Goal: Contribute content: Contribute content

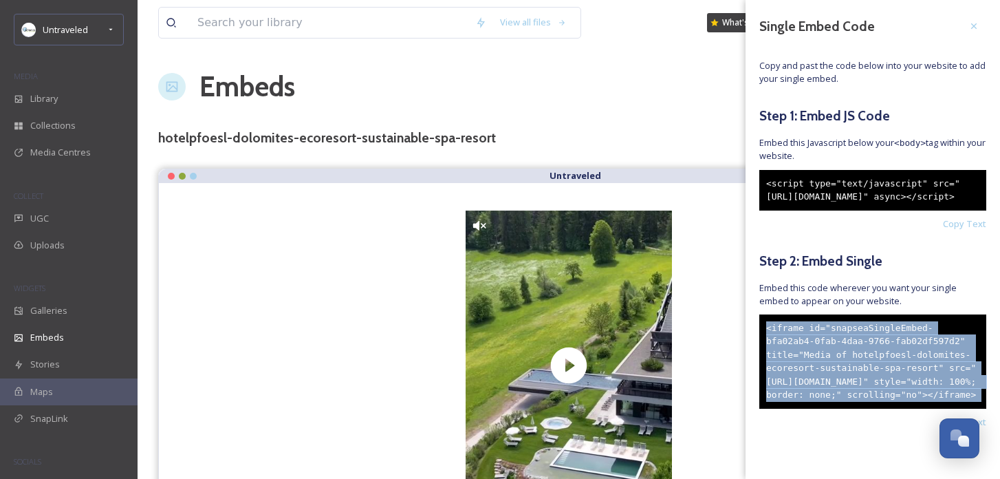
scroll to position [2976, 0]
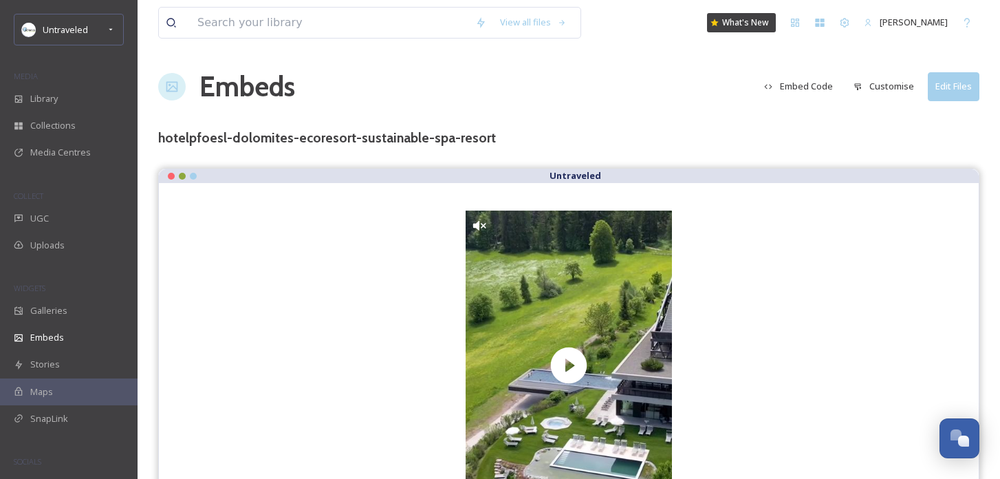
click at [637, 103] on div "Embeds Embed Code Customise Edit Files" at bounding box center [568, 86] width 821 height 41
click at [60, 214] on div "UGC" at bounding box center [69, 218] width 138 height 27
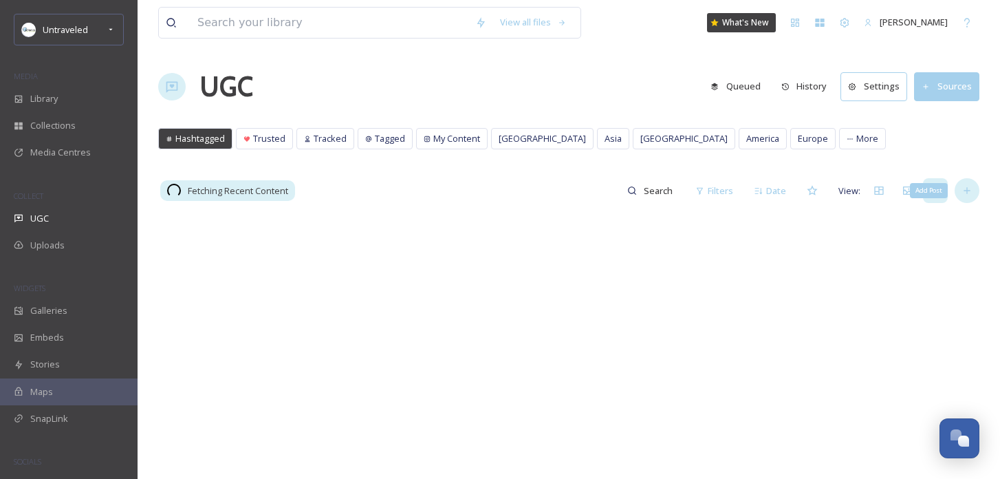
click at [963, 188] on icon at bounding box center [966, 190] width 11 height 11
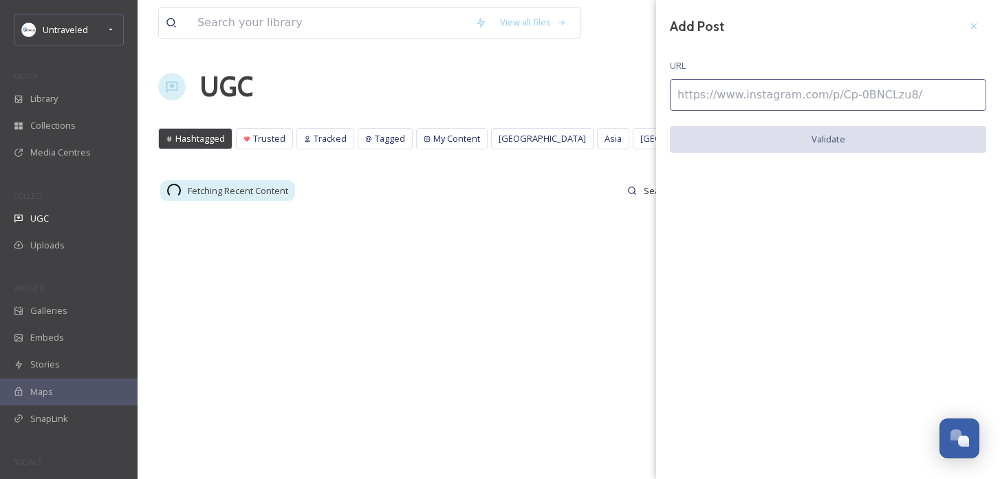
click at [850, 102] on input at bounding box center [828, 95] width 316 height 32
paste input "[URL][DOMAIN_NAME]"
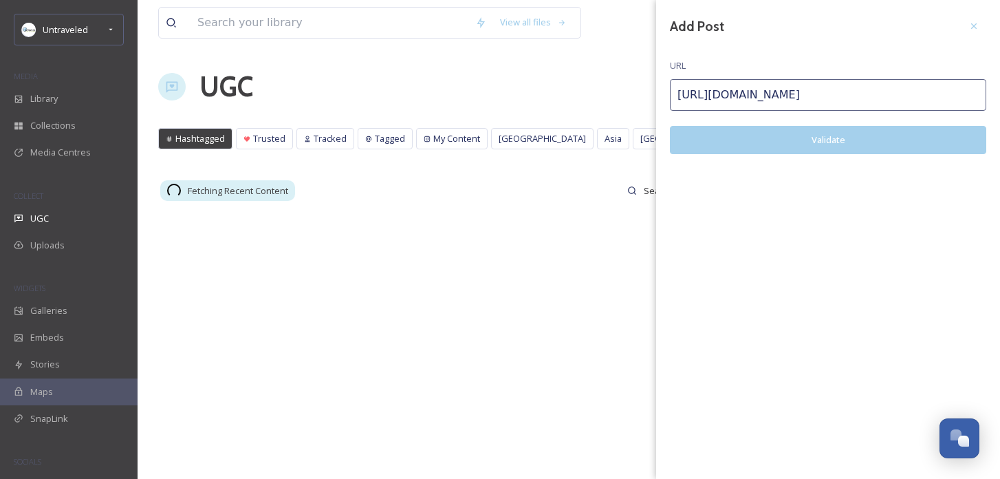
type input "[URL][DOMAIN_NAME]"
click at [836, 150] on button "Validate" at bounding box center [828, 140] width 316 height 28
click at [800, 141] on button "Add Post" at bounding box center [828, 140] width 316 height 28
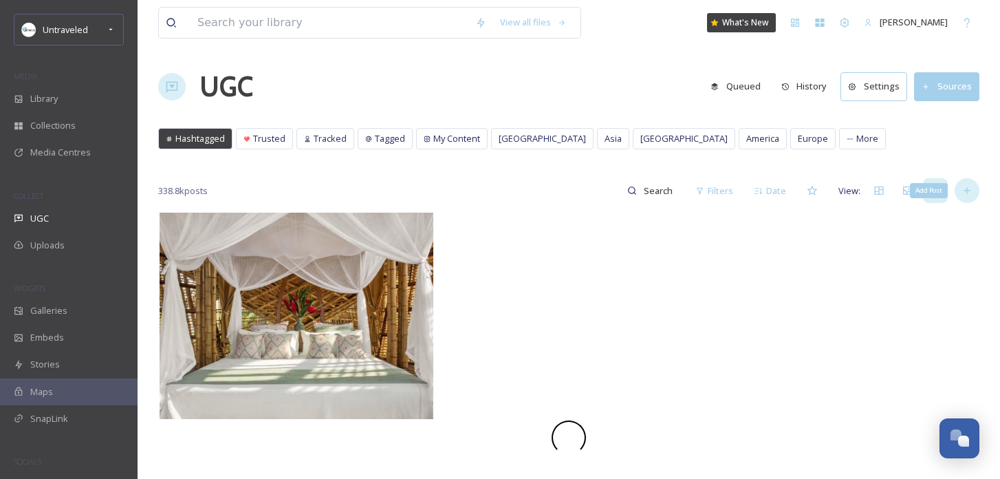
click at [967, 188] on icon at bounding box center [966, 190] width 11 height 11
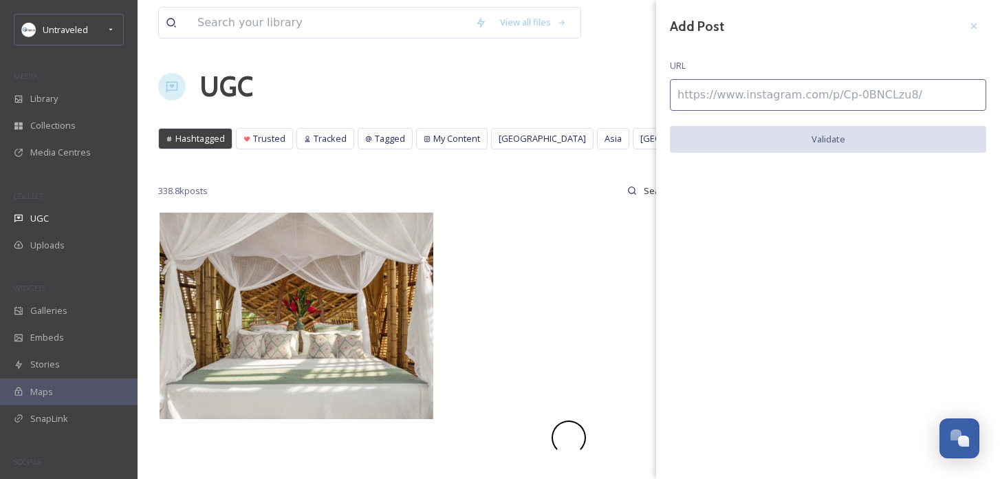
click at [840, 102] on input at bounding box center [828, 95] width 316 height 32
paste input "[URL][DOMAIN_NAME]"
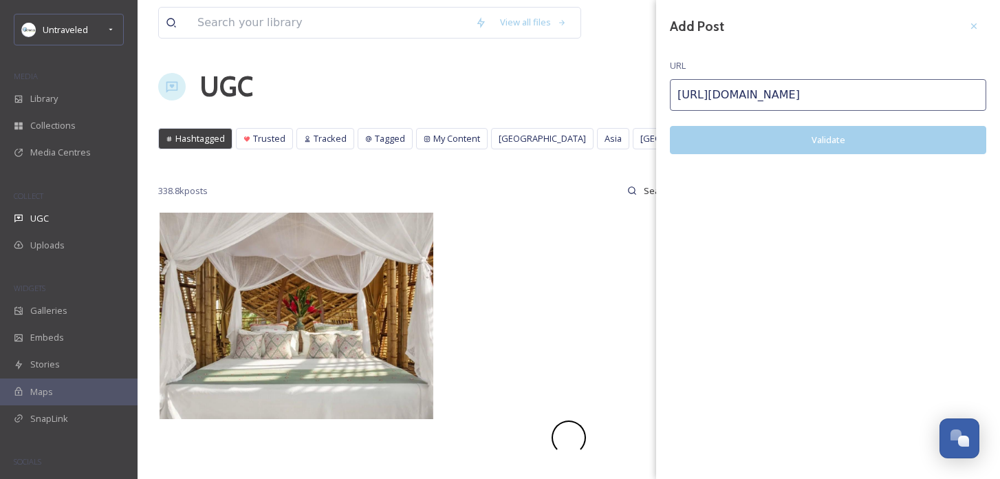
type input "[URL][DOMAIN_NAME]"
click at [822, 135] on button "Validate" at bounding box center [828, 140] width 316 height 28
click at [822, 135] on button "Add Post" at bounding box center [828, 140] width 316 height 28
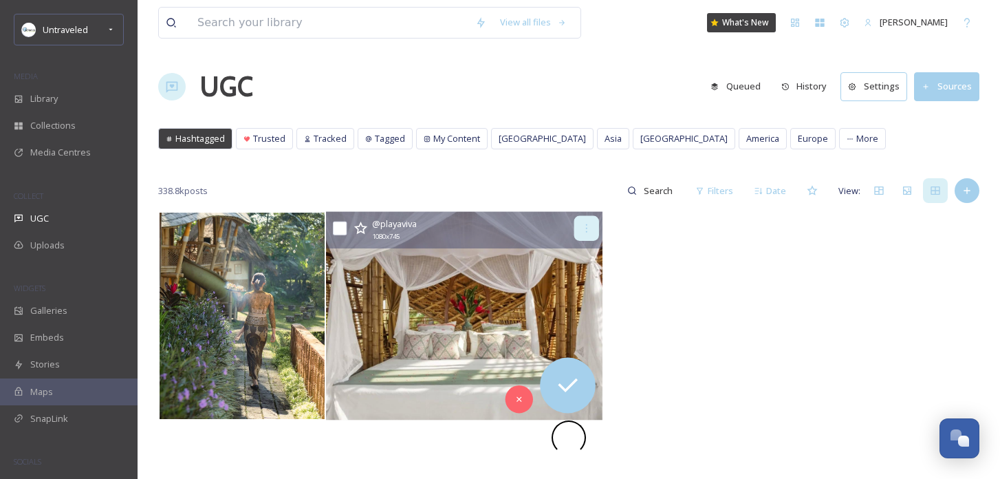
click at [584, 228] on icon at bounding box center [586, 228] width 11 height 11
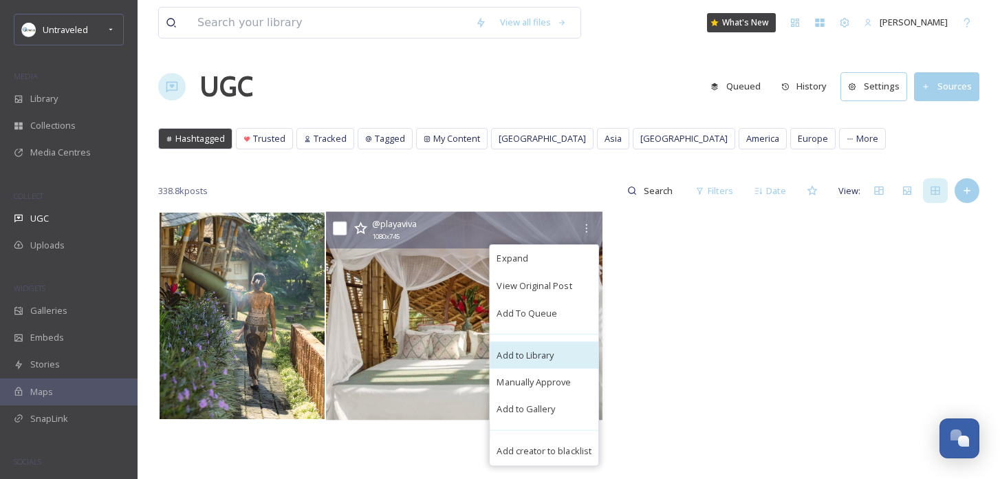
click at [536, 361] on div "Add to Library" at bounding box center [544, 355] width 109 height 28
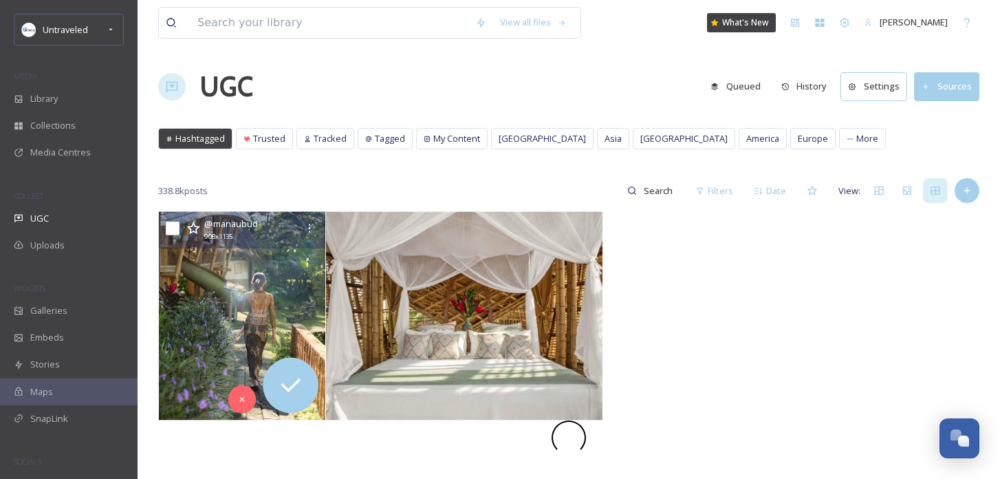
click at [315, 226] on div at bounding box center [309, 228] width 25 height 25
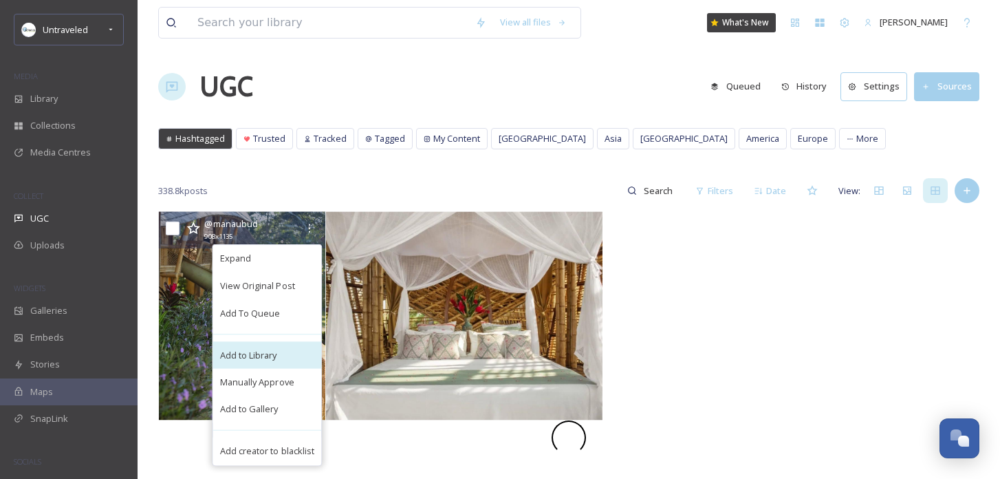
click at [292, 359] on div "Add to Library" at bounding box center [267, 355] width 109 height 28
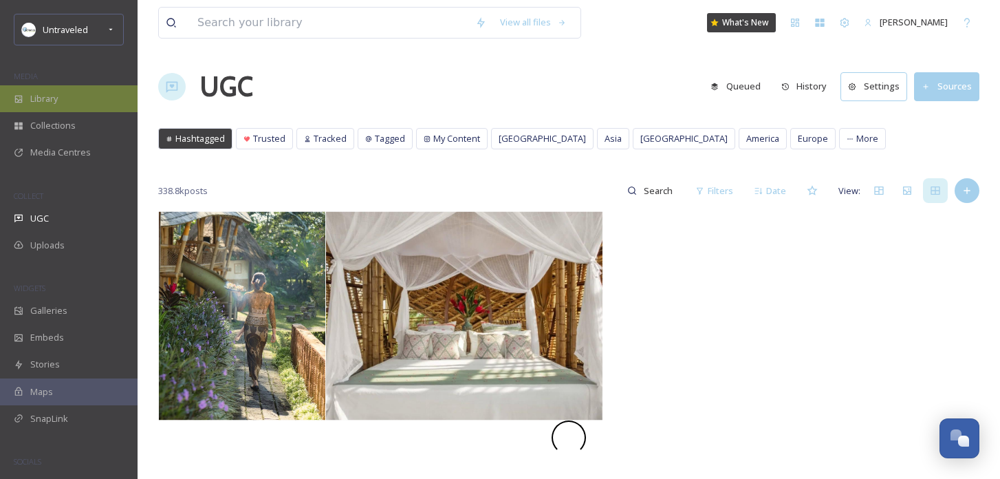
click at [85, 107] on div "Library" at bounding box center [69, 98] width 138 height 27
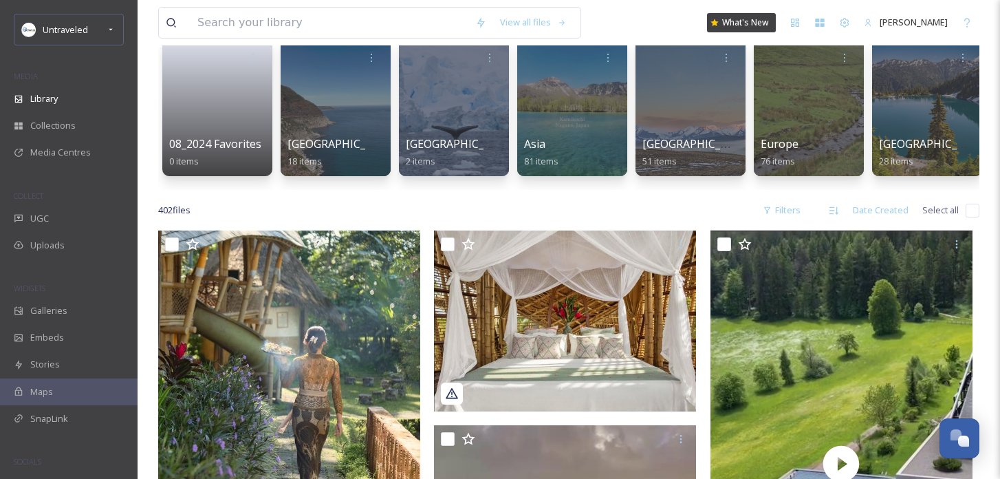
scroll to position [122, 0]
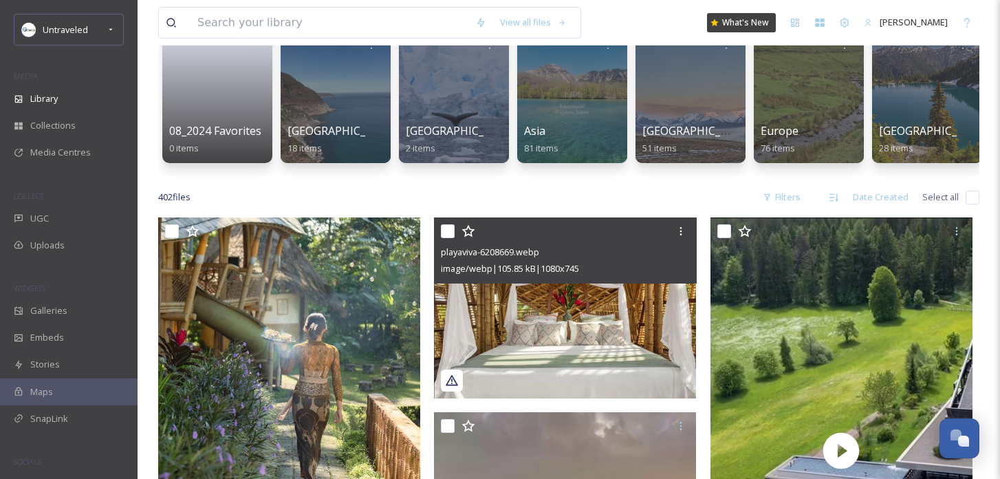
click at [599, 311] on img at bounding box center [565, 307] width 262 height 181
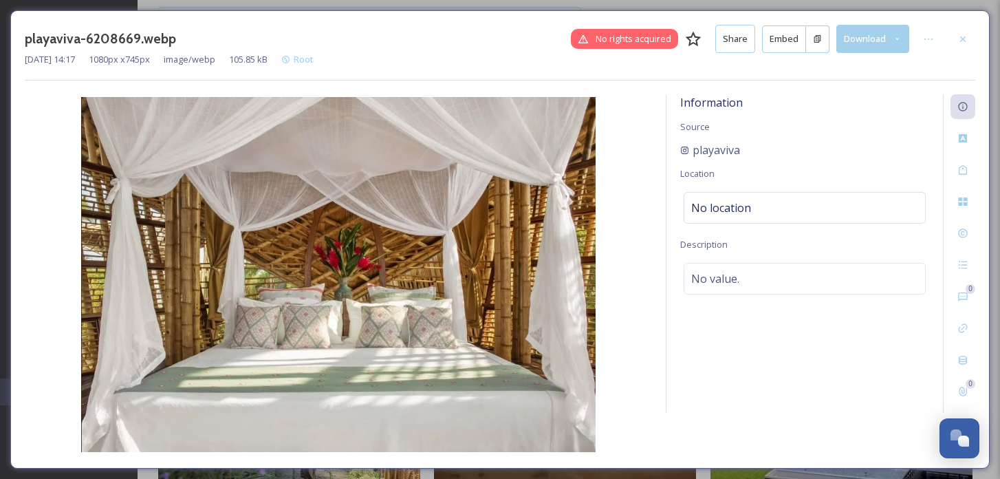
click at [789, 36] on button "Embed" at bounding box center [784, 39] width 44 height 28
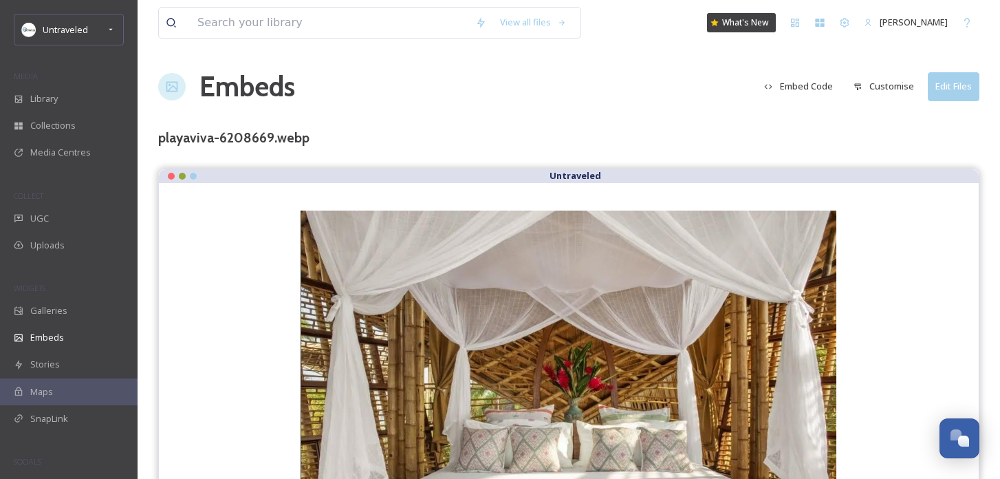
click at [886, 83] on button "Customise" at bounding box center [883, 86] width 74 height 27
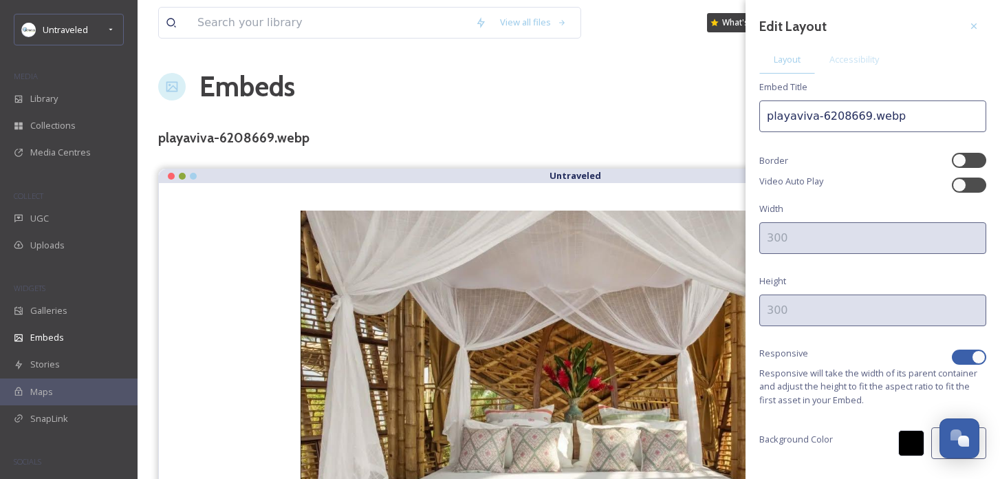
click at [970, 350] on div at bounding box center [969, 356] width 34 height 15
checkbox input "false"
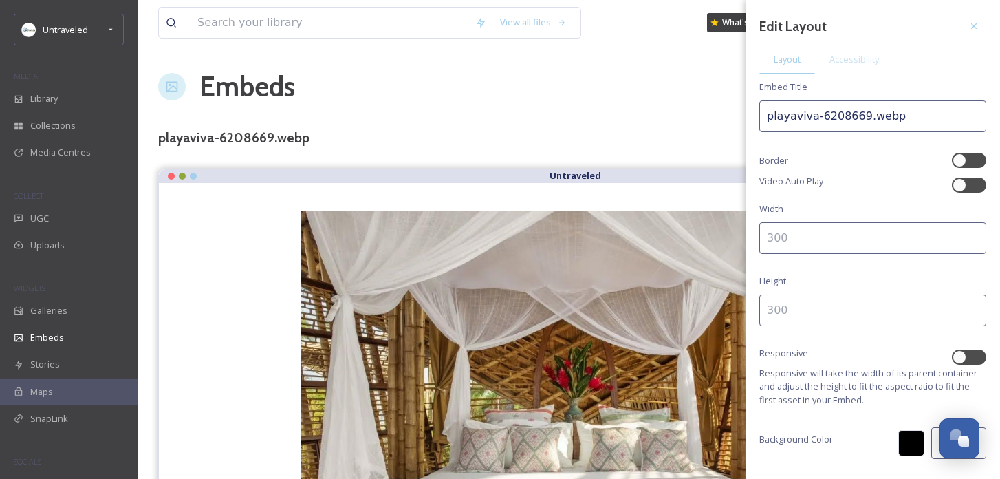
click at [885, 228] on input at bounding box center [872, 238] width 227 height 32
type input "400"
click at [859, 290] on div "Edit Layout Layout Accessibility Embed Title playaviva-6208669.webp Border Vide…" at bounding box center [872, 260] width 254 height 521
click at [853, 303] on input at bounding box center [872, 310] width 227 height 32
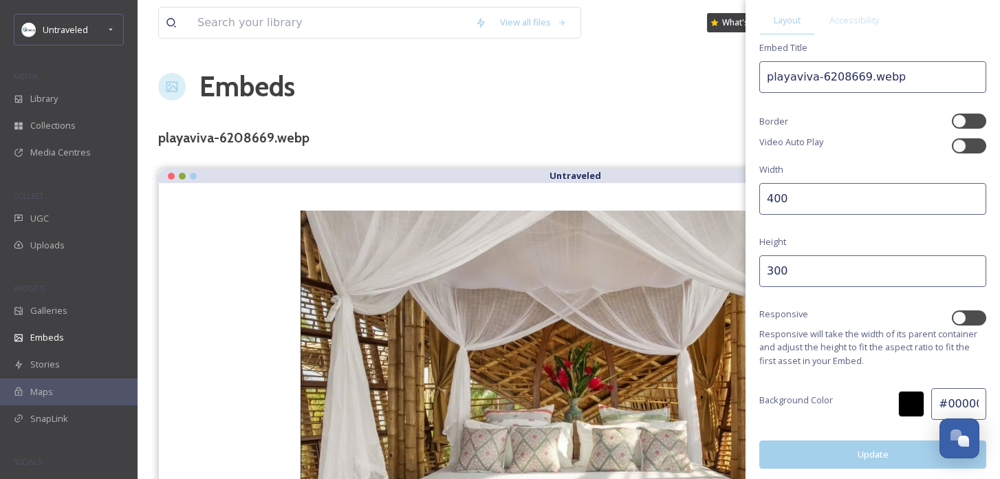
type input "300"
click at [842, 445] on button "Update" at bounding box center [872, 454] width 227 height 28
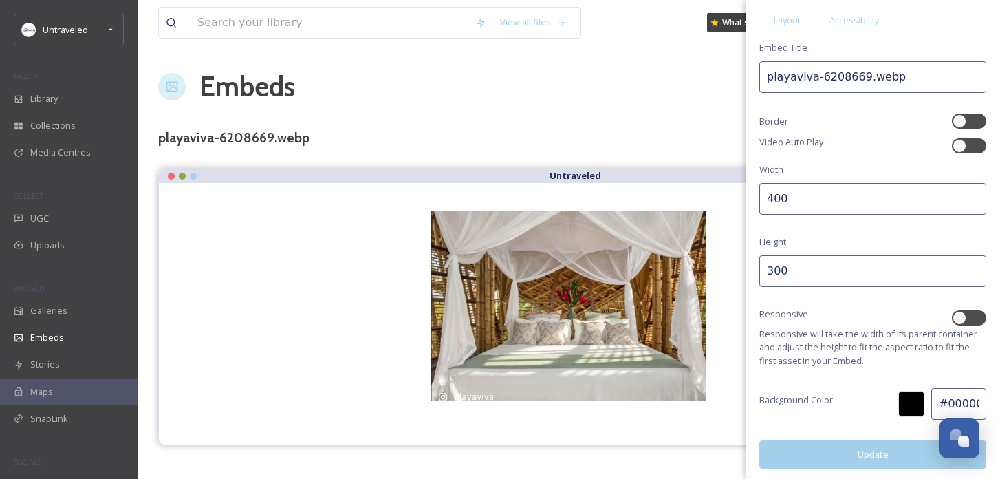
click at [853, 16] on span "Accessibility" at bounding box center [854, 20] width 50 height 13
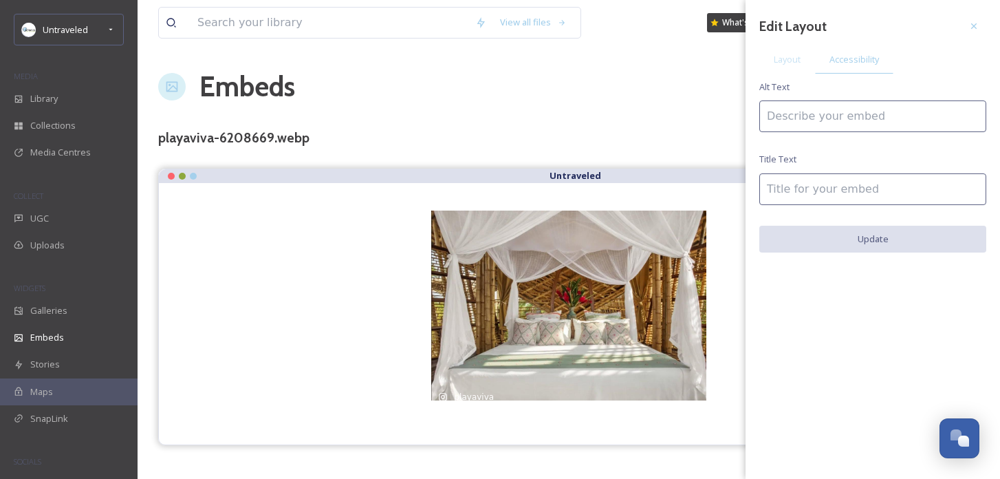
click at [815, 114] on input at bounding box center [872, 116] width 227 height 32
type input "P"
click at [793, 59] on span "Layout" at bounding box center [786, 59] width 27 height 13
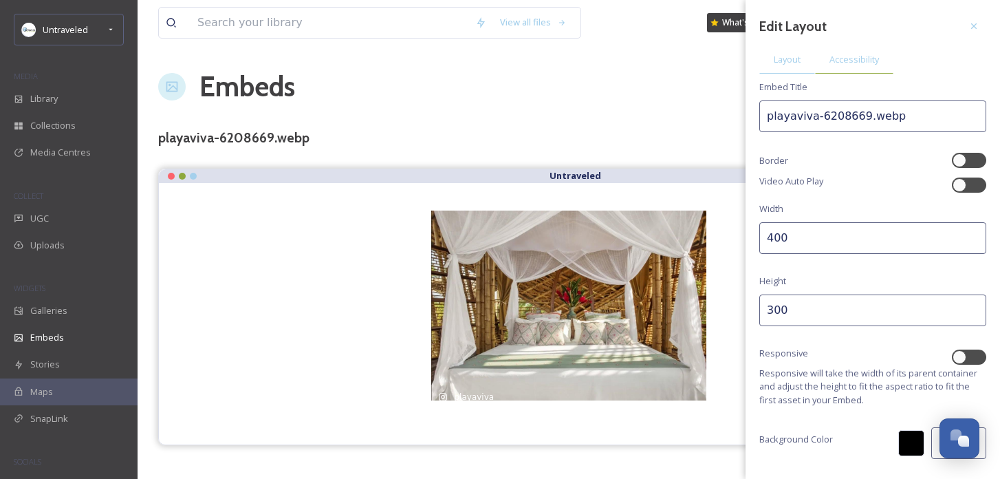
click at [846, 59] on span "Accessibility" at bounding box center [854, 59] width 50 height 13
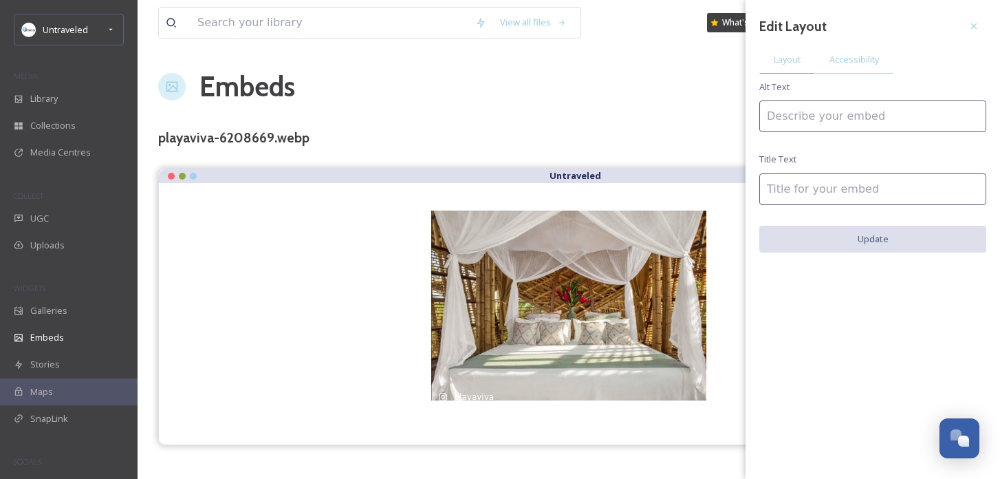
click at [784, 69] on div "Layout" at bounding box center [787, 59] width 56 height 28
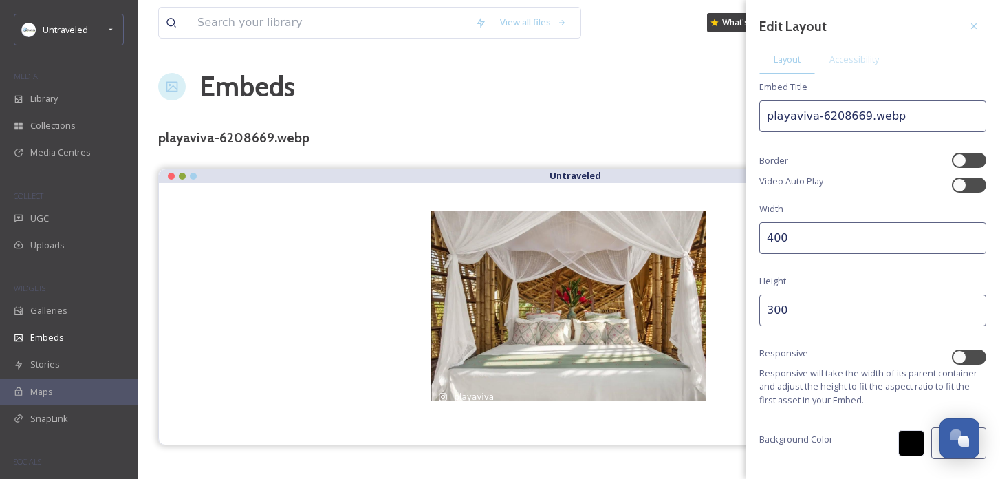
drag, startPoint x: 863, startPoint y: 120, endPoint x: 826, endPoint y: 120, distance: 37.1
click at [826, 120] on input "playaviva-6208669.webp" at bounding box center [872, 116] width 227 height 32
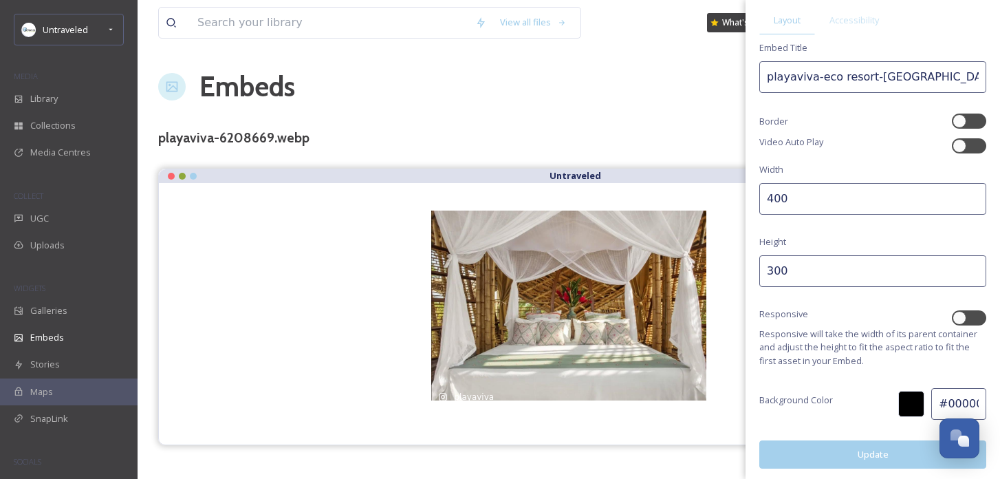
type input "playaviva-eco resort-[GEOGRAPHIC_DATA]webp"
click at [853, 451] on button "Update" at bounding box center [872, 454] width 227 height 28
click at [859, 14] on span "Accessibility" at bounding box center [854, 20] width 50 height 13
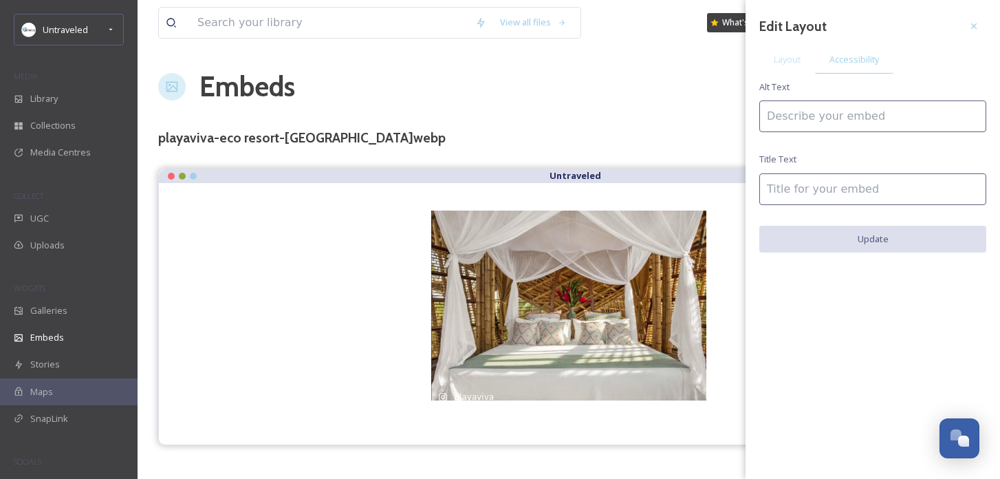
click at [811, 118] on input at bounding box center [872, 116] width 227 height 32
click at [807, 121] on input "[GEOGRAPHIC_DATA] [GEOGRAPHIC_DATA]" at bounding box center [872, 116] width 227 height 32
type input "[GEOGRAPHIC_DATA] [GEOGRAPHIC_DATA]"
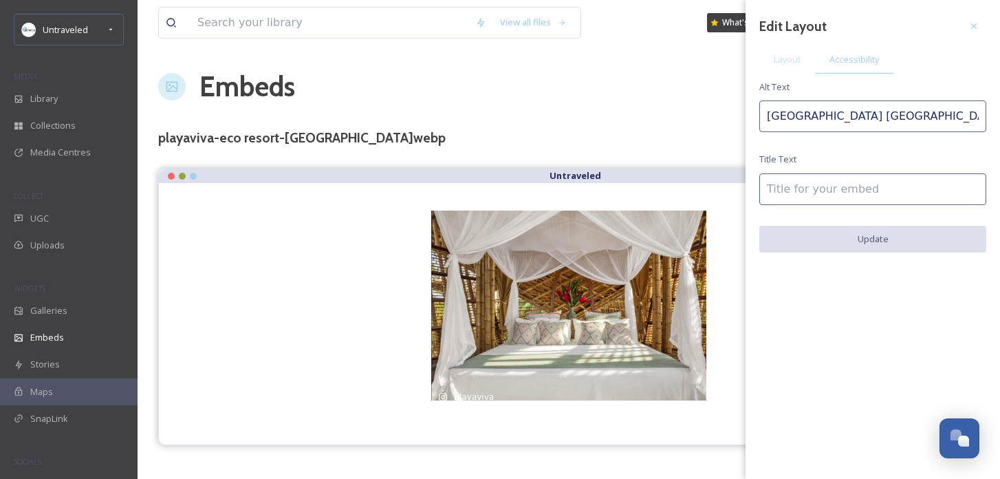
click at [801, 190] on input at bounding box center [872, 189] width 227 height 32
paste input "[GEOGRAPHIC_DATA] [GEOGRAPHIC_DATA]"
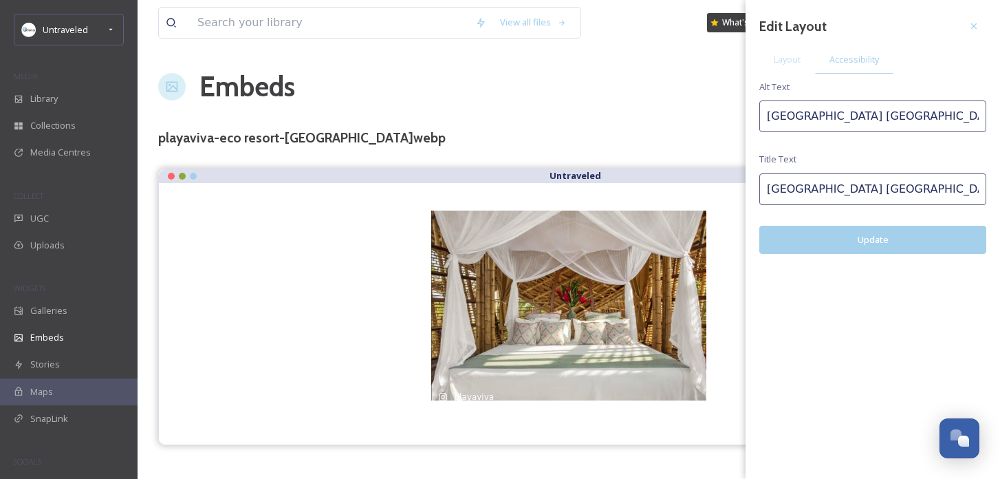
type input "[GEOGRAPHIC_DATA] [GEOGRAPHIC_DATA]"
click at [805, 235] on button "Update" at bounding box center [872, 240] width 227 height 28
click at [859, 240] on button "Update" at bounding box center [872, 240] width 227 height 28
click at [783, 60] on span "Layout" at bounding box center [786, 59] width 27 height 13
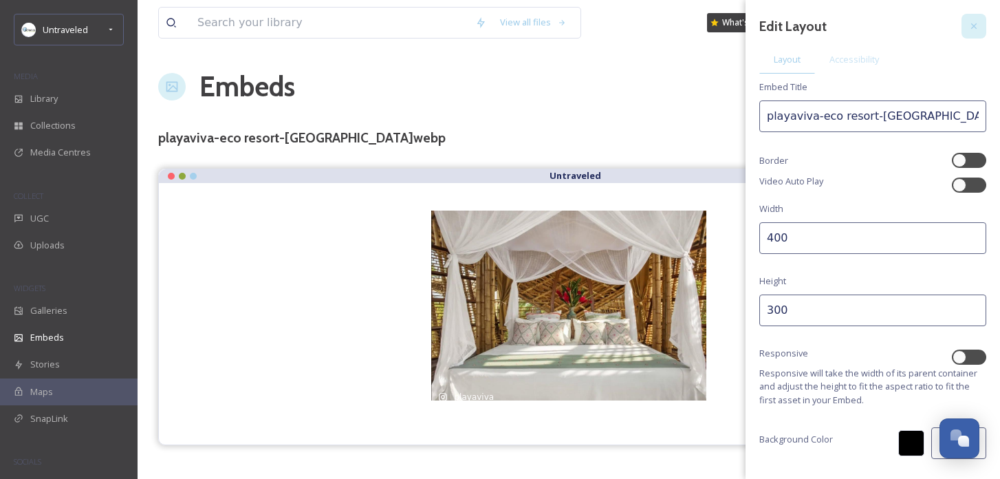
click at [974, 28] on icon at bounding box center [973, 26] width 11 height 11
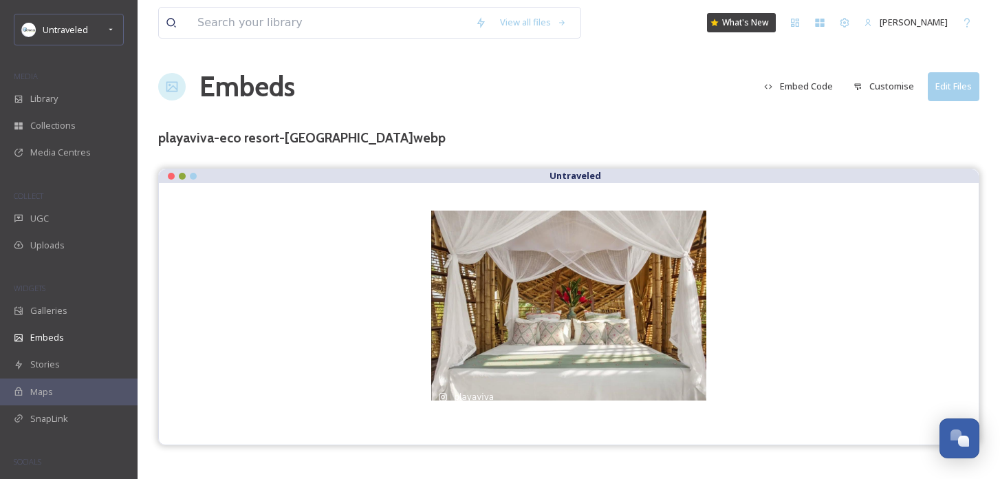
click at [802, 86] on button "Embed Code" at bounding box center [798, 86] width 83 height 27
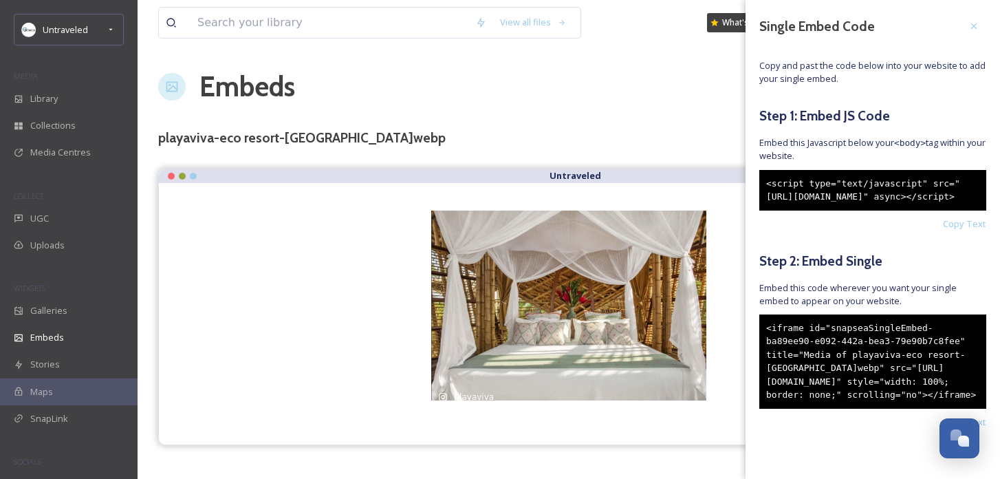
click at [902, 395] on div "<iframe id="snapseaSingleEmbed-ba89ee90-e092-442a-bea3-79e90b7c8fee" title="Med…" at bounding box center [872, 361] width 227 height 94
click at [846, 367] on div "<iframe id="snapseaSingleEmbed-ba89ee90-e092-442a-bea3-79e90b7c8fee" title="Med…" at bounding box center [872, 361] width 227 height 94
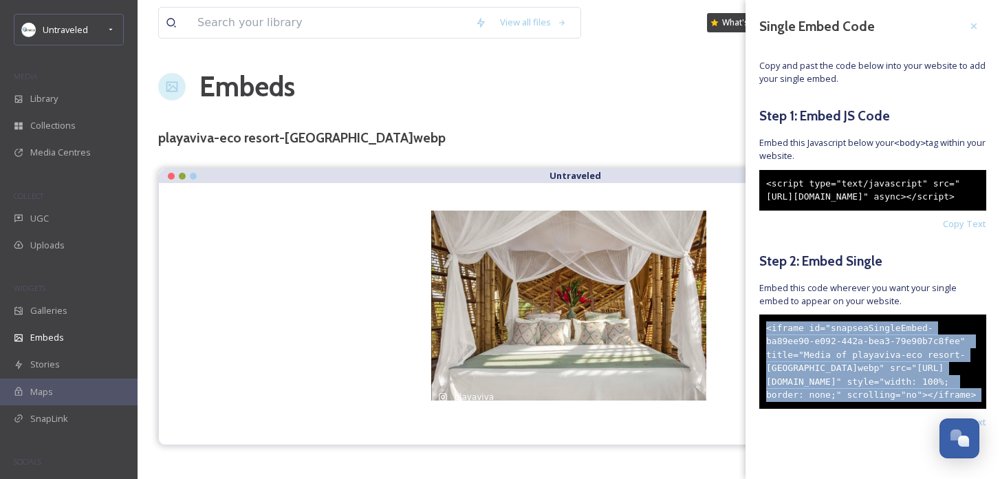
click at [846, 367] on div "<iframe id="snapseaSingleEmbed-ba89ee90-e092-442a-bea3-79e90b7c8fee" title="Med…" at bounding box center [872, 361] width 227 height 94
copy div "<iframe id="snapseaSingleEmbed-ba89ee90-e092-442a-bea3-79e90b7c8fee" title="Med…"
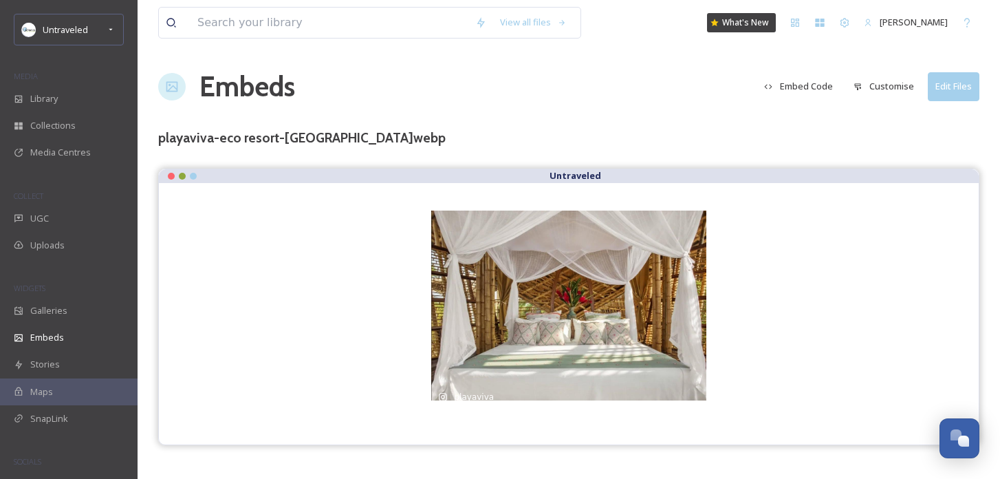
click at [572, 111] on div "View all files What's New [PERSON_NAME] Embeds Embed Code Customise Edit Files …" at bounding box center [569, 239] width 862 height 479
click at [57, 213] on div "UGC" at bounding box center [69, 218] width 138 height 27
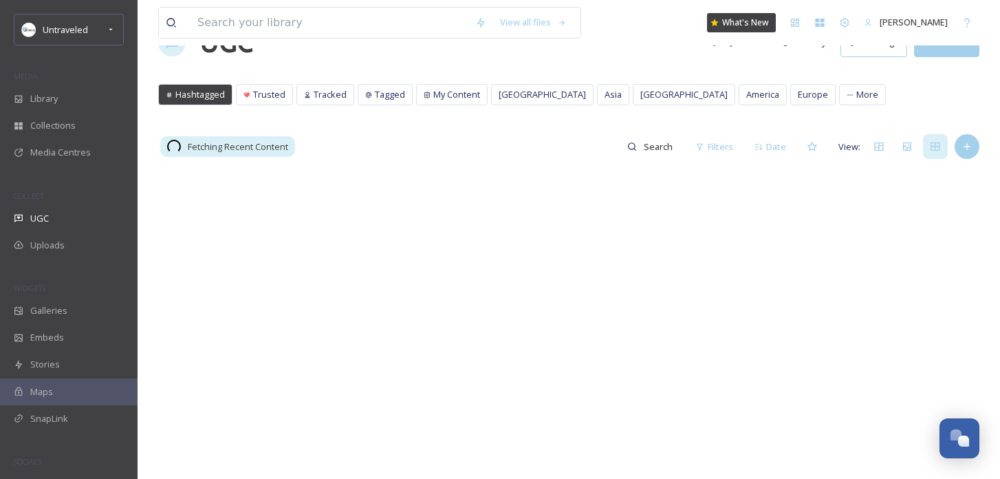
scroll to position [52, 0]
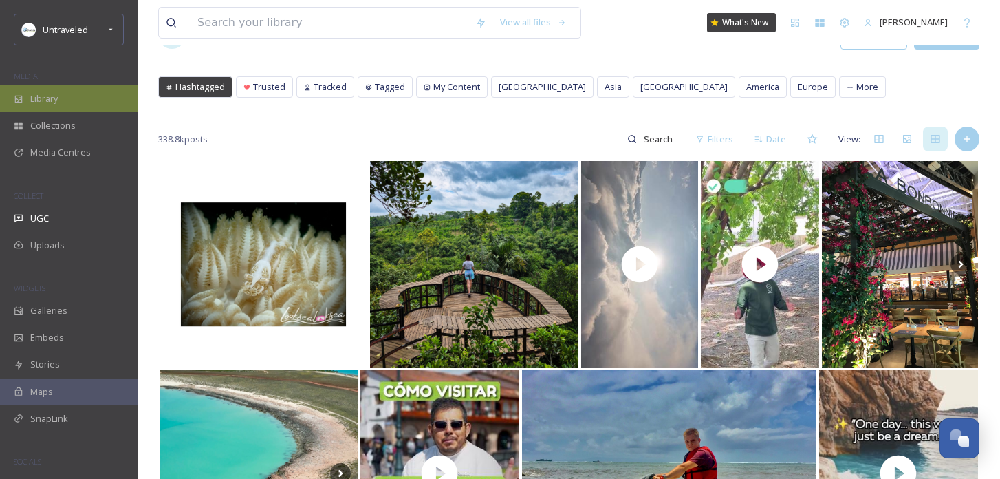
click at [92, 106] on div "Library" at bounding box center [69, 98] width 138 height 27
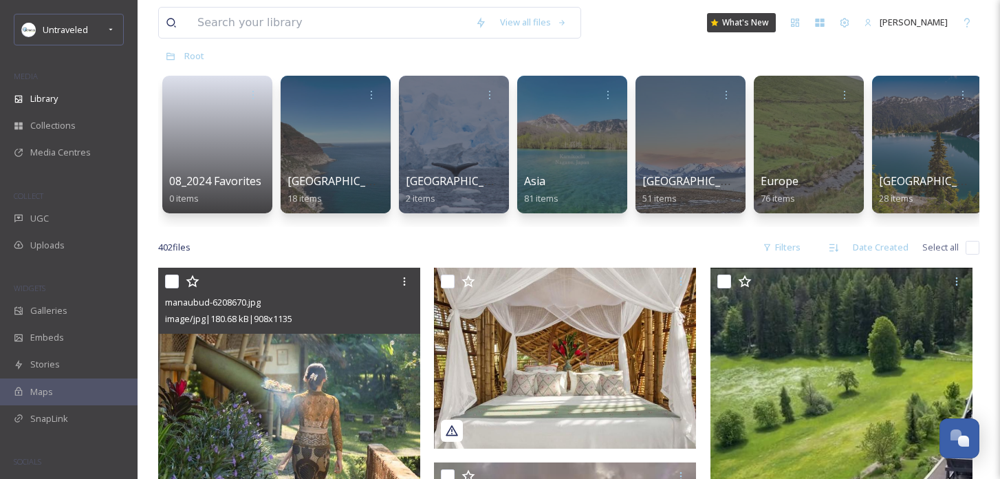
scroll to position [169, 0]
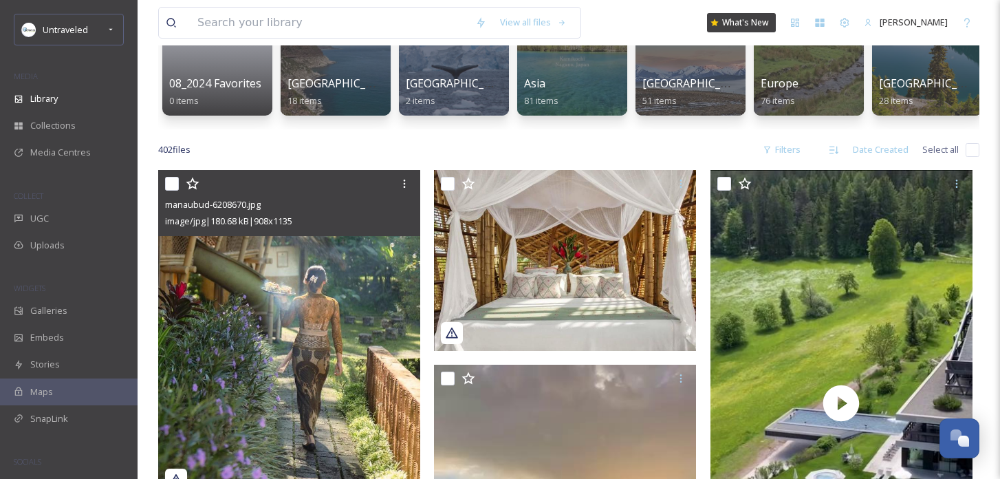
click at [344, 299] on img at bounding box center [289, 333] width 262 height 327
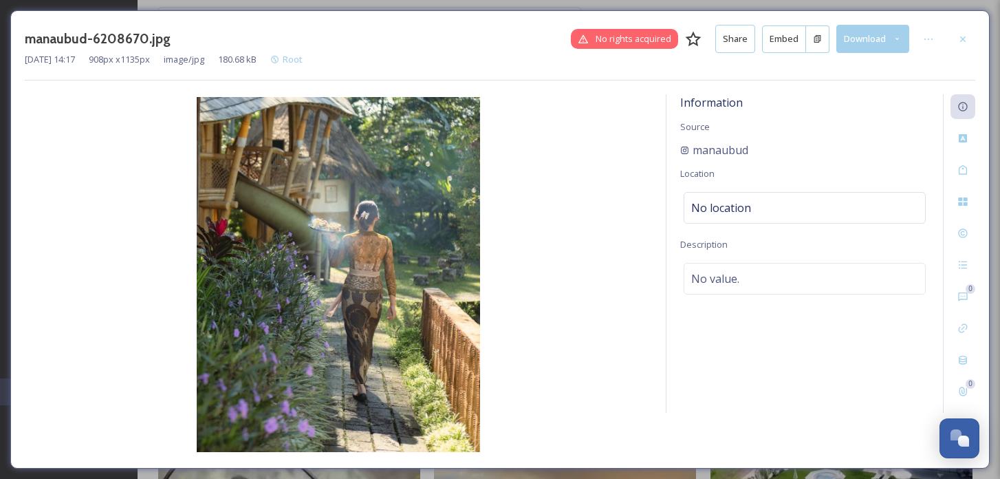
click at [791, 36] on button "Embed" at bounding box center [784, 39] width 44 height 28
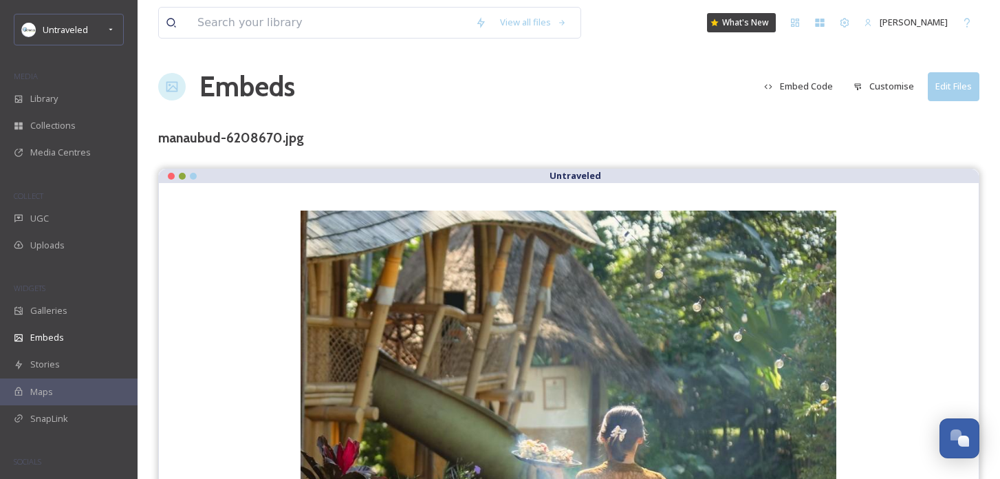
click at [888, 89] on button "Customise" at bounding box center [883, 86] width 74 height 27
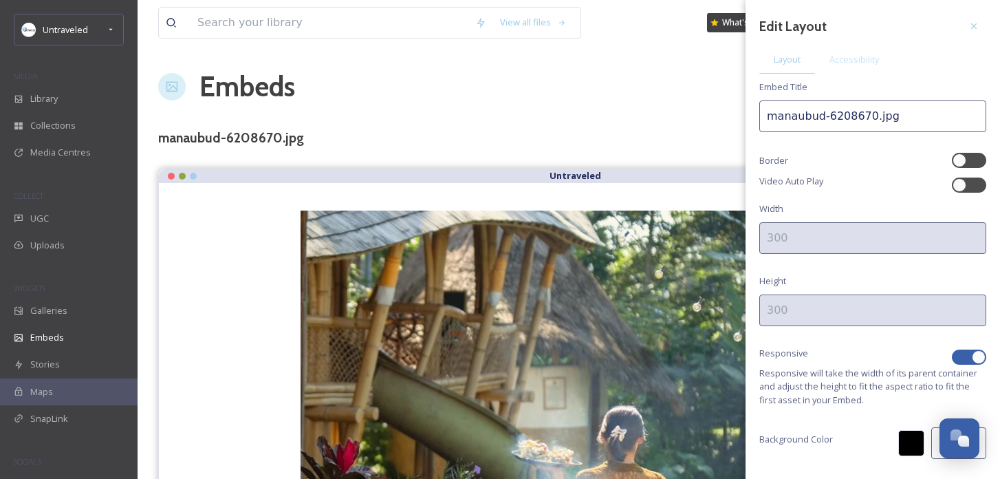
click at [969, 356] on div at bounding box center [969, 356] width 34 height 15
checkbox input "false"
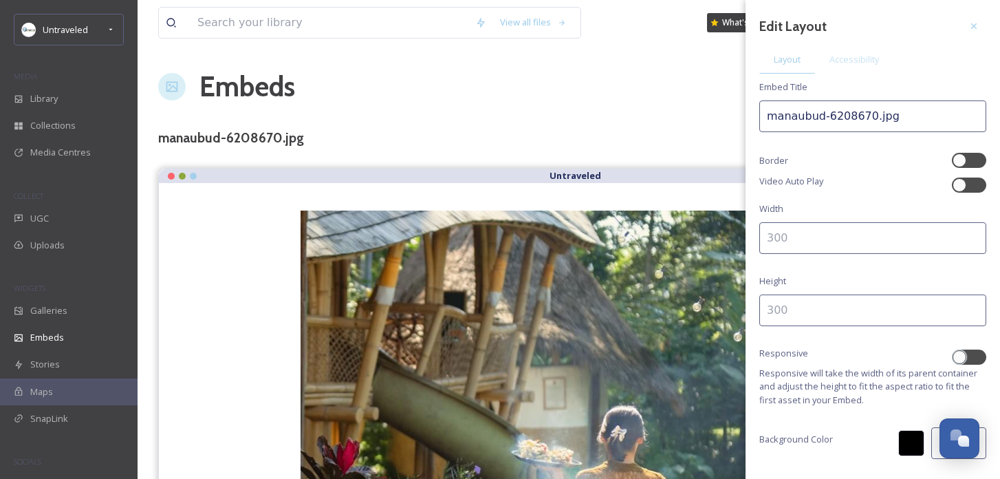
click at [853, 241] on input at bounding box center [872, 238] width 227 height 32
type input "300"
click at [817, 314] on input at bounding box center [872, 310] width 227 height 32
type input "400"
drag, startPoint x: 869, startPoint y: 119, endPoint x: 828, endPoint y: 119, distance: 41.3
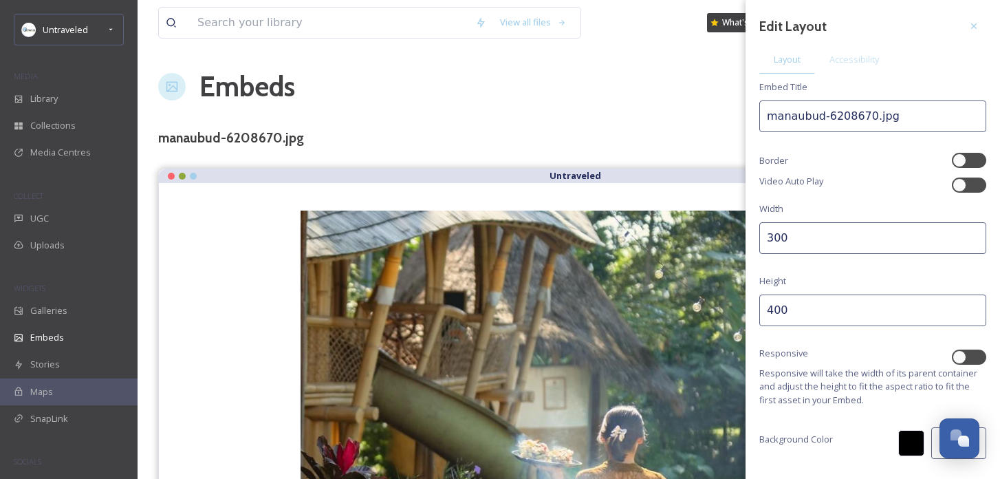
click at [828, 119] on input "manaubud-6208670.jpg" at bounding box center [872, 116] width 227 height 32
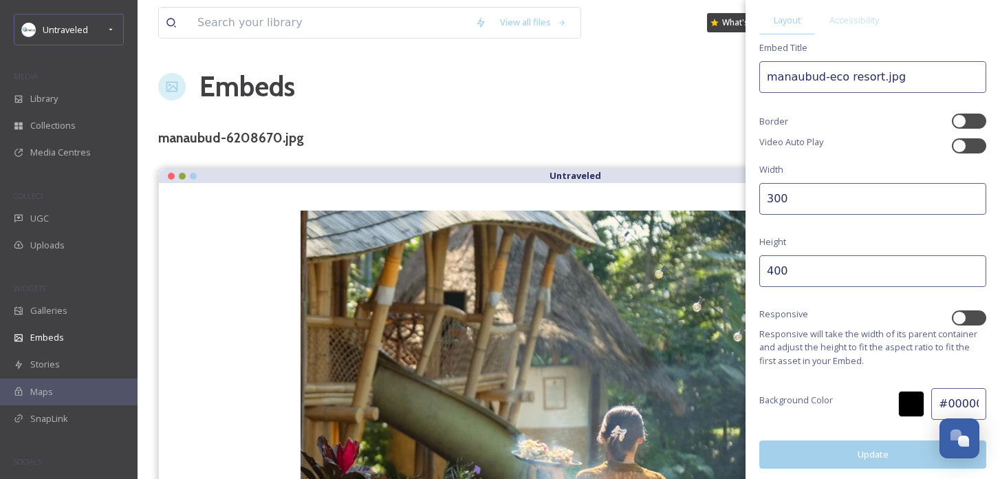
type input "manaubud-eco resort.jpg"
click at [826, 449] on button "Update" at bounding box center [872, 454] width 227 height 28
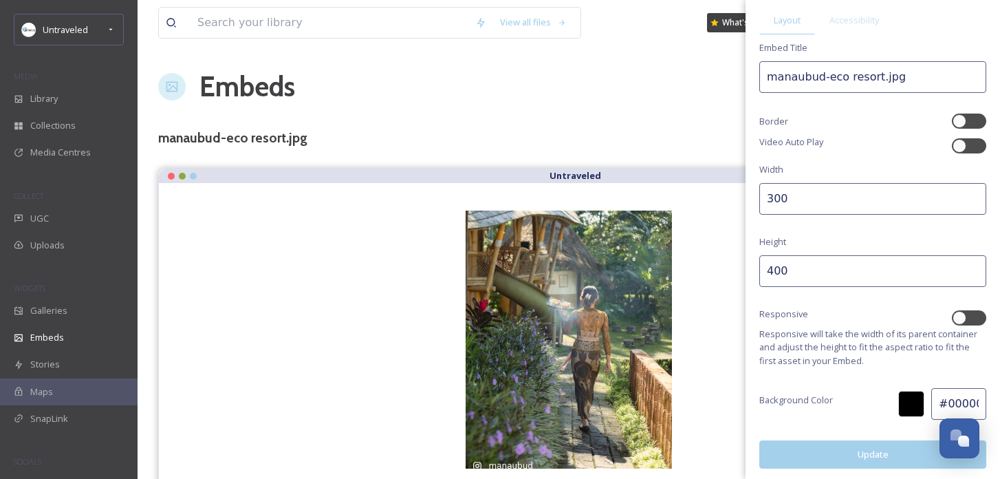
scroll to position [35, 0]
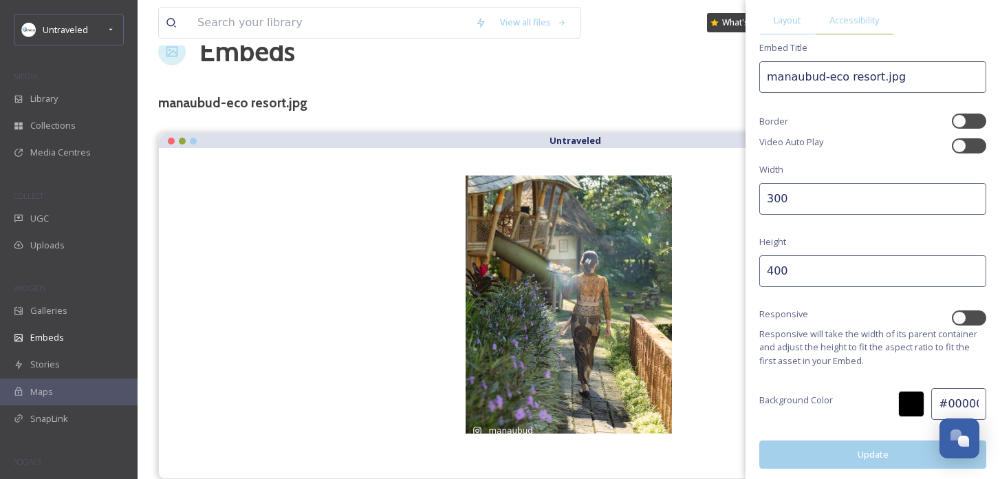
click at [857, 34] on div "Accessibility" at bounding box center [854, 20] width 78 height 28
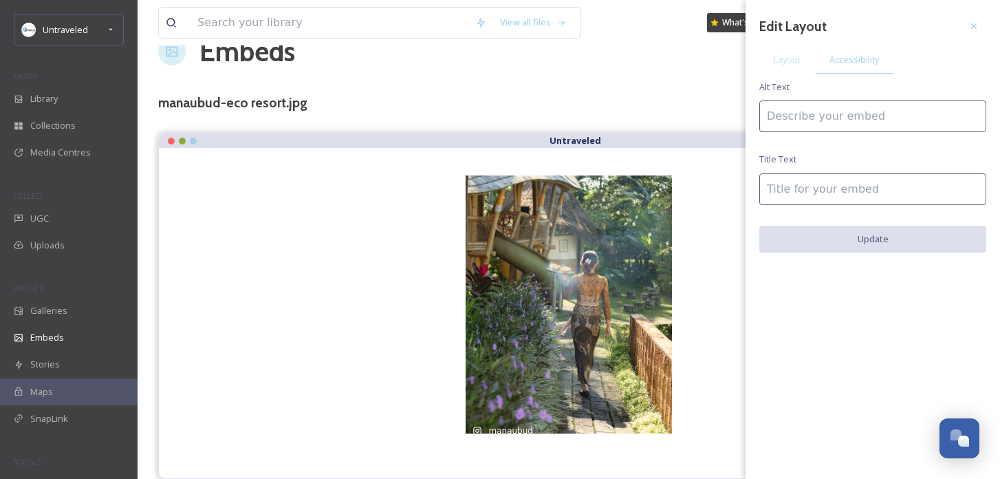
click at [820, 116] on input at bounding box center [872, 116] width 227 height 32
click at [819, 105] on input "Eco RE" at bounding box center [872, 116] width 227 height 32
paste input "Mana Earthly Paradise, [GEOGRAPHIC_DATA]"
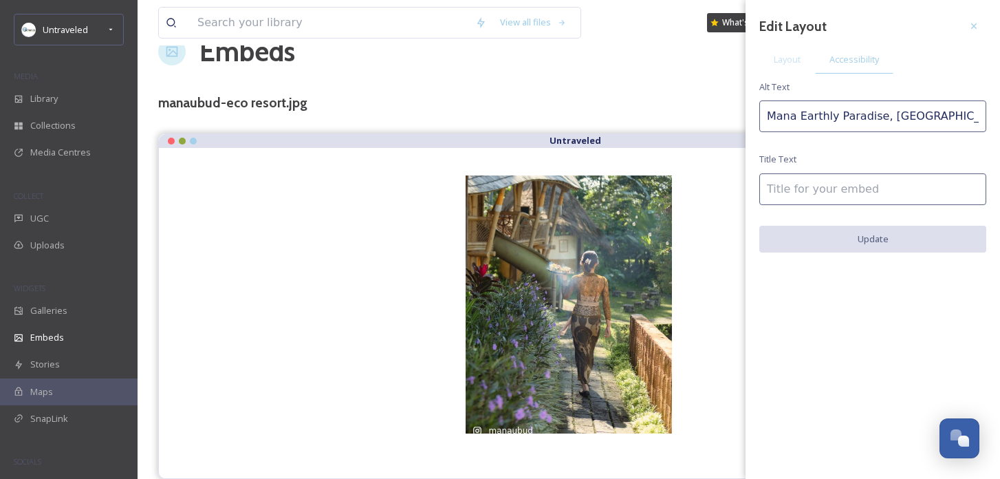
click at [875, 118] on input "Mana Earthly Paradise, [GEOGRAPHIC_DATA]" at bounding box center [872, 116] width 227 height 32
click at [874, 119] on input "Mana Earthly [GEOGRAPHIC_DATA]" at bounding box center [872, 116] width 227 height 32
type input "Mana Earthly [GEOGRAPHIC_DATA]"
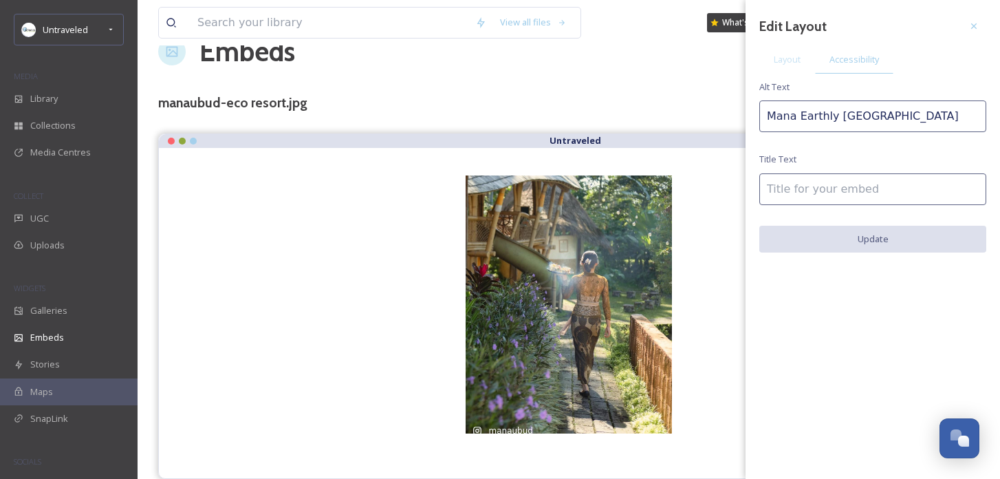
click at [855, 186] on input at bounding box center [872, 189] width 227 height 32
paste input "Mana Earthly [GEOGRAPHIC_DATA]"
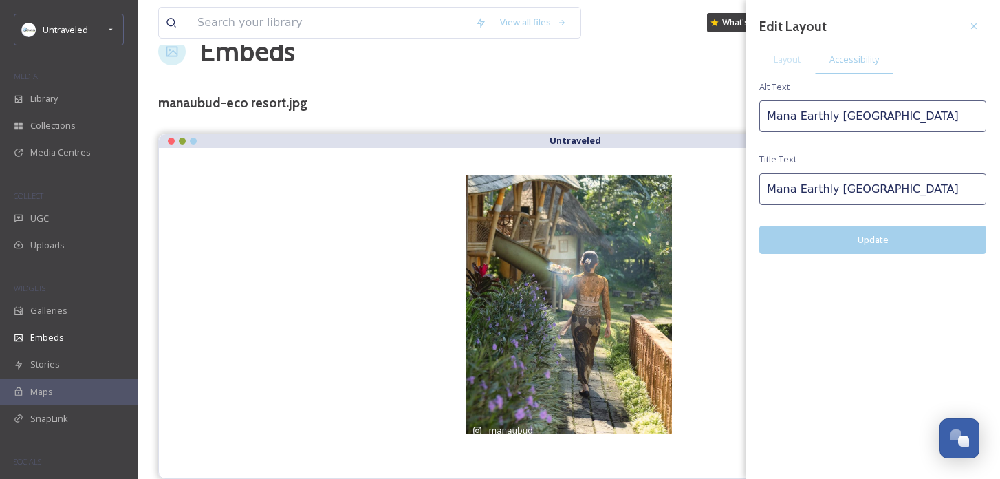
type input "Mana Earthly [GEOGRAPHIC_DATA]"
click at [853, 240] on button "Update" at bounding box center [872, 240] width 227 height 28
click at [784, 56] on span "Layout" at bounding box center [786, 59] width 27 height 13
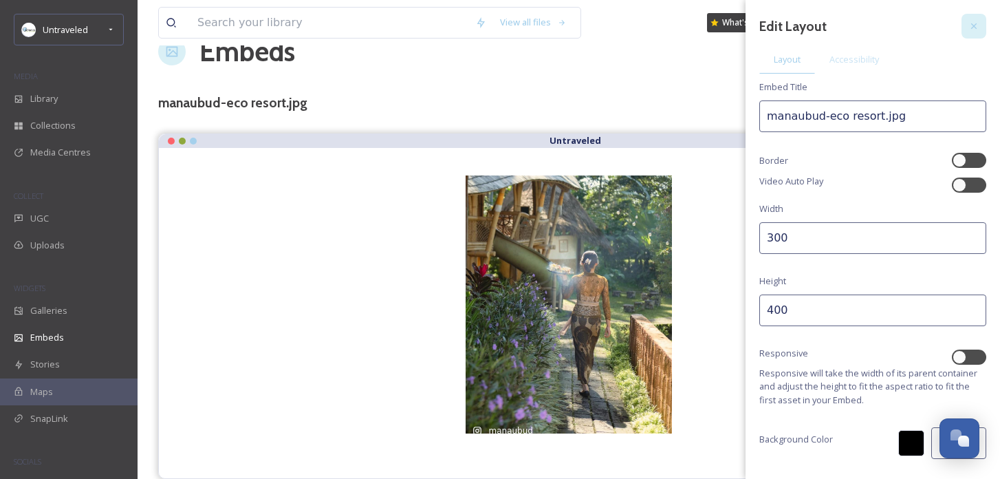
click at [977, 18] on div at bounding box center [973, 26] width 25 height 25
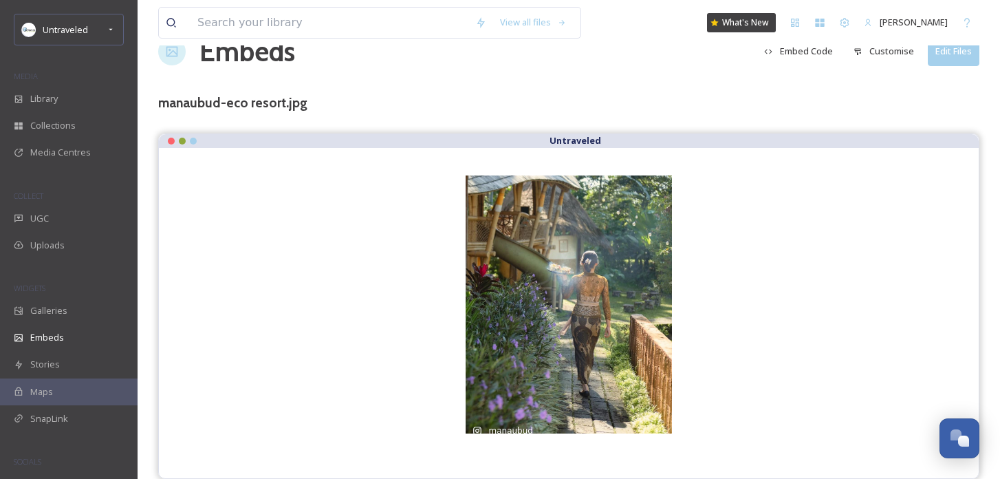
click at [801, 52] on button "Embed Code" at bounding box center [798, 51] width 83 height 27
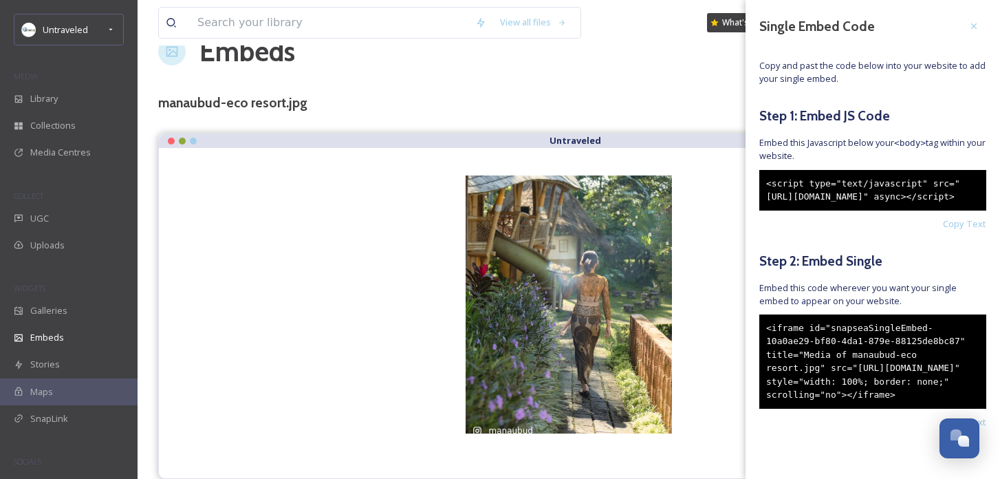
click at [811, 373] on div "<iframe id="snapseaSingleEmbed-10a0ae29-bf80-4da1-879e-88125de8bc87" title="Med…" at bounding box center [872, 361] width 227 height 94
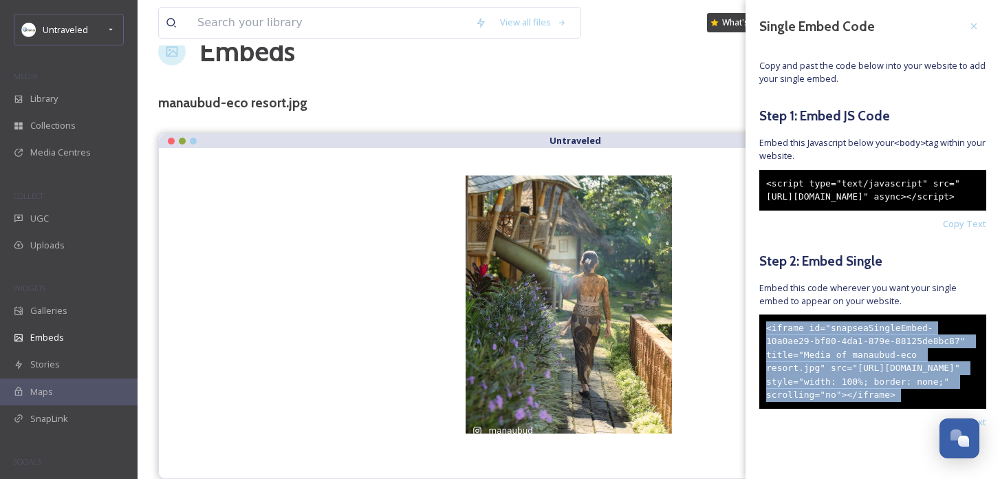
click at [811, 373] on div "<iframe id="snapseaSingleEmbed-10a0ae29-bf80-4da1-879e-88125de8bc87" title="Med…" at bounding box center [872, 361] width 227 height 94
copy div "<iframe id="snapseaSingleEmbed-10a0ae29-bf80-4da1-879e-88125de8bc87" title="Med…"
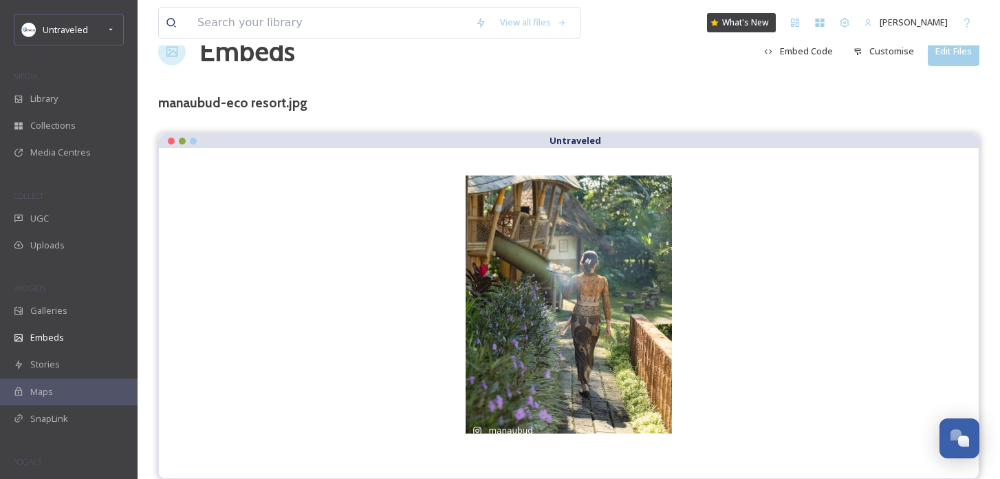
click at [640, 129] on div "View all files What's New [PERSON_NAME] Embeds Embed Code Customise Edit Files …" at bounding box center [569, 222] width 862 height 514
click at [65, 209] on div "UGC" at bounding box center [69, 218] width 138 height 27
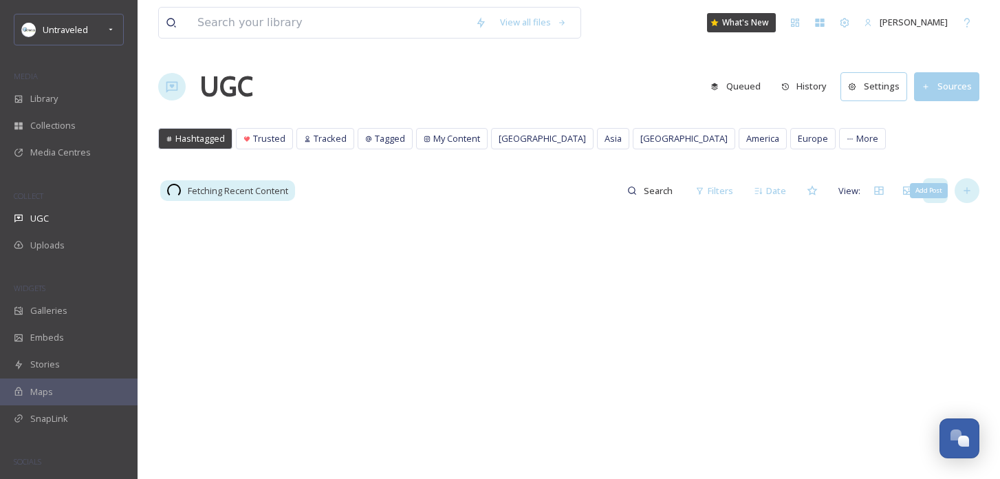
click at [971, 193] on icon at bounding box center [966, 190] width 11 height 11
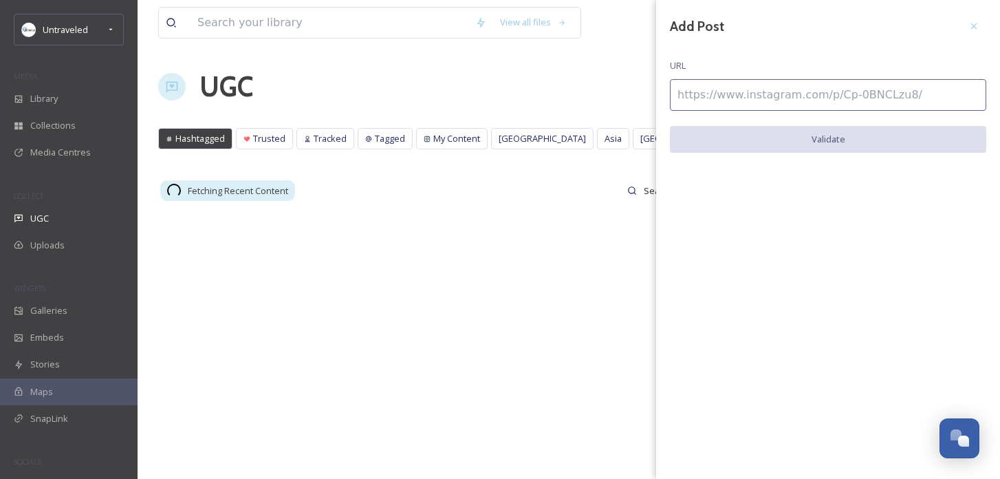
click at [818, 91] on input at bounding box center [828, 95] width 316 height 32
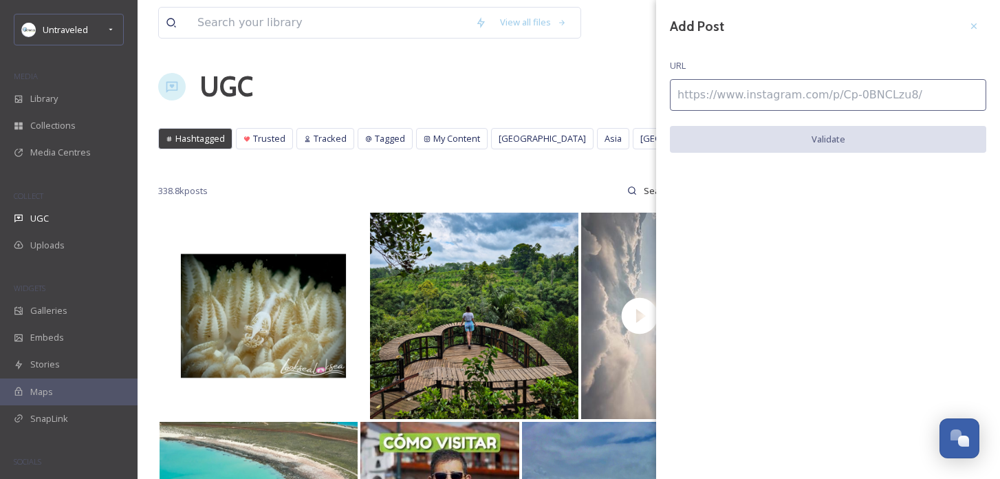
paste input "[URL][DOMAIN_NAME]"
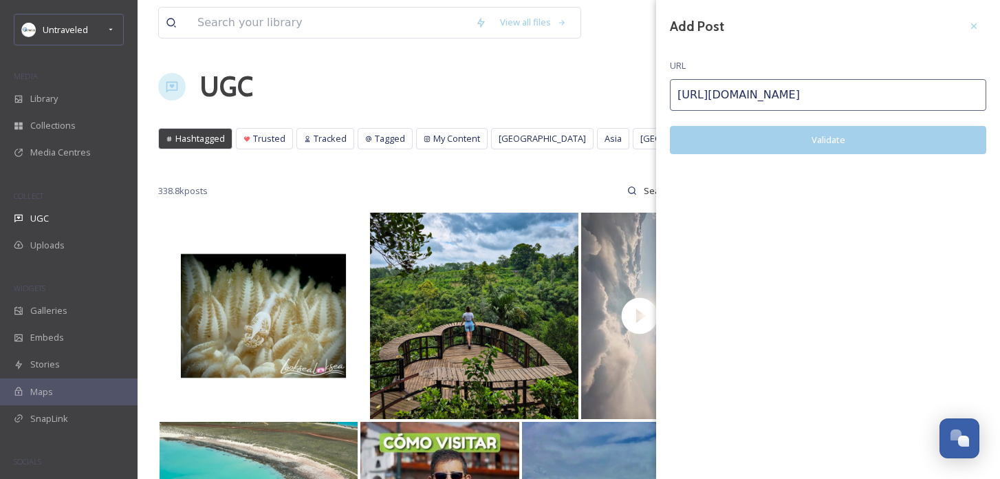
type input "[URL][DOMAIN_NAME]"
click at [790, 143] on button "Validate" at bounding box center [828, 140] width 316 height 28
click at [790, 143] on button "Add Post" at bounding box center [828, 140] width 316 height 28
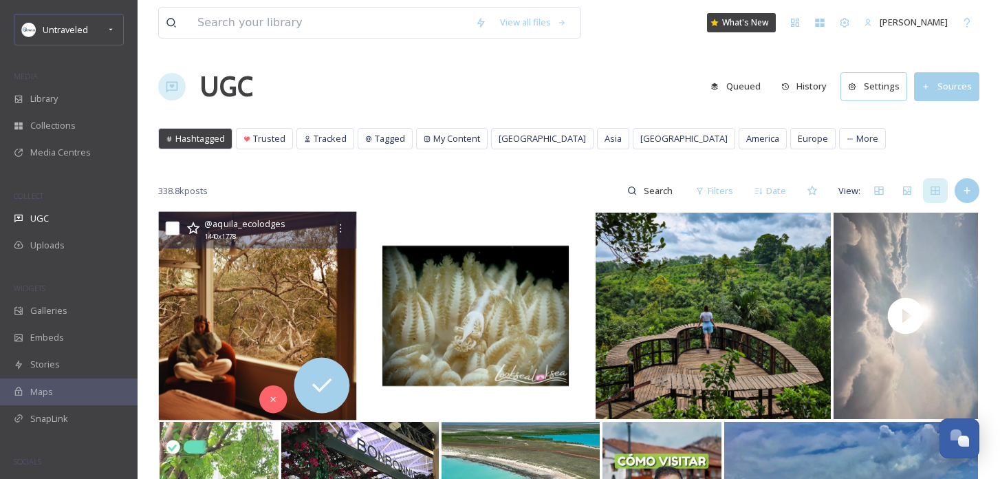
click at [344, 228] on icon at bounding box center [340, 228] width 11 height 11
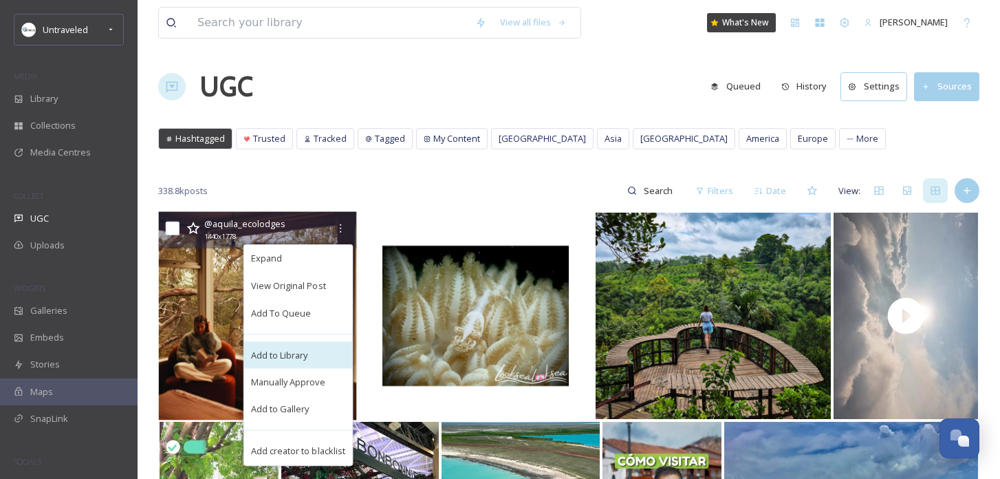
click at [308, 348] on span "Add to Library" at bounding box center [279, 354] width 57 height 13
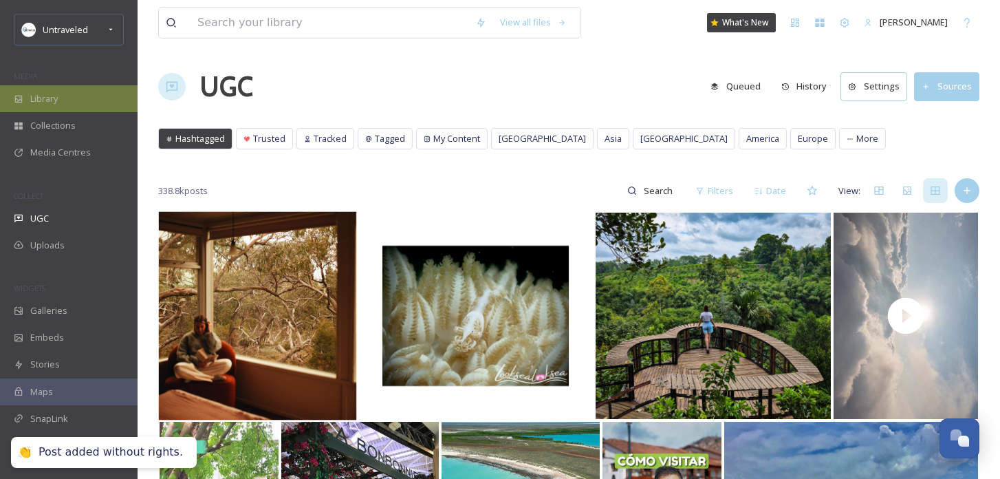
click at [100, 102] on div "Library" at bounding box center [69, 98] width 138 height 27
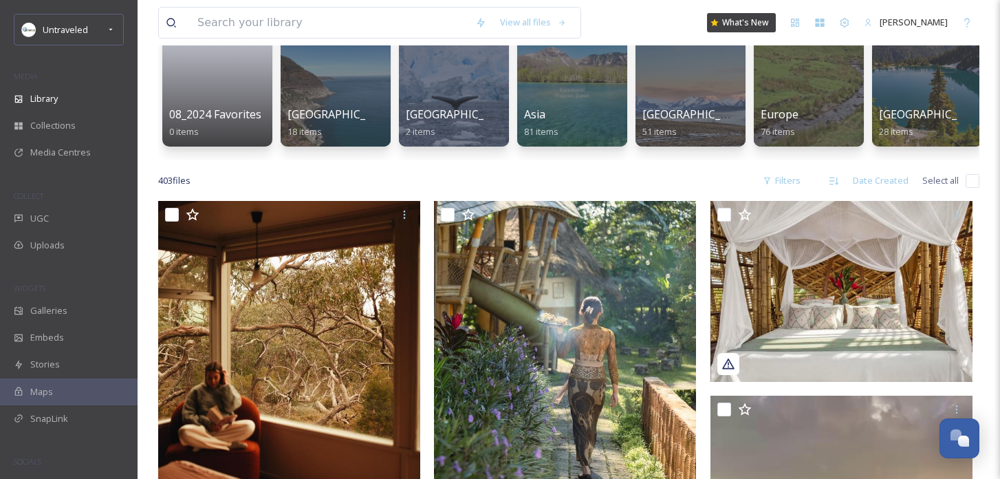
scroll to position [153, 0]
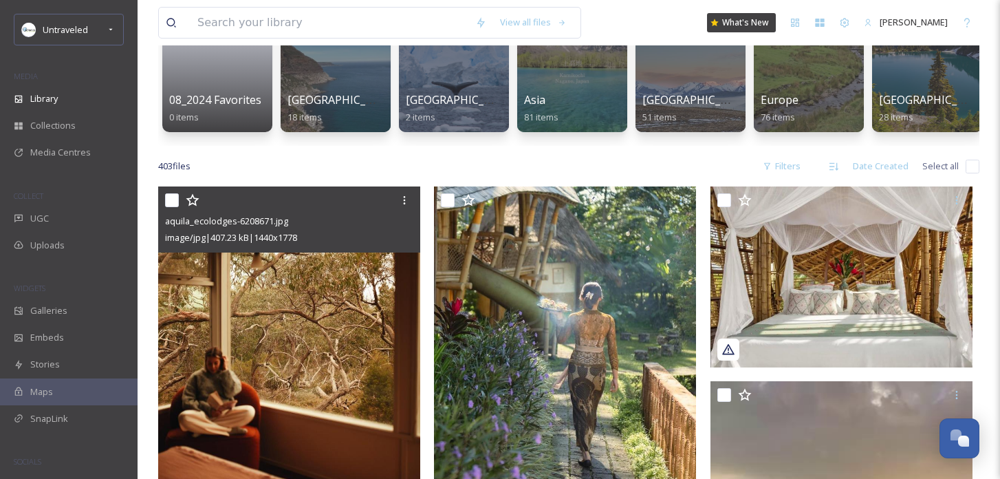
click at [340, 302] on img at bounding box center [289, 347] width 262 height 323
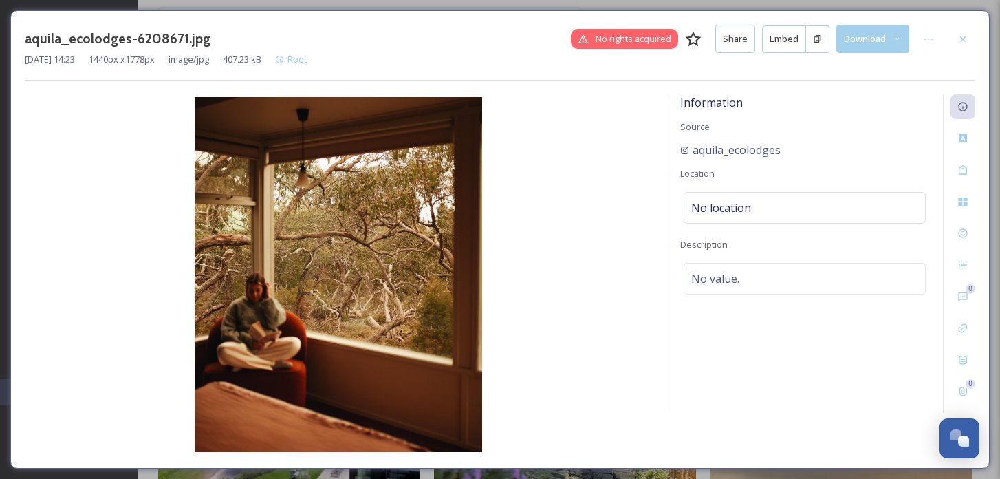
click at [775, 33] on button "Embed" at bounding box center [784, 39] width 44 height 28
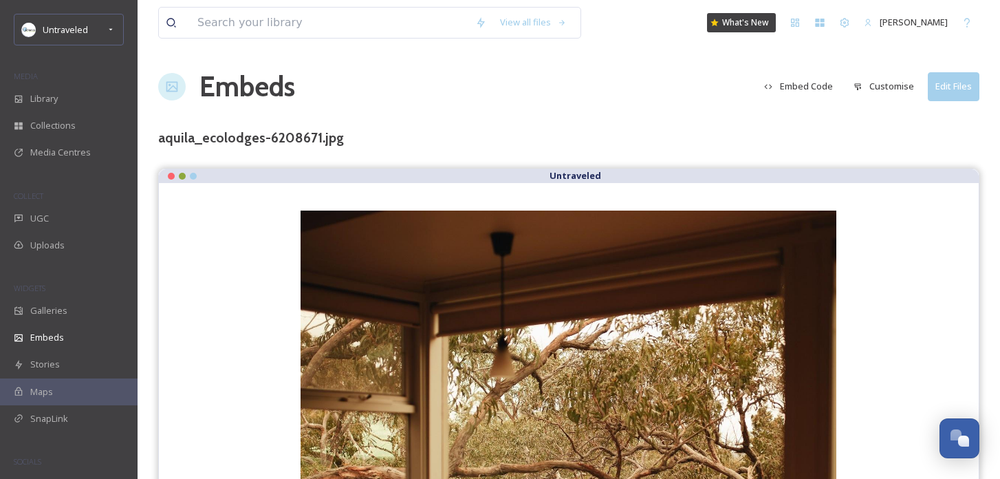
click at [804, 81] on button "Embed Code" at bounding box center [798, 86] width 83 height 27
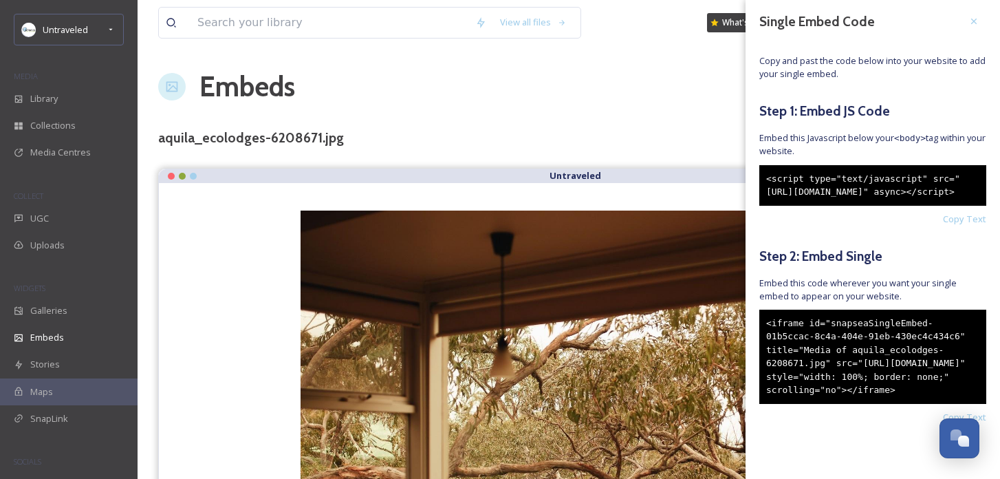
scroll to position [16, 0]
click at [976, 16] on div at bounding box center [973, 21] width 25 height 25
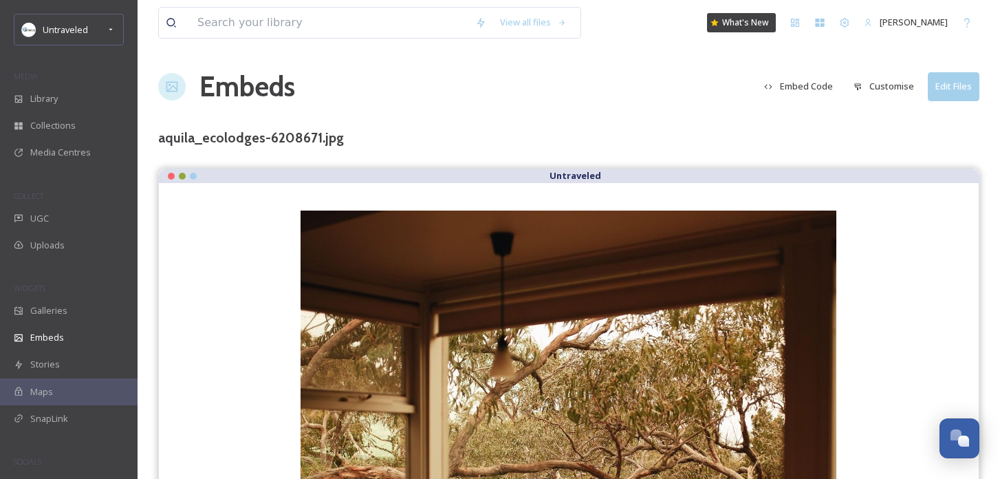
click at [888, 88] on button "Customise" at bounding box center [883, 86] width 74 height 27
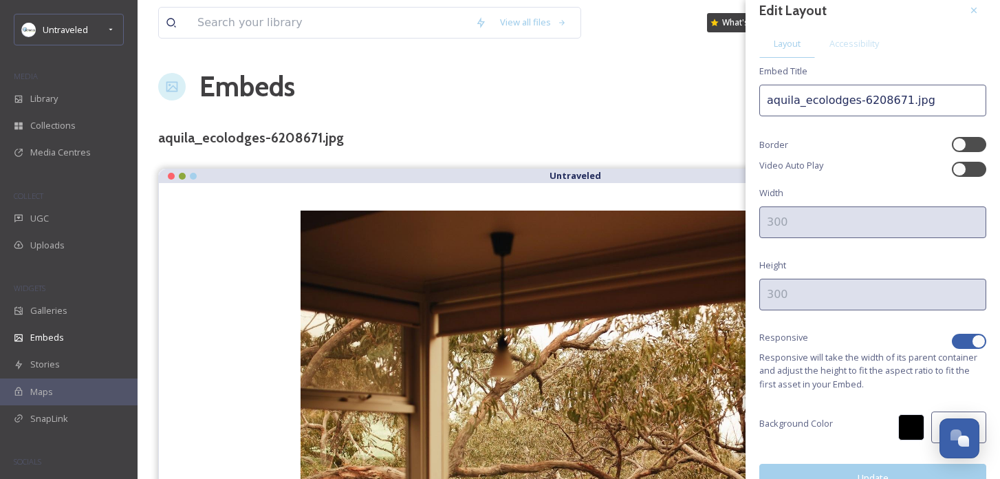
scroll to position [17, 0]
click at [960, 332] on div at bounding box center [969, 339] width 34 height 15
checkbox input "false"
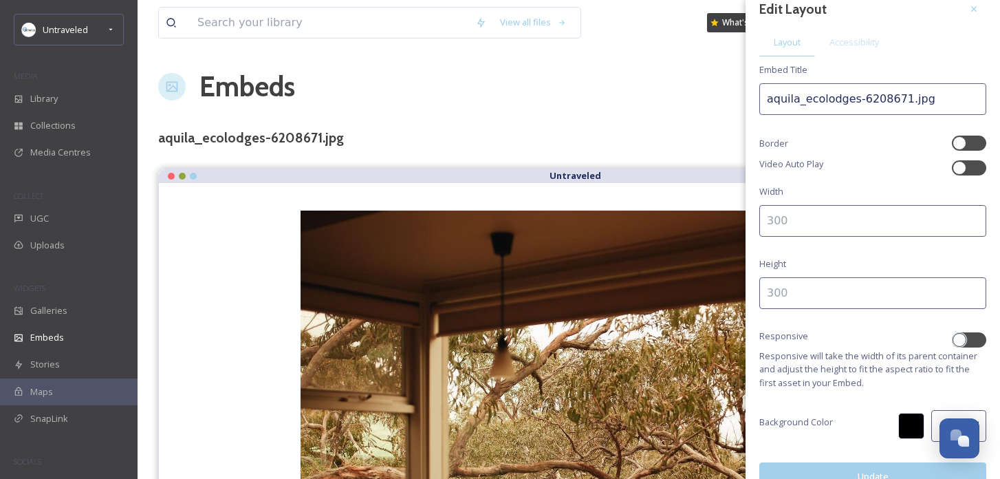
click at [848, 223] on input at bounding box center [872, 221] width 227 height 32
type input "300"
click at [787, 293] on input at bounding box center [872, 293] width 227 height 32
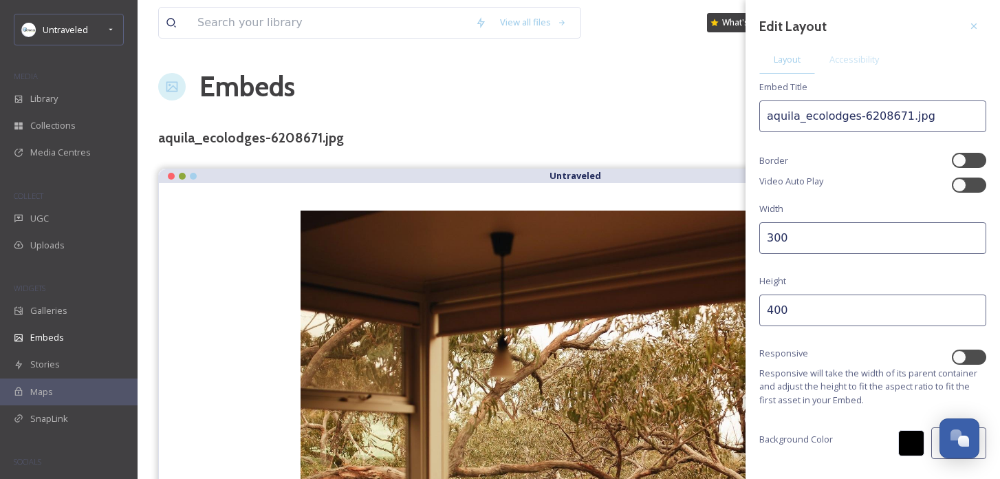
scroll to position [39, 0]
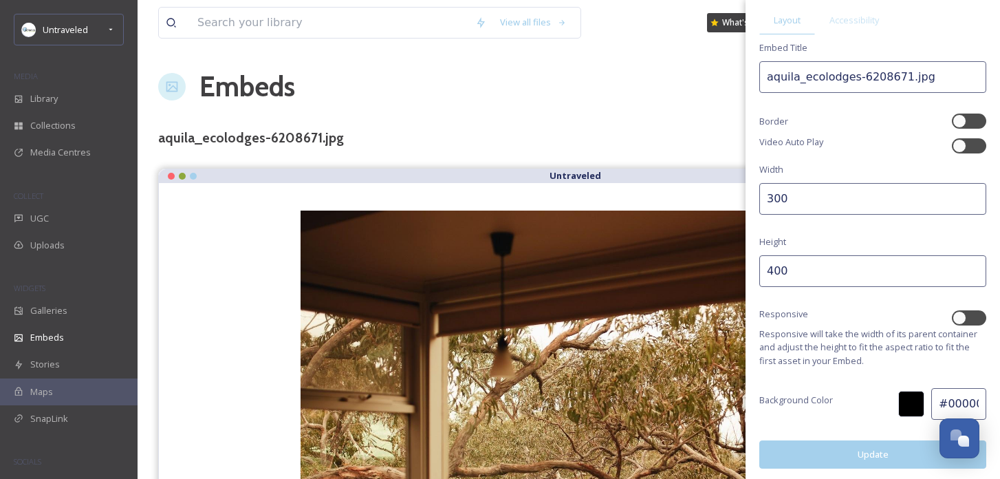
type input "400"
click at [828, 440] on button "Update" at bounding box center [872, 454] width 227 height 28
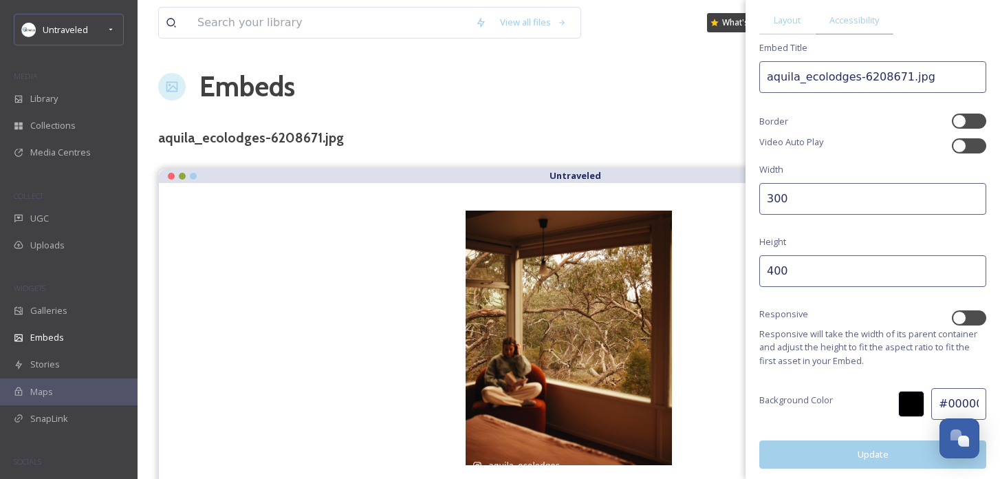
click at [850, 21] on span "Accessibility" at bounding box center [854, 20] width 50 height 13
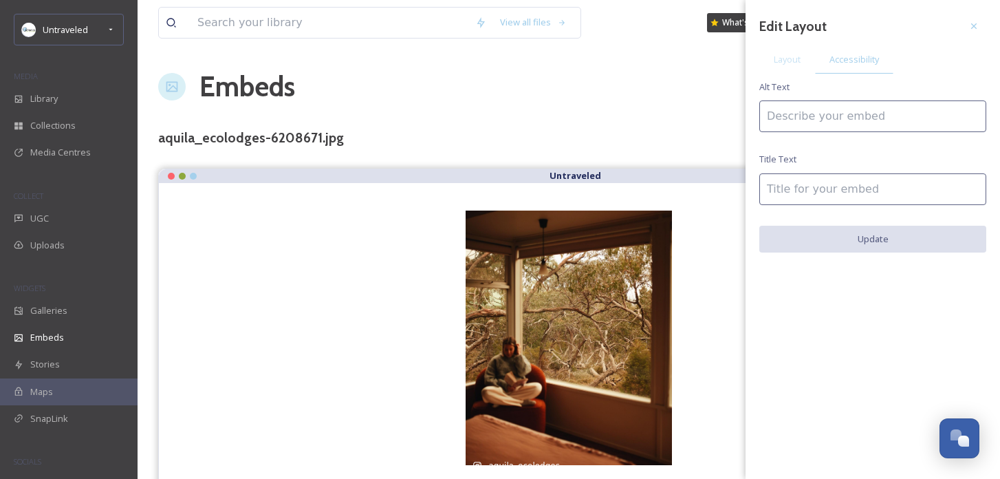
click at [815, 119] on input at bounding box center [872, 116] width 227 height 32
click at [815, 119] on input "[GEOGRAPHIC_DATA]" at bounding box center [872, 116] width 227 height 32
type input "[GEOGRAPHIC_DATA]"
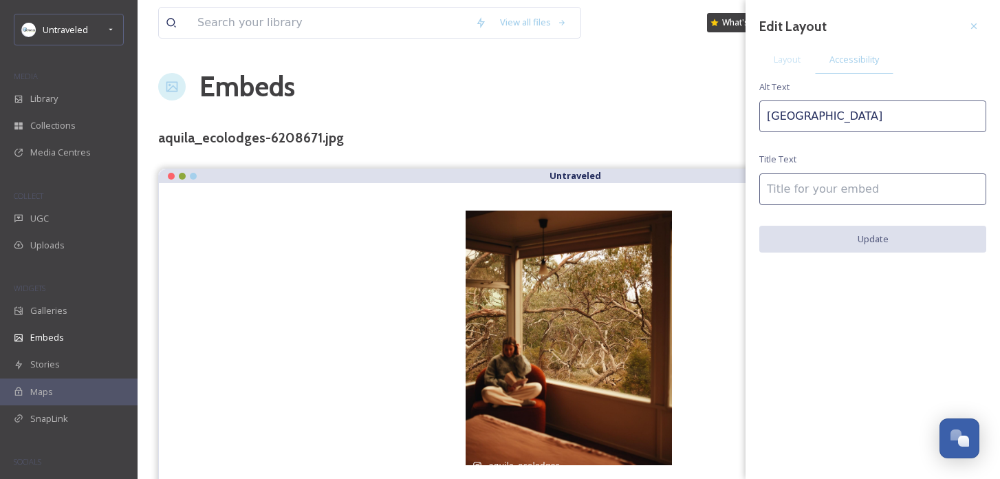
click at [814, 181] on input at bounding box center [872, 189] width 227 height 32
paste input "[GEOGRAPHIC_DATA]"
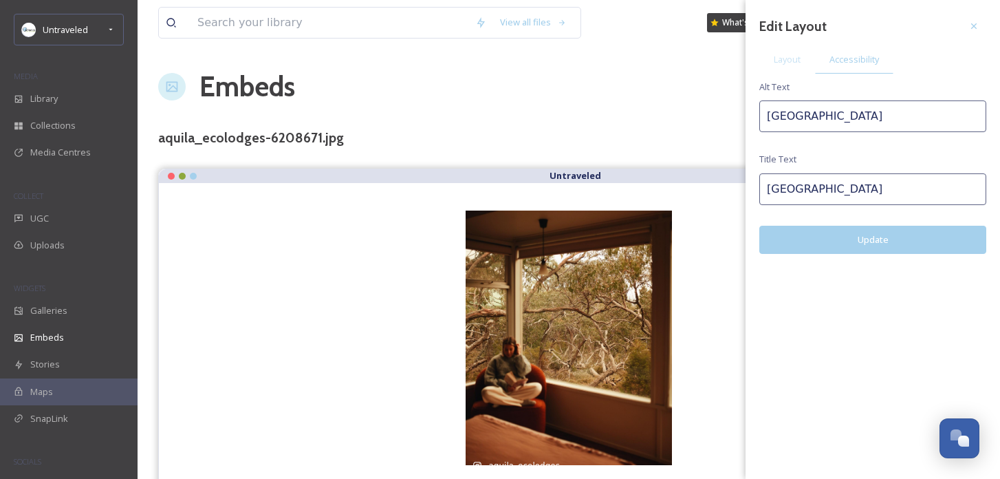
type input "[GEOGRAPHIC_DATA]"
click at [828, 234] on button "Update" at bounding box center [872, 240] width 227 height 28
click at [866, 234] on button "Update" at bounding box center [872, 240] width 227 height 28
click at [973, 24] on icon at bounding box center [973, 26] width 11 height 11
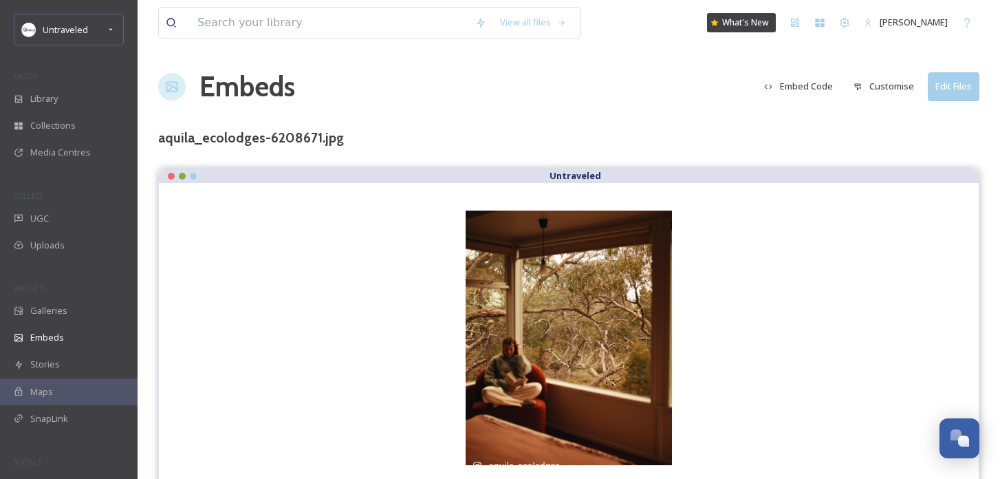
click at [817, 88] on button "Embed Code" at bounding box center [798, 86] width 83 height 27
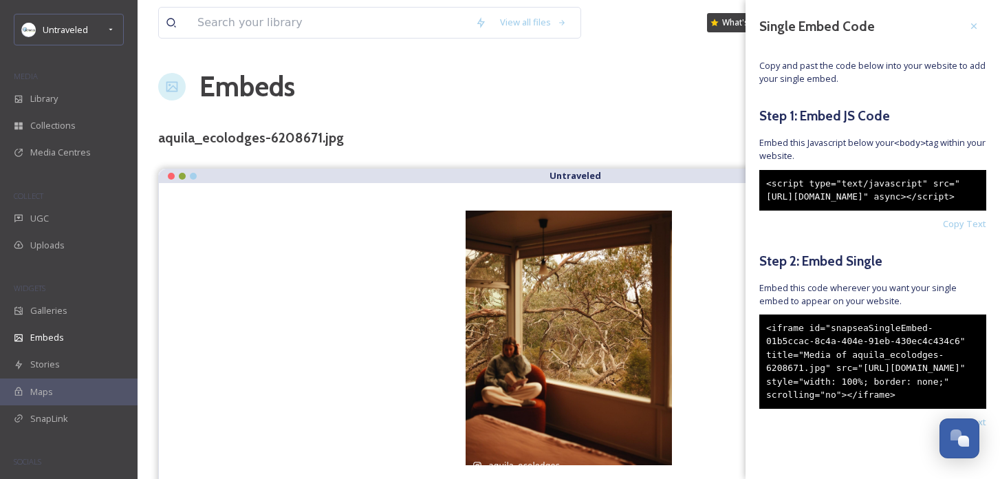
click at [810, 404] on div "<iframe id="snapseaSingleEmbed-01b5ccac-8c4a-404e-91eb-430ec4c434c6" title="Med…" at bounding box center [872, 361] width 227 height 94
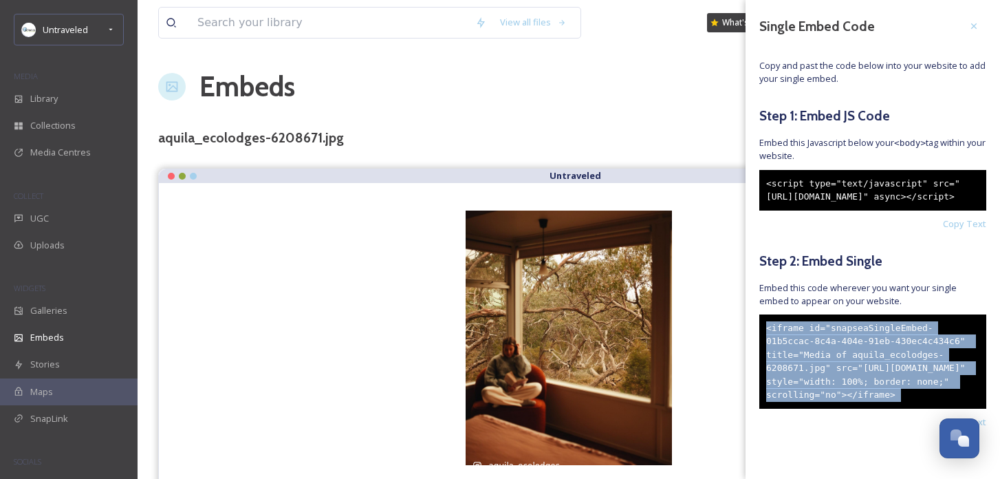
click at [810, 404] on div "<iframe id="snapseaSingleEmbed-01b5ccac-8c4a-404e-91eb-430ec4c434c6" title="Med…" at bounding box center [872, 361] width 227 height 94
copy div "<iframe id="snapseaSingleEmbed-01b5ccac-8c4a-404e-91eb-430ec4c434c6" title="Med…"
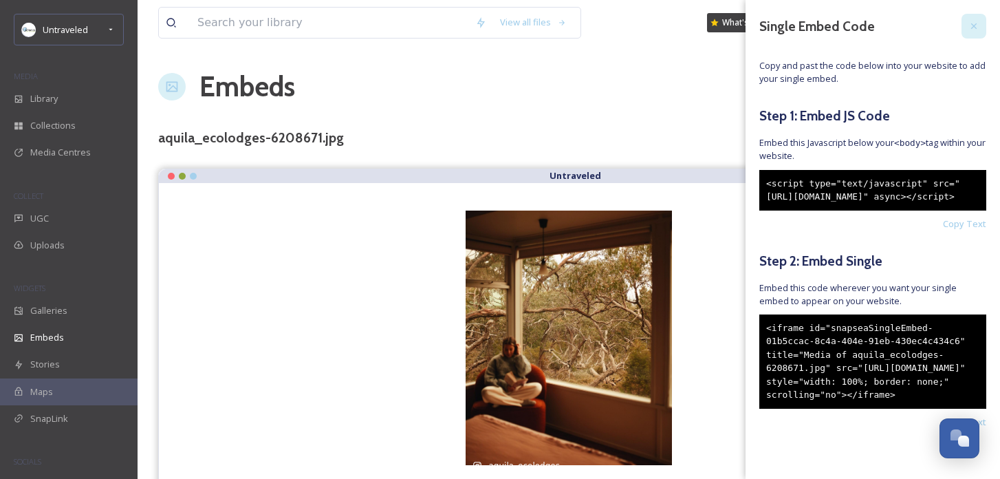
click at [976, 25] on icon at bounding box center [973, 26] width 11 height 11
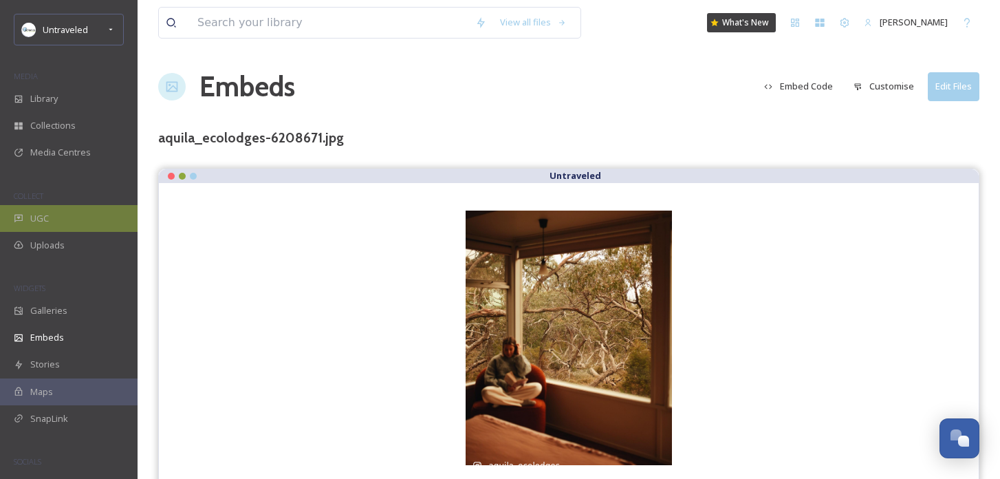
click at [68, 218] on div "UGC" at bounding box center [69, 218] width 138 height 27
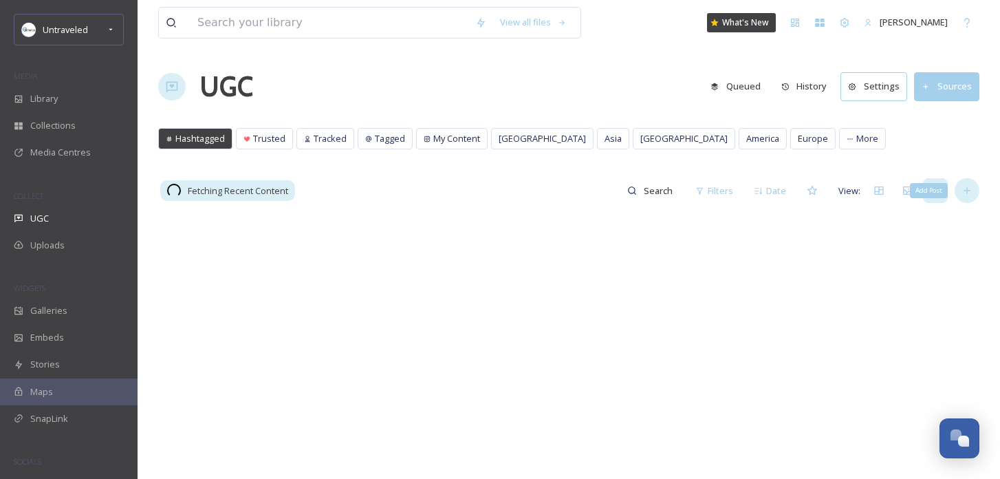
click at [963, 194] on icon at bounding box center [966, 190] width 11 height 11
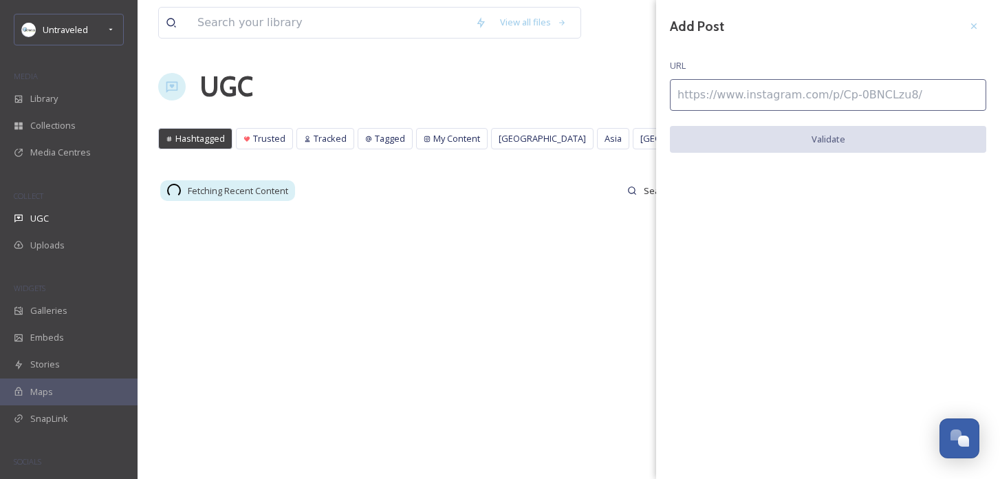
click at [791, 102] on input at bounding box center [828, 95] width 316 height 32
paste input "[URL][DOMAIN_NAME]"
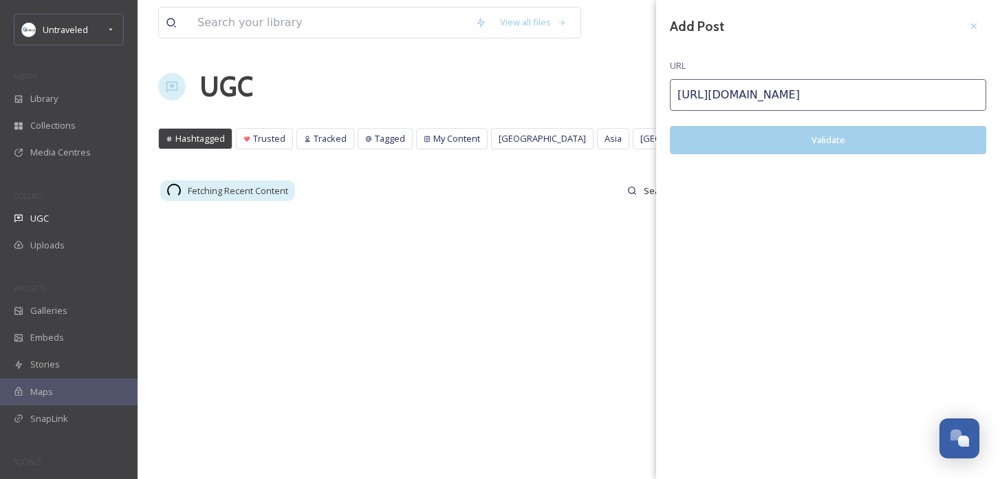
type input "[URL][DOMAIN_NAME]"
click at [771, 142] on button "Validate" at bounding box center [828, 140] width 316 height 28
click at [771, 142] on button "Add Post" at bounding box center [828, 140] width 316 height 28
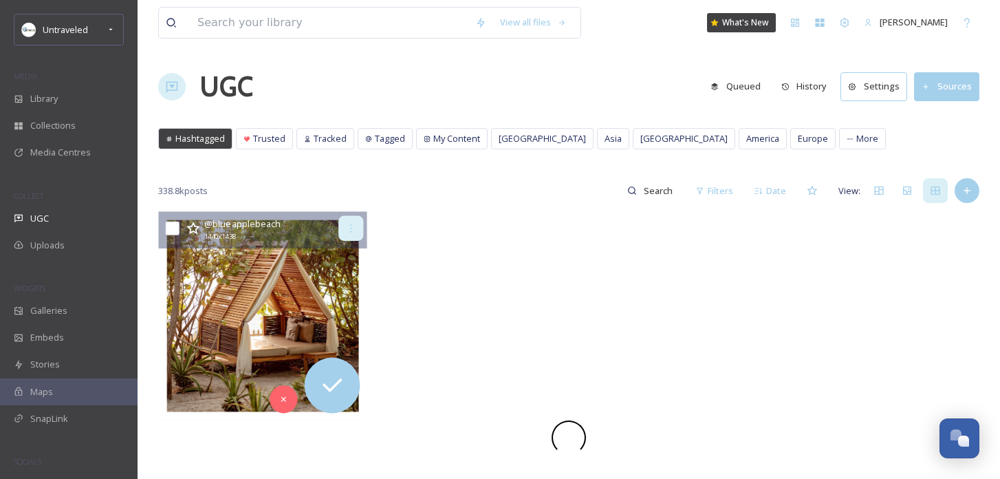
click at [349, 228] on icon at bounding box center [351, 228] width 11 height 11
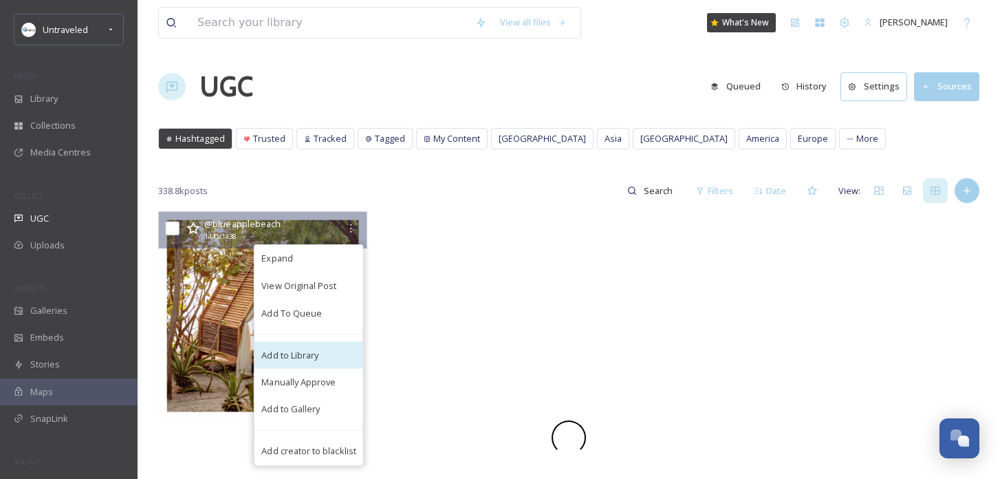
click at [307, 364] on div "Add to Library" at bounding box center [308, 355] width 109 height 28
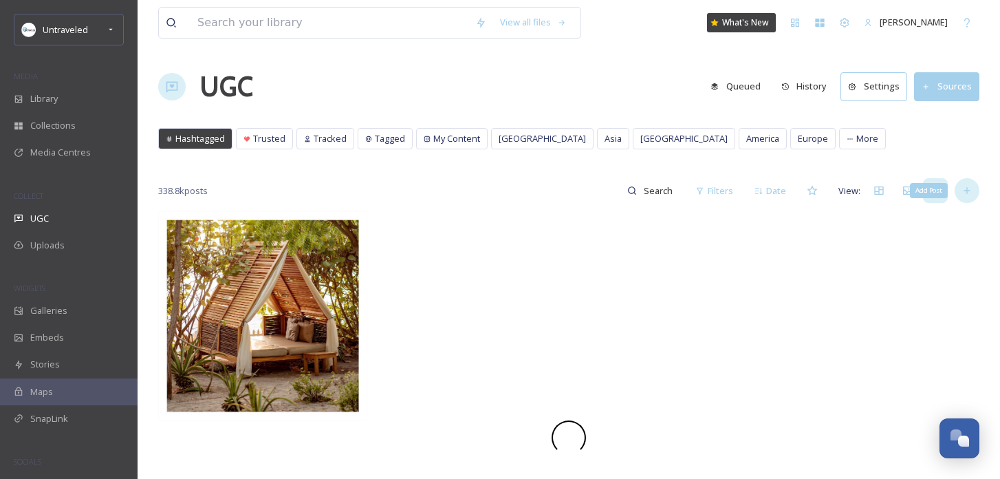
click at [973, 196] on div "Add Post" at bounding box center [966, 190] width 25 height 25
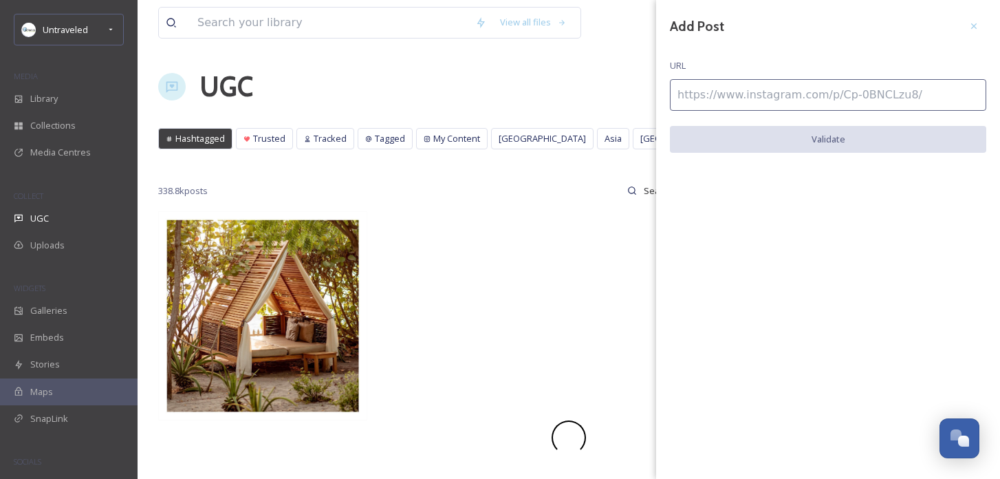
click at [773, 98] on input at bounding box center [828, 95] width 316 height 32
paste input "[URL][DOMAIN_NAME]"
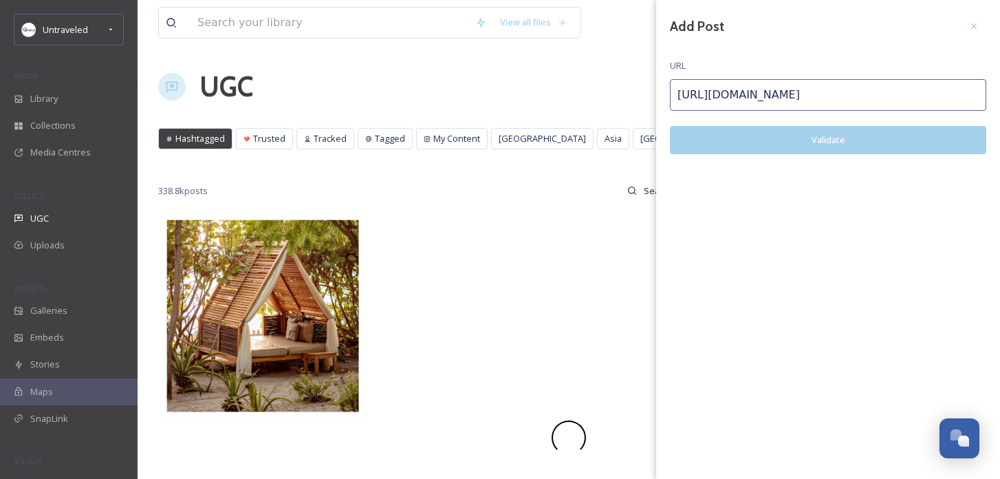
type input "[URL][DOMAIN_NAME]"
click at [747, 151] on button "Validate" at bounding box center [828, 140] width 316 height 28
click at [747, 151] on button "Add Post" at bounding box center [828, 140] width 316 height 28
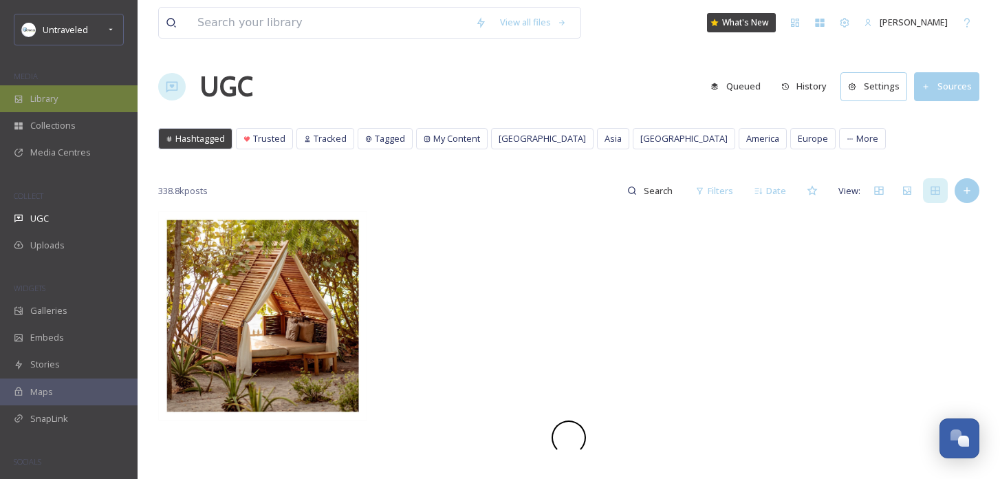
click at [107, 105] on div "Library" at bounding box center [69, 98] width 138 height 27
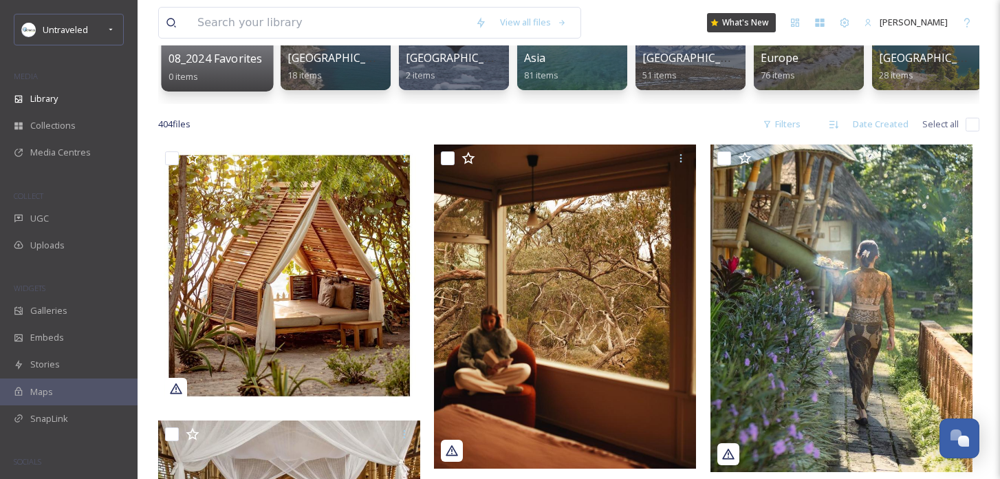
scroll to position [294, 0]
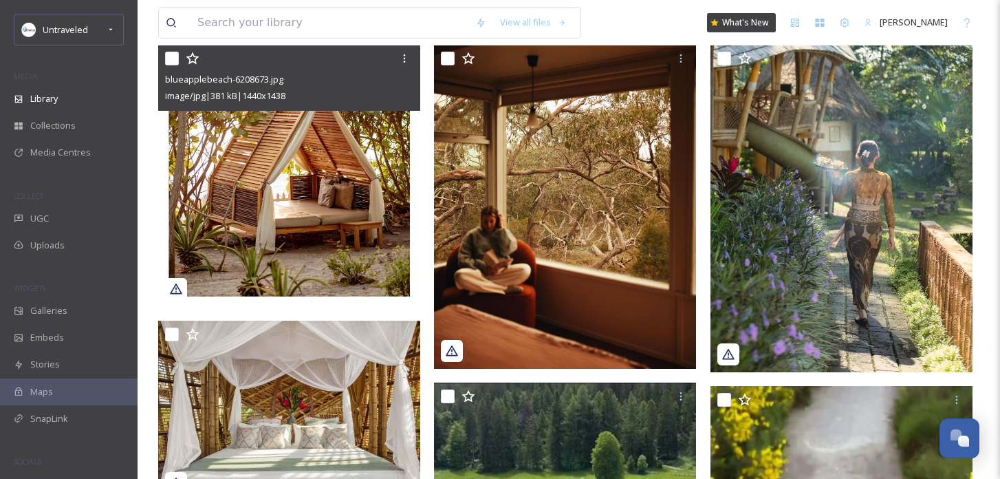
click at [274, 232] on img at bounding box center [289, 175] width 262 height 261
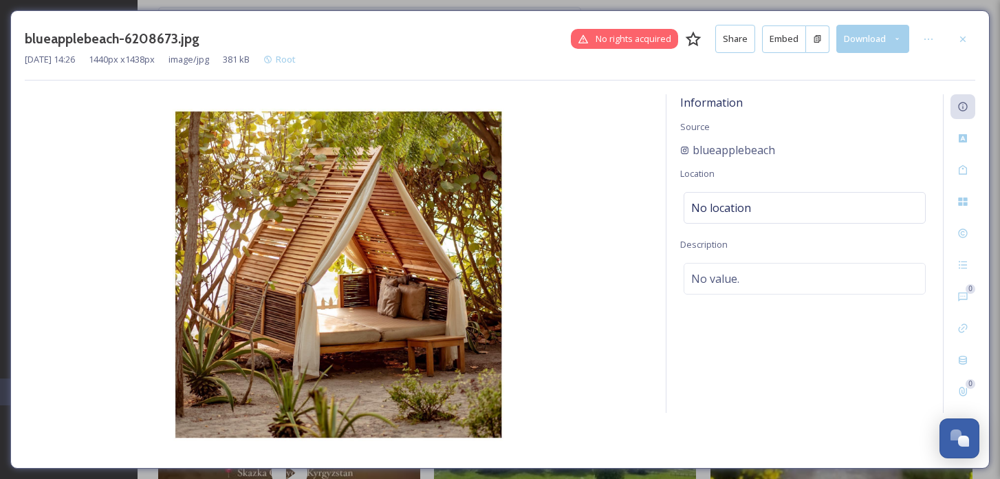
click at [776, 39] on button "Embed" at bounding box center [784, 39] width 44 height 28
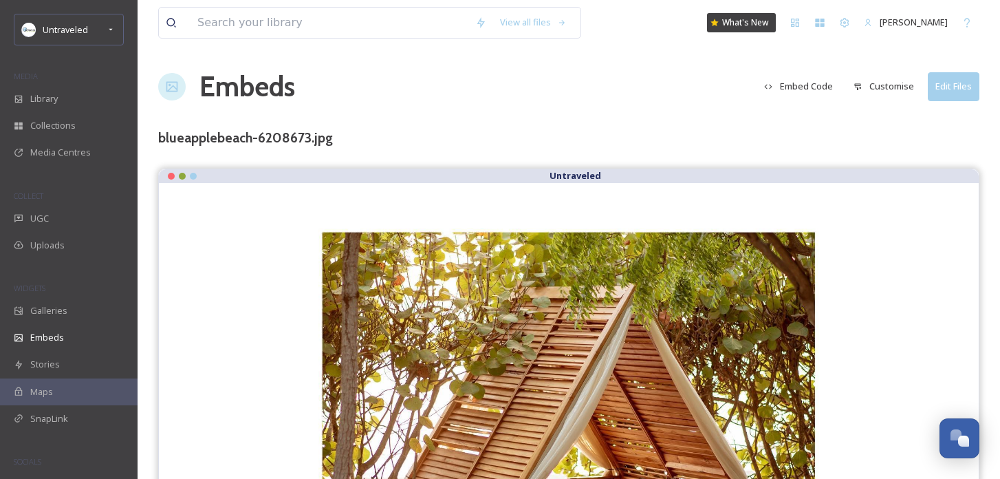
click at [817, 85] on button "Embed Code" at bounding box center [798, 86] width 83 height 27
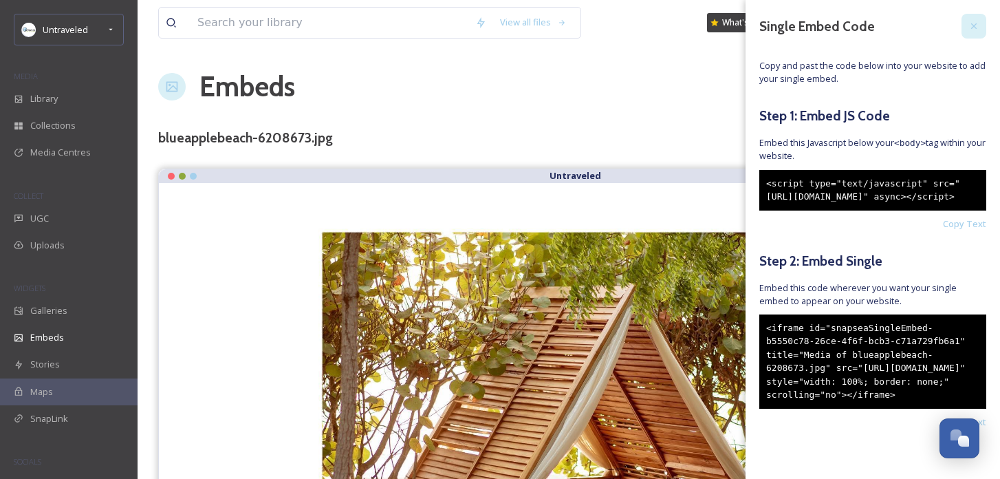
click at [968, 27] on icon at bounding box center [973, 26] width 11 height 11
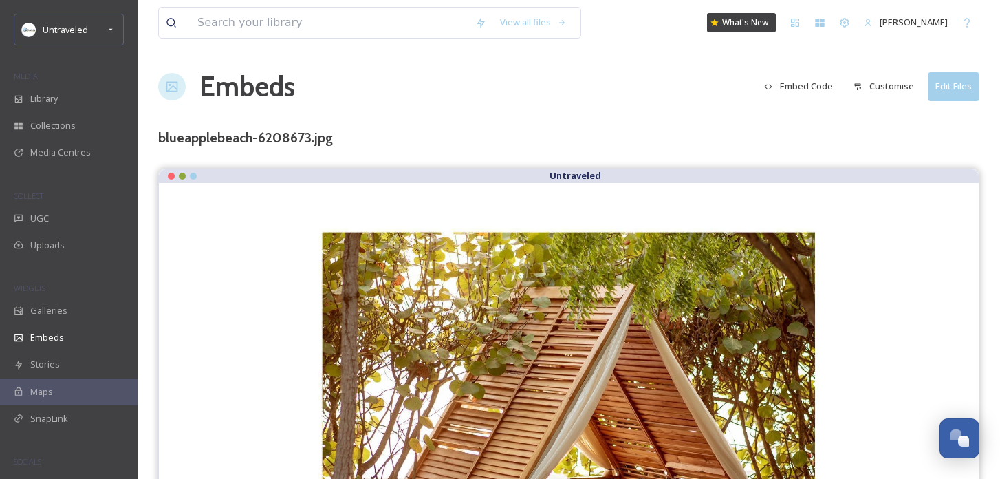
click at [896, 82] on button "Customise" at bounding box center [883, 86] width 74 height 27
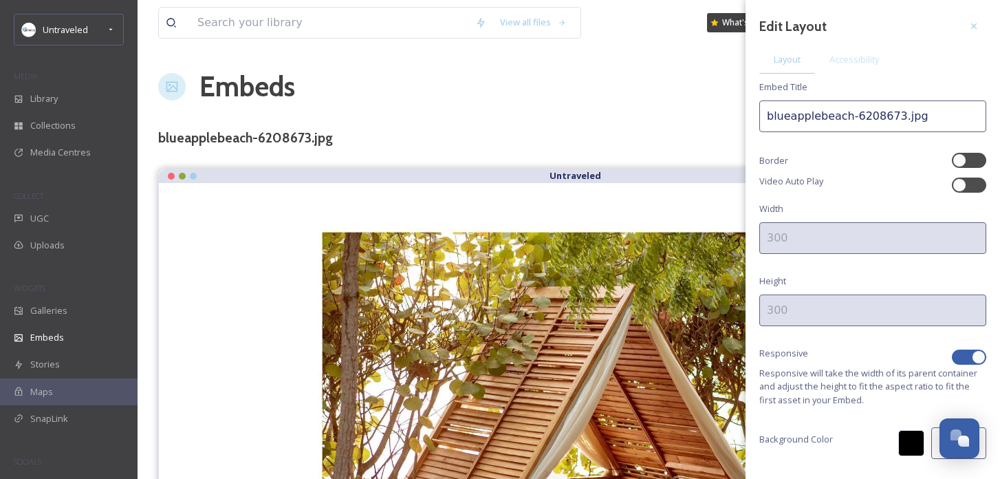
click at [848, 118] on input "blueapplebeach-6208673.jpg" at bounding box center [872, 116] width 227 height 32
drag, startPoint x: 896, startPoint y: 117, endPoint x: 858, endPoint y: 118, distance: 37.8
click at [859, 118] on input "blueapplebeach-6208673.jpg" at bounding box center [872, 116] width 227 height 32
type input "blueapplebeach-eco resort-[GEOGRAPHIC_DATA]jpg"
click at [954, 354] on div at bounding box center [969, 356] width 34 height 15
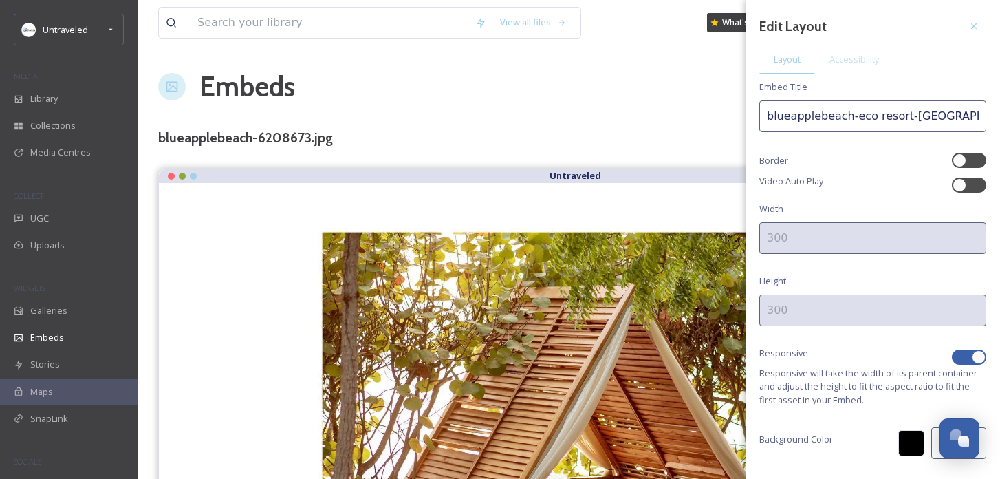
checkbox input "false"
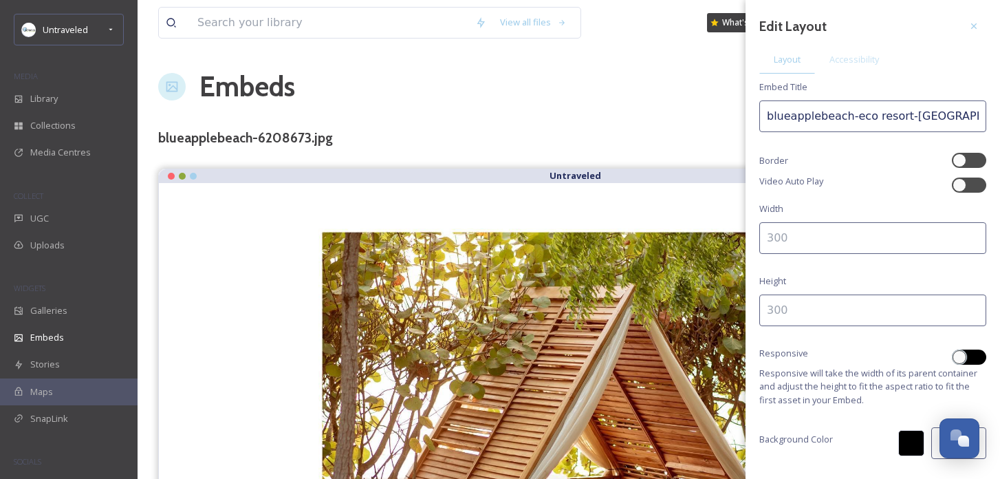
scroll to position [39, 0]
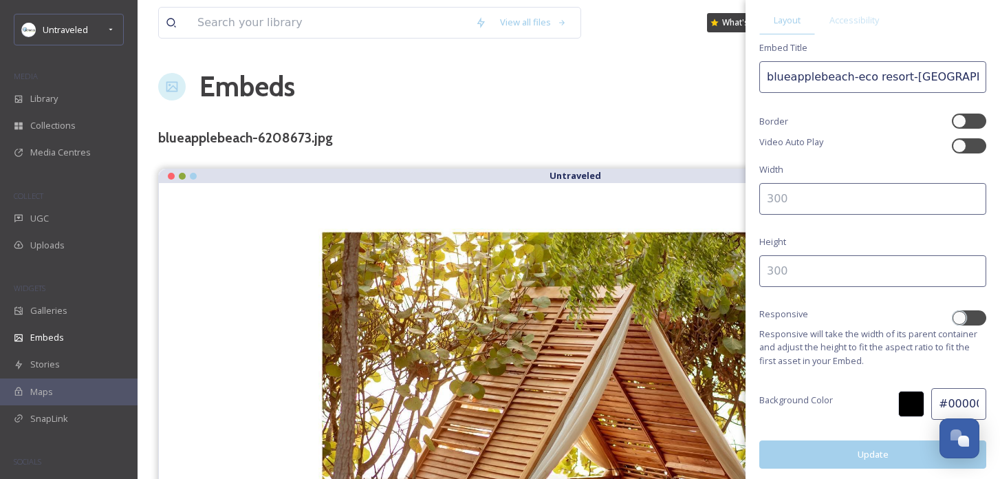
click at [880, 194] on input at bounding box center [872, 199] width 227 height 32
type input "300"
click at [826, 269] on input at bounding box center [872, 271] width 227 height 32
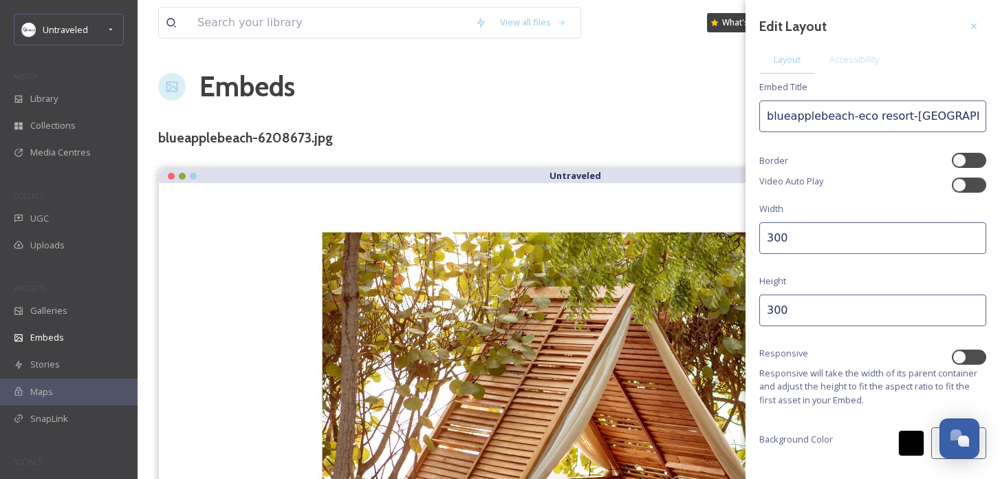
scroll to position [34, 0]
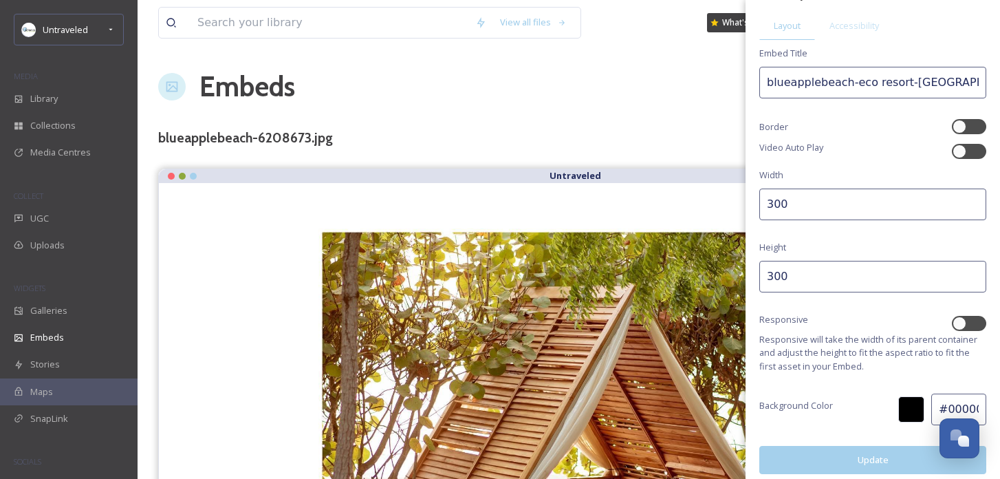
type input "300"
click at [859, 446] on button "Update" at bounding box center [872, 460] width 227 height 28
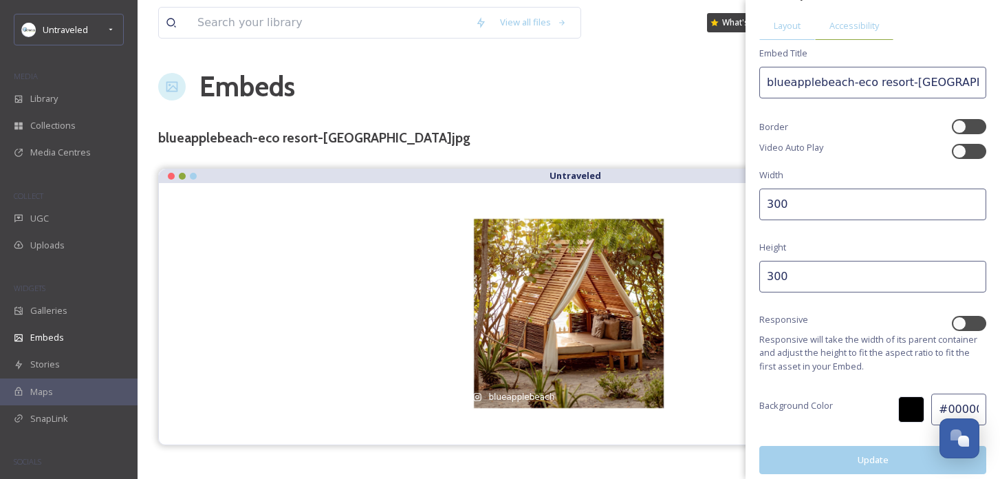
click at [853, 23] on span "Accessibility" at bounding box center [854, 25] width 50 height 13
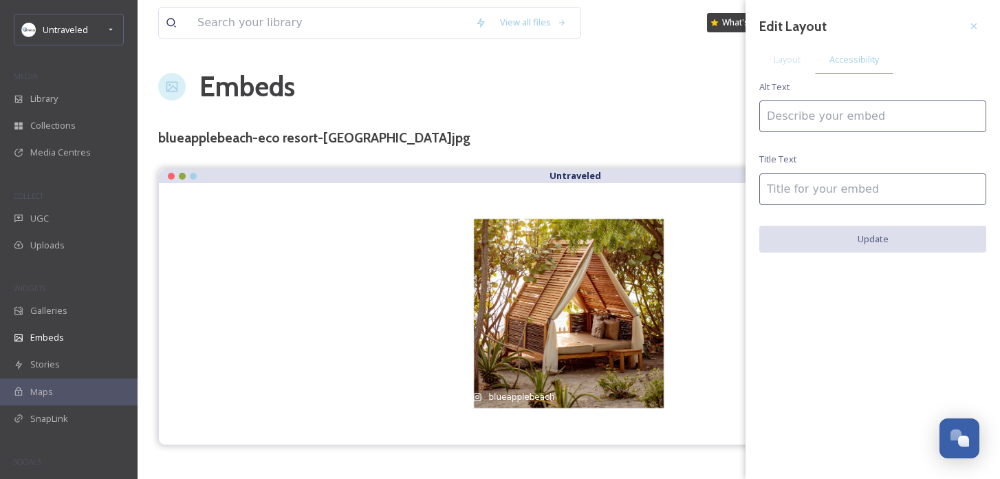
scroll to position [0, 0]
click at [828, 105] on input at bounding box center [872, 116] width 227 height 32
click at [817, 117] on input "[GEOGRAPHIC_DATA] [GEOGRAPHIC_DATA]" at bounding box center [872, 116] width 227 height 32
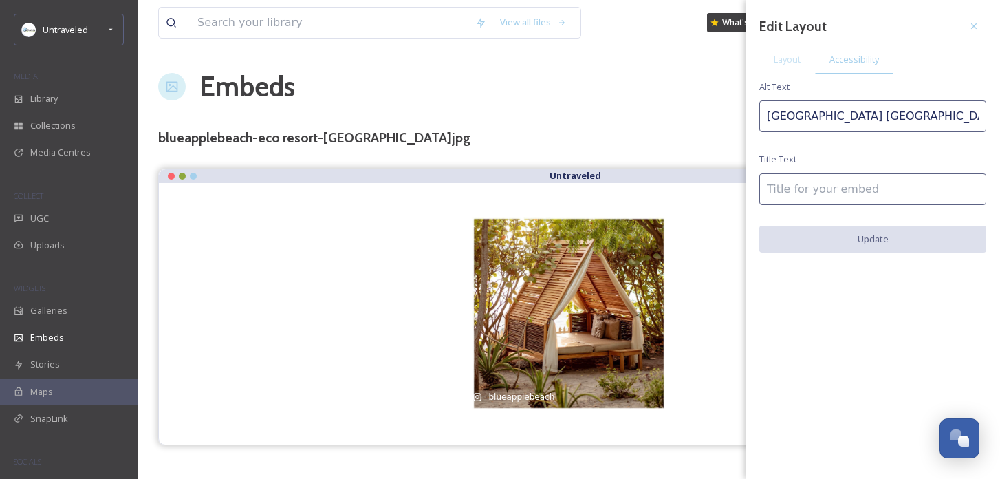
type input "[GEOGRAPHIC_DATA] [GEOGRAPHIC_DATA]"
click at [819, 193] on input at bounding box center [872, 189] width 227 height 32
paste input "[GEOGRAPHIC_DATA] [GEOGRAPHIC_DATA]"
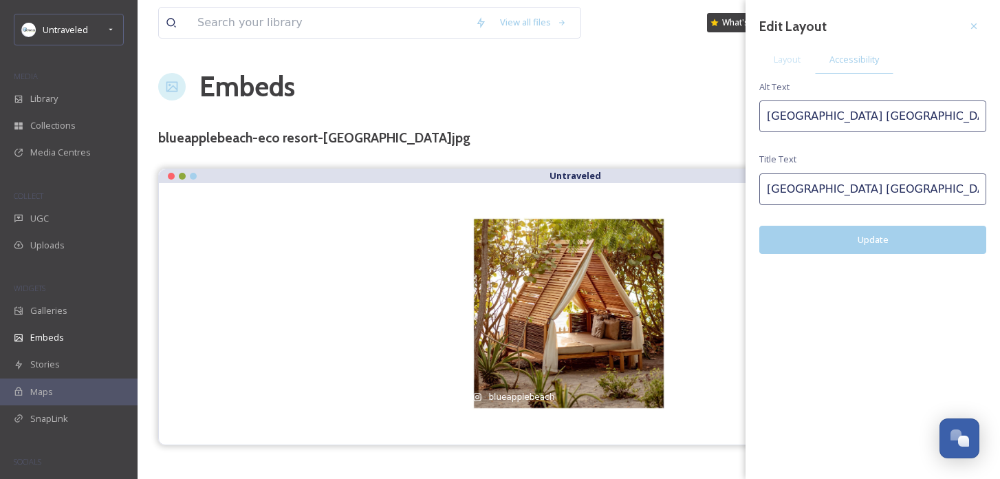
type input "[GEOGRAPHIC_DATA] [GEOGRAPHIC_DATA]"
click at [846, 250] on button "Update" at bounding box center [872, 240] width 227 height 28
click at [870, 237] on button "Update" at bounding box center [872, 240] width 227 height 28
click at [794, 63] on span "Layout" at bounding box center [786, 59] width 27 height 13
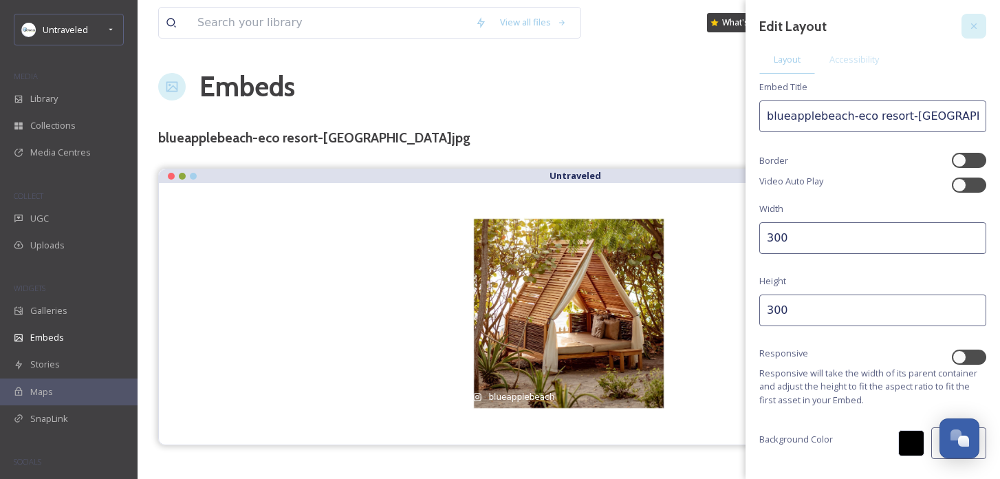
click at [979, 23] on div at bounding box center [973, 26] width 25 height 25
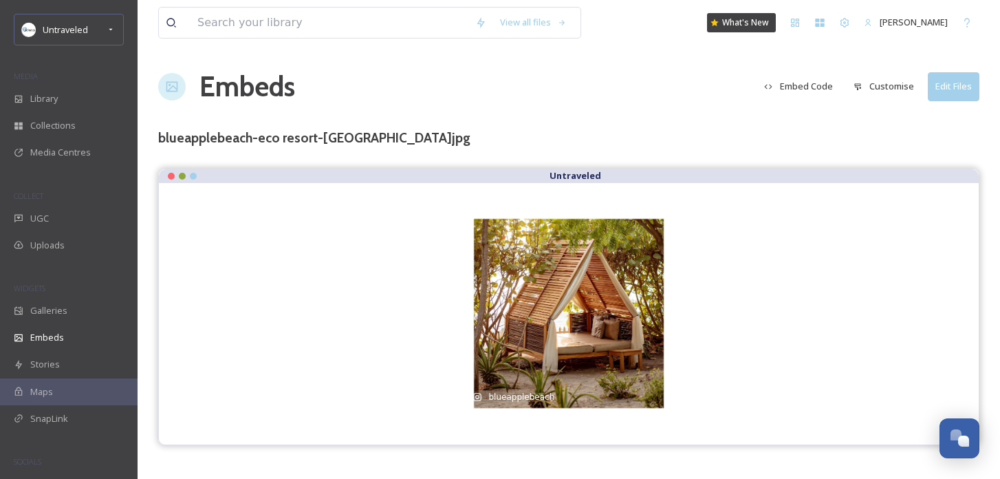
click at [803, 89] on button "Embed Code" at bounding box center [798, 86] width 83 height 27
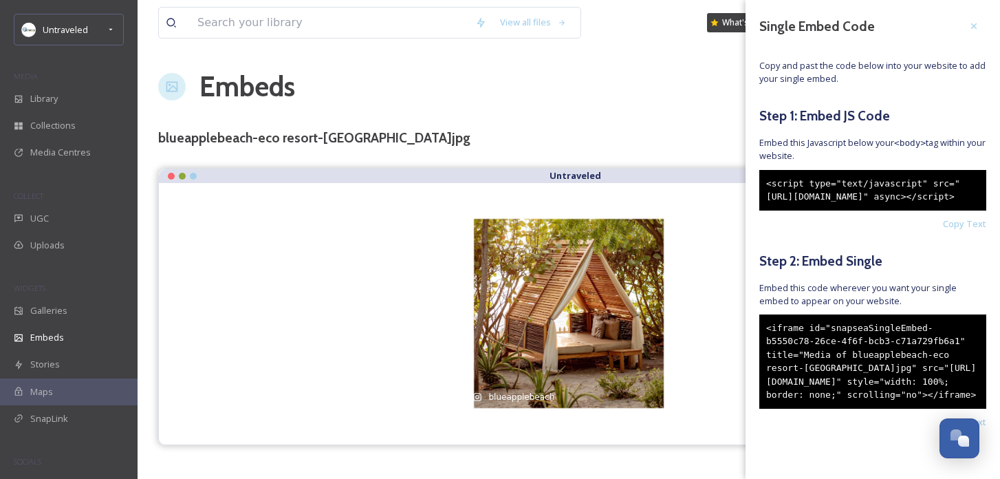
click at [839, 401] on div "<iframe id="snapseaSingleEmbed-b5550c78-26ce-4f6f-bcb3-c71a729fb6a1" title="Med…" at bounding box center [872, 361] width 227 height 94
click at [822, 392] on div "<iframe id="snapseaSingleEmbed-b5550c78-26ce-4f6f-bcb3-c71a729fb6a1" title="Med…" at bounding box center [872, 361] width 227 height 94
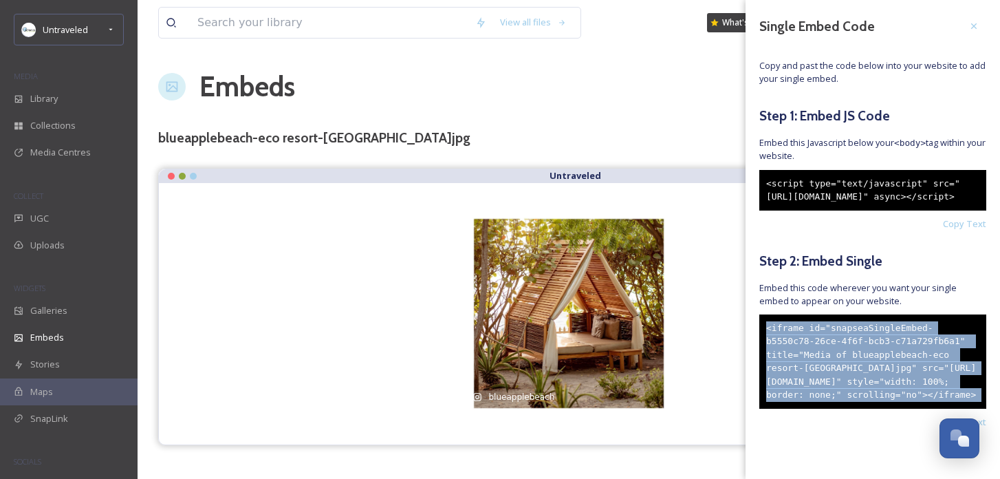
click at [822, 392] on div "<iframe id="snapseaSingleEmbed-b5550c78-26ce-4f6f-bcb3-c71a729fb6a1" title="Med…" at bounding box center [872, 361] width 227 height 94
copy div "<iframe id="snapseaSingleEmbed-b5550c78-26ce-4f6f-bcb3-c71a729fb6a1" title="Med…"
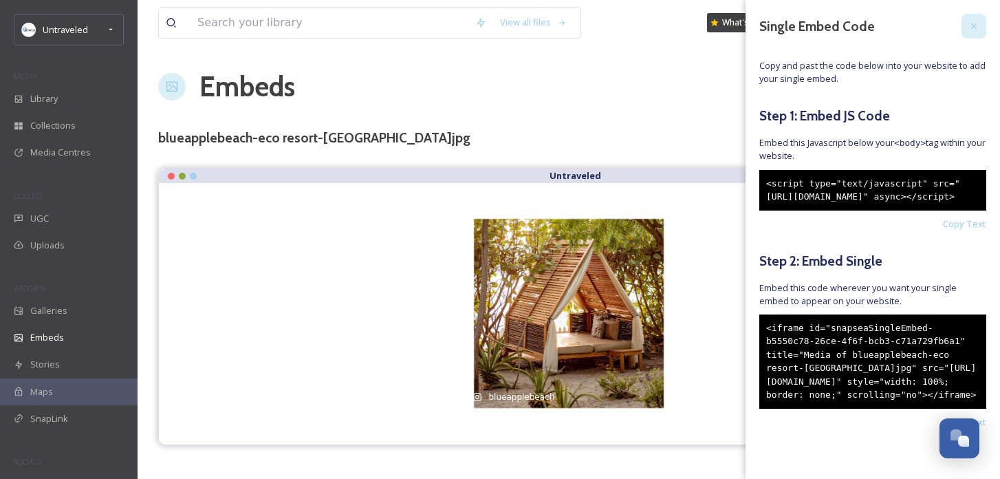
click at [977, 23] on icon at bounding box center [973, 26] width 11 height 11
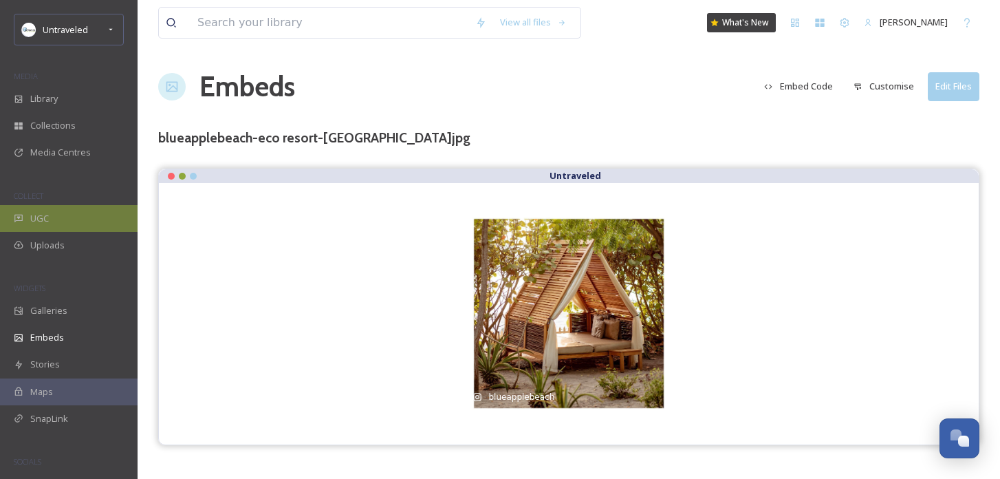
click at [43, 212] on span "UGC" at bounding box center [39, 218] width 19 height 13
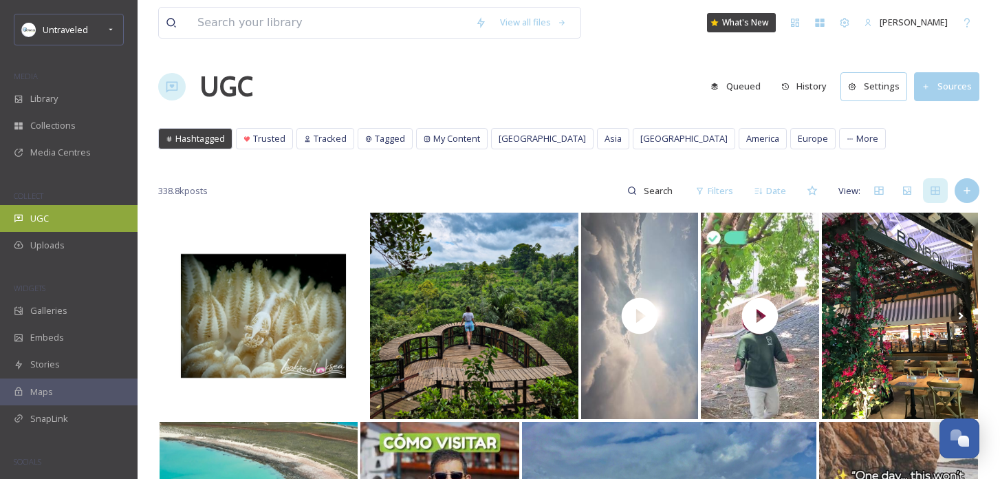
click at [67, 212] on div "UGC" at bounding box center [69, 218] width 138 height 27
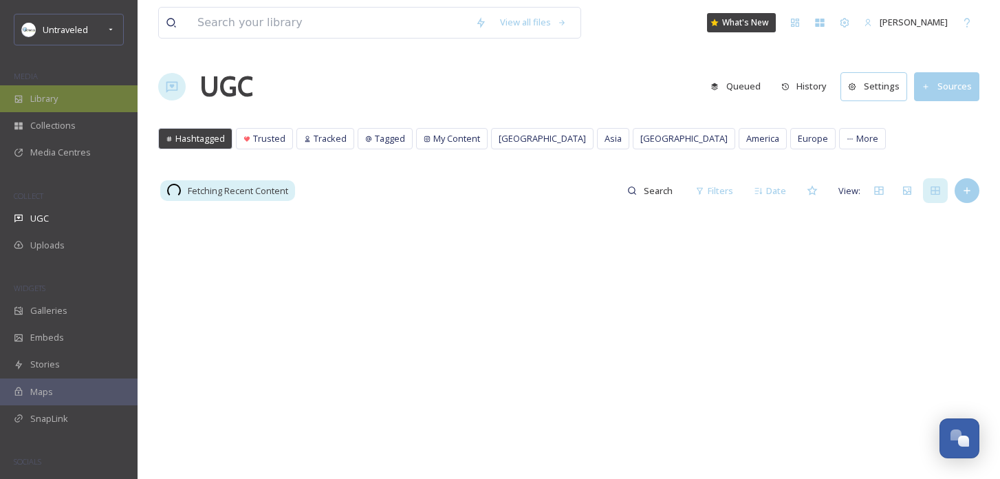
click at [102, 107] on div "Library" at bounding box center [69, 98] width 138 height 27
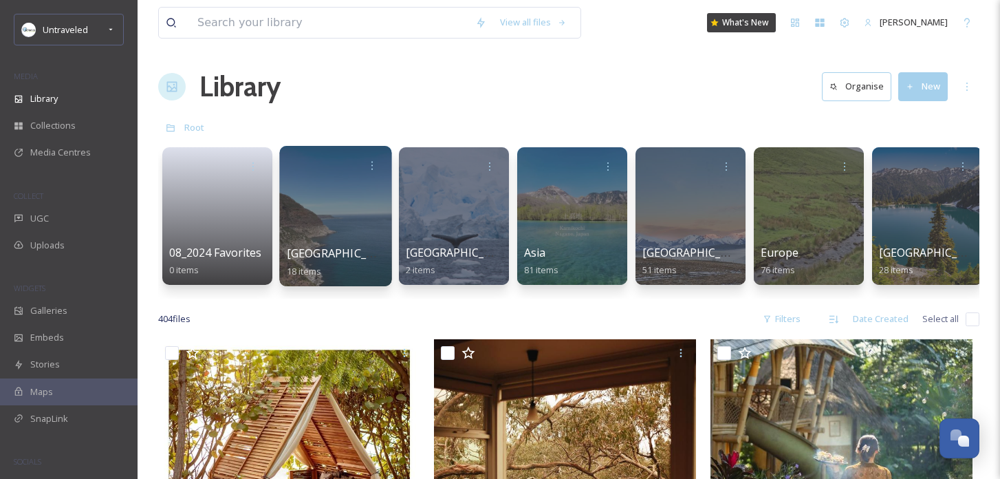
scroll to position [4, 0]
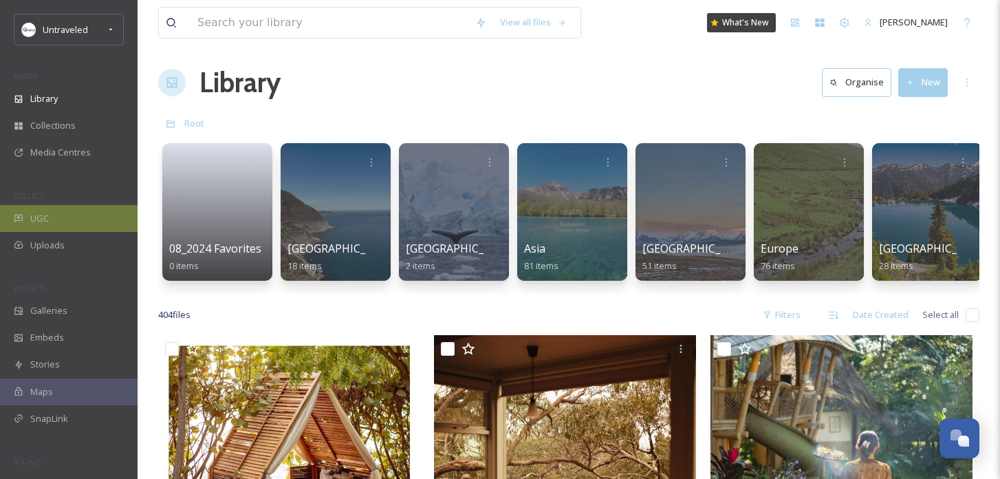
click at [64, 215] on div "UGC" at bounding box center [69, 218] width 138 height 27
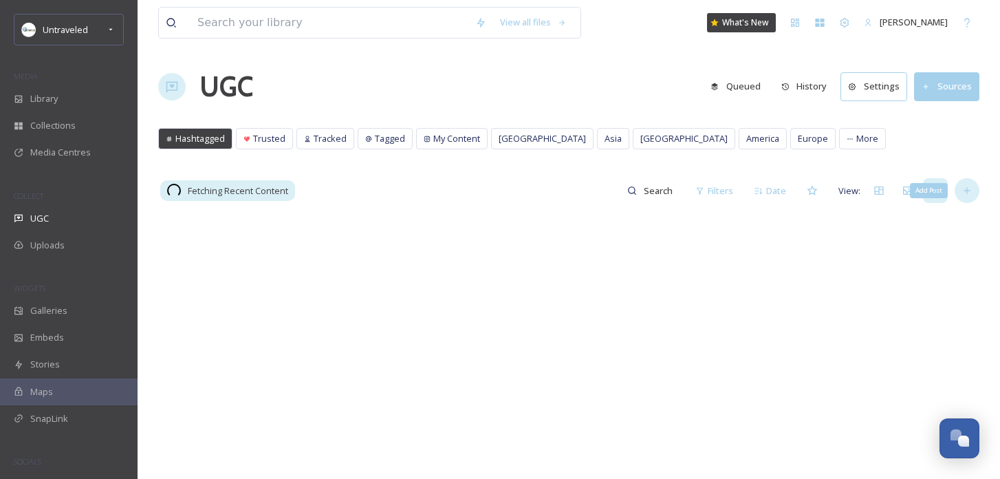
click at [975, 189] on div "Add Post" at bounding box center [966, 190] width 25 height 25
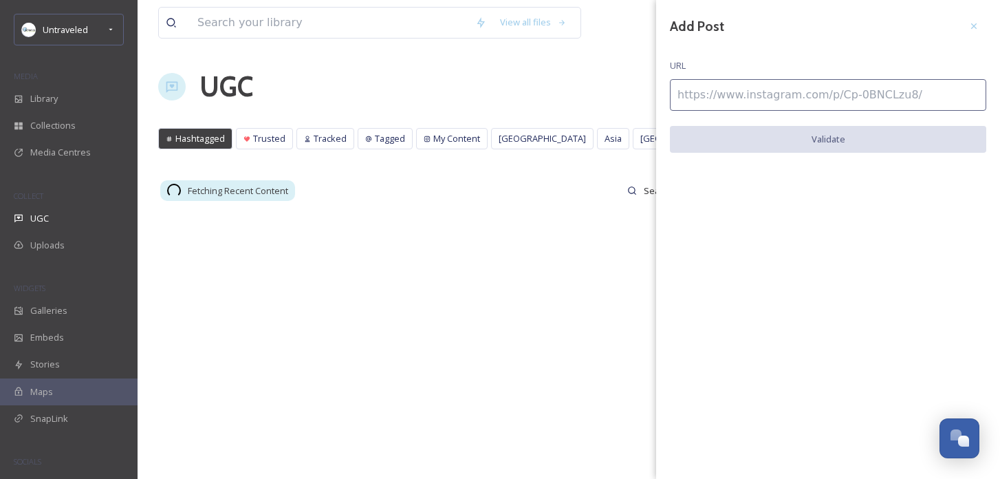
click at [813, 96] on input at bounding box center [828, 95] width 316 height 32
paste input "[URL][DOMAIN_NAME]"
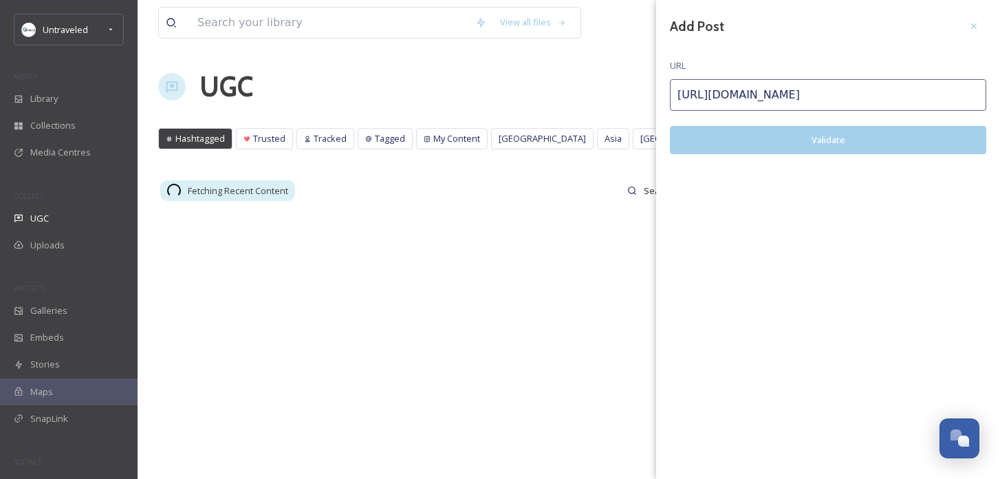
type input "[URL][DOMAIN_NAME]"
click at [796, 139] on button "Validate" at bounding box center [828, 140] width 316 height 28
click at [796, 139] on button "Add Post" at bounding box center [828, 140] width 316 height 28
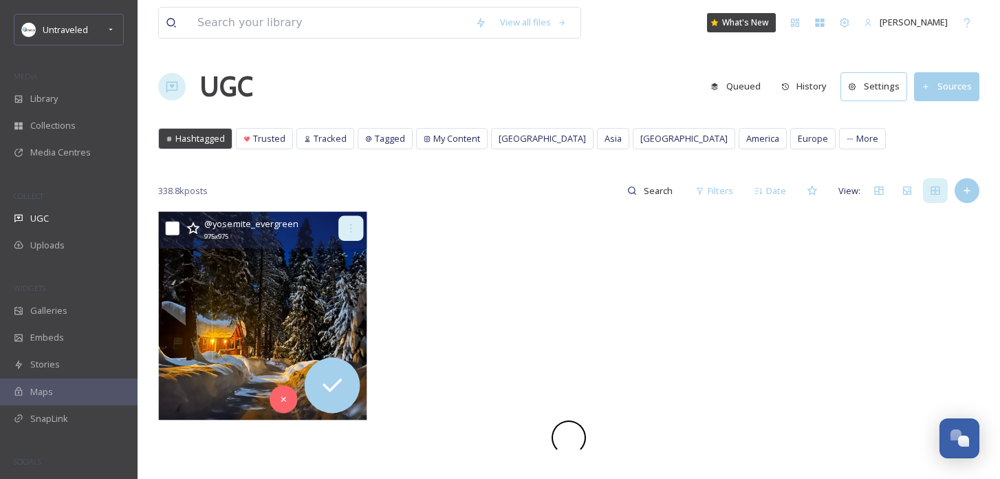
click at [356, 228] on icon at bounding box center [350, 228] width 11 height 11
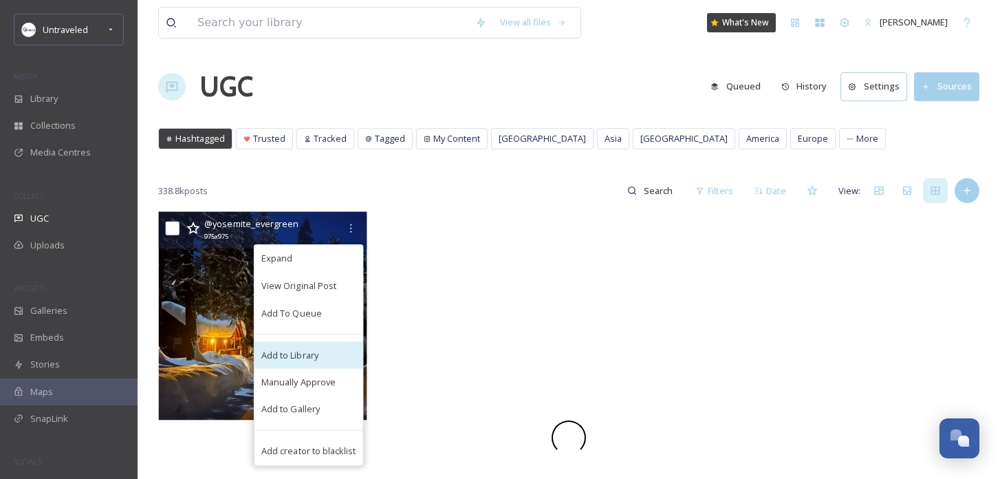
click at [320, 350] on div "Add to Library" at bounding box center [308, 355] width 109 height 28
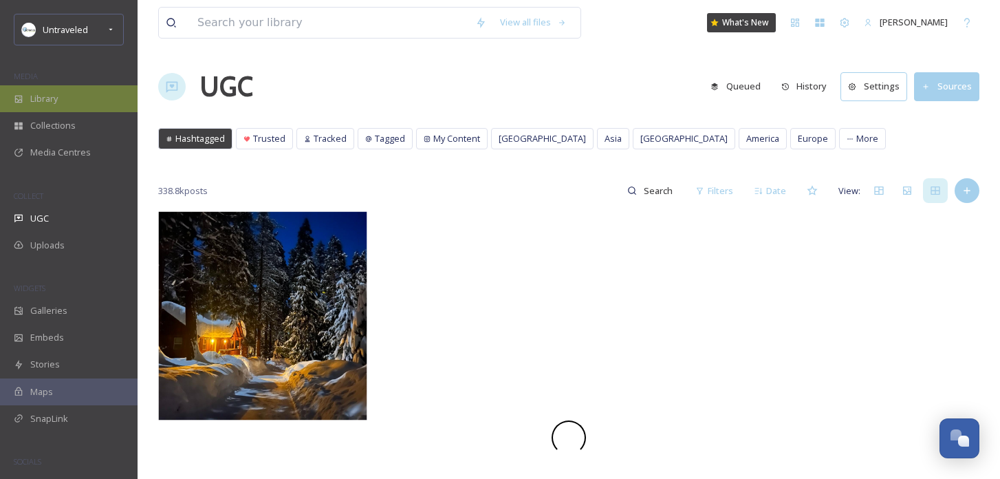
click at [59, 94] on div "Library" at bounding box center [69, 98] width 138 height 27
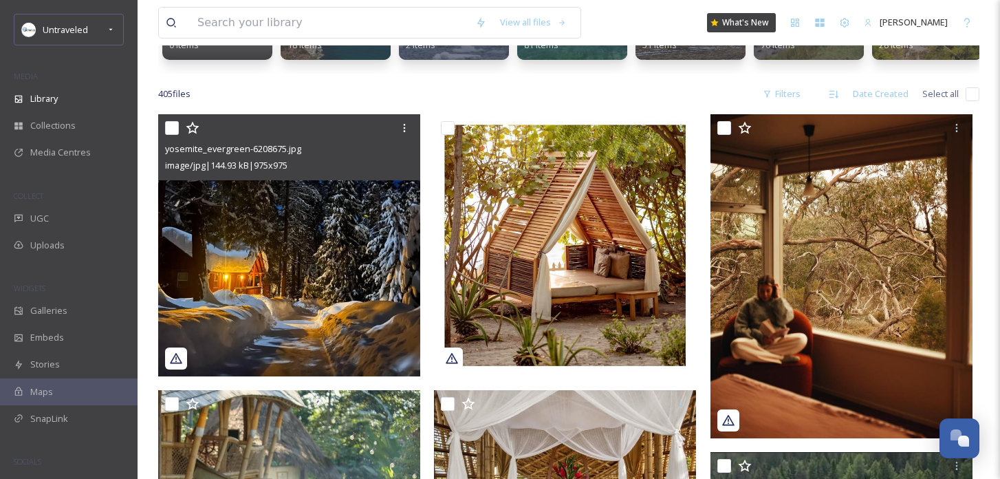
scroll to position [212, 0]
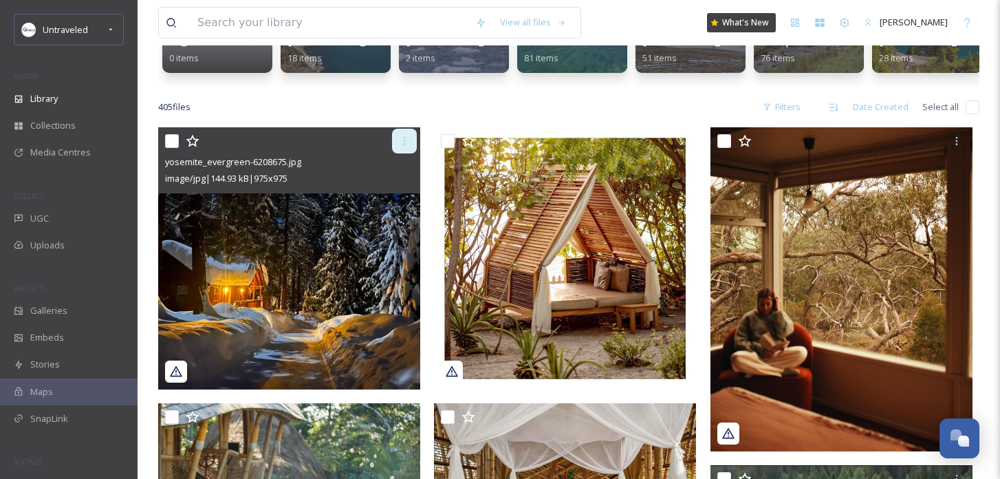
click at [399, 138] on icon at bounding box center [404, 140] width 11 height 11
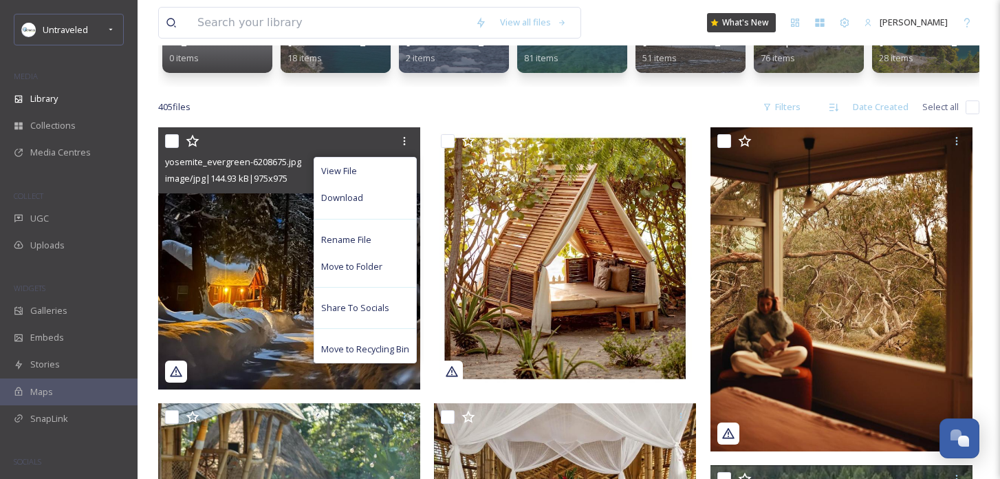
click at [277, 234] on img at bounding box center [289, 258] width 262 height 262
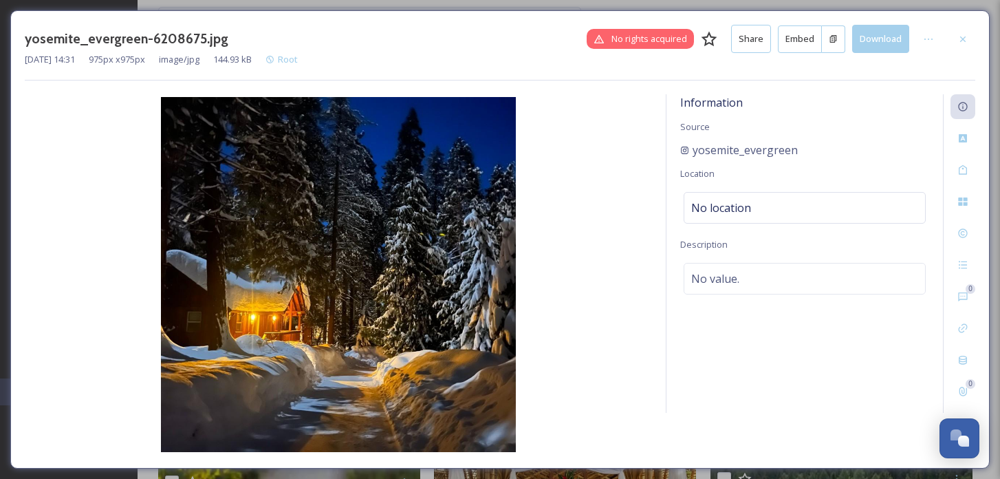
click at [813, 46] on button "Embed" at bounding box center [800, 39] width 44 height 28
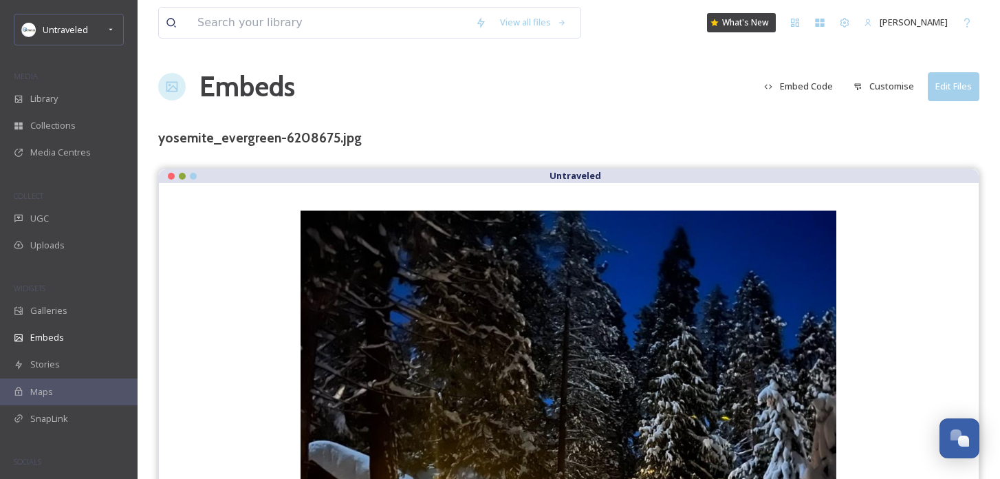
click at [878, 87] on button "Customise" at bounding box center [883, 86] width 74 height 27
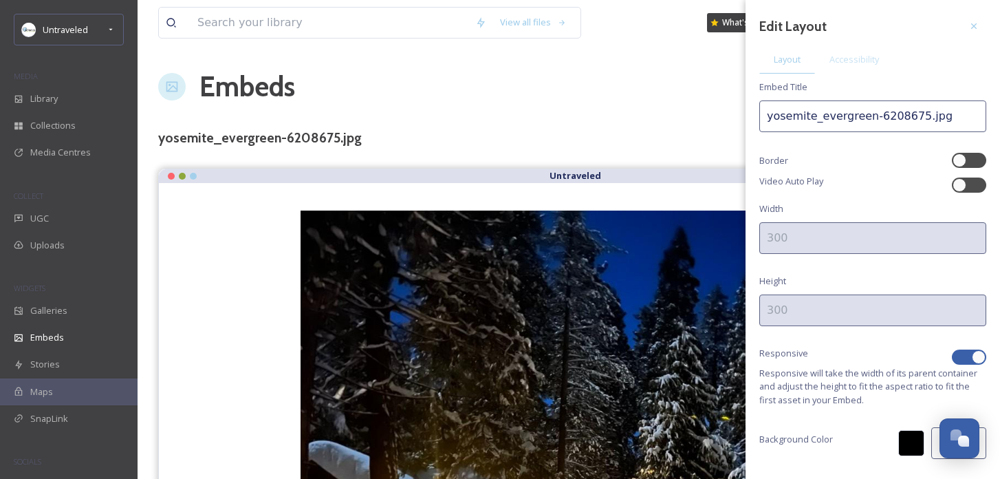
drag, startPoint x: 915, startPoint y: 119, endPoint x: 866, endPoint y: 120, distance: 49.5
click at [866, 120] on input "yosemite_evergreen-6208675.jpg" at bounding box center [872, 116] width 227 height 32
type input "yosemite_evergreen-eco resort.jpg"
click at [969, 351] on div at bounding box center [969, 356] width 34 height 15
checkbox input "false"
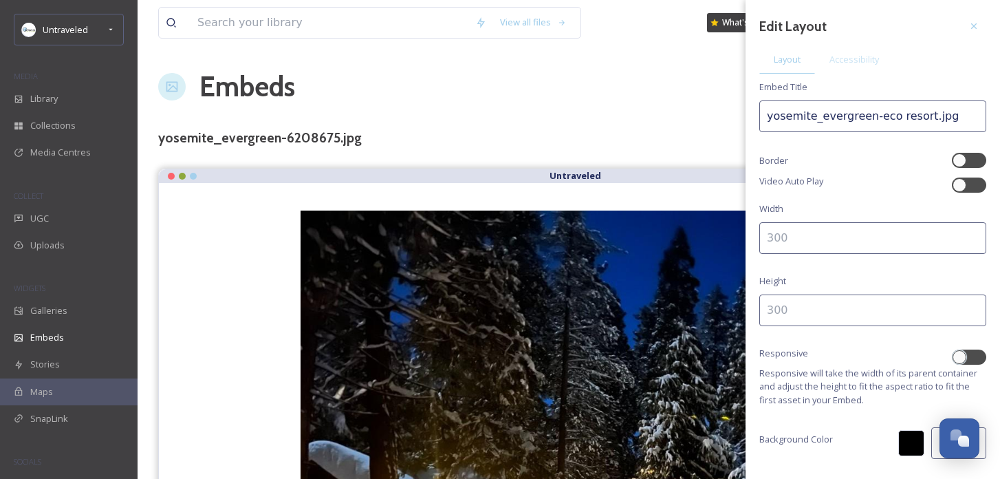
click at [878, 241] on input at bounding box center [872, 238] width 227 height 32
type input "300"
click at [825, 312] on input at bounding box center [872, 310] width 227 height 32
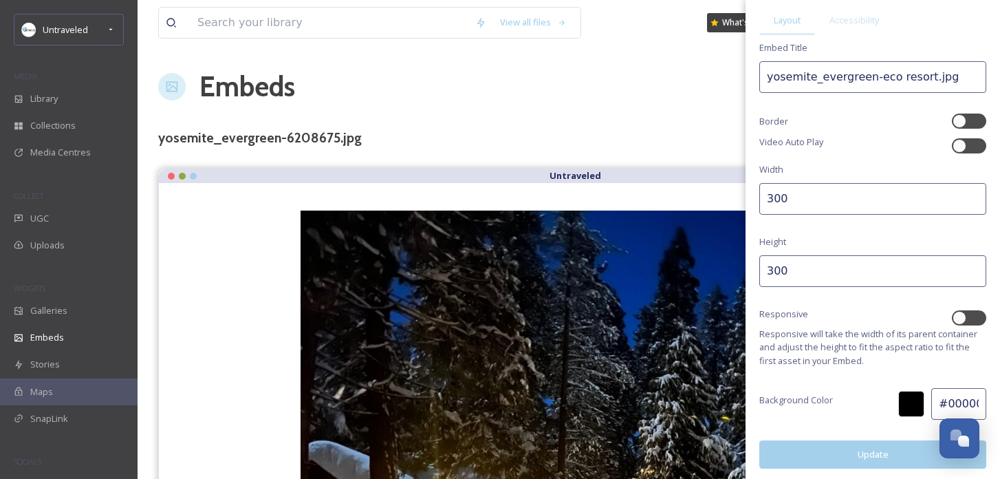
type input "300"
click at [846, 455] on button "Update" at bounding box center [872, 454] width 227 height 28
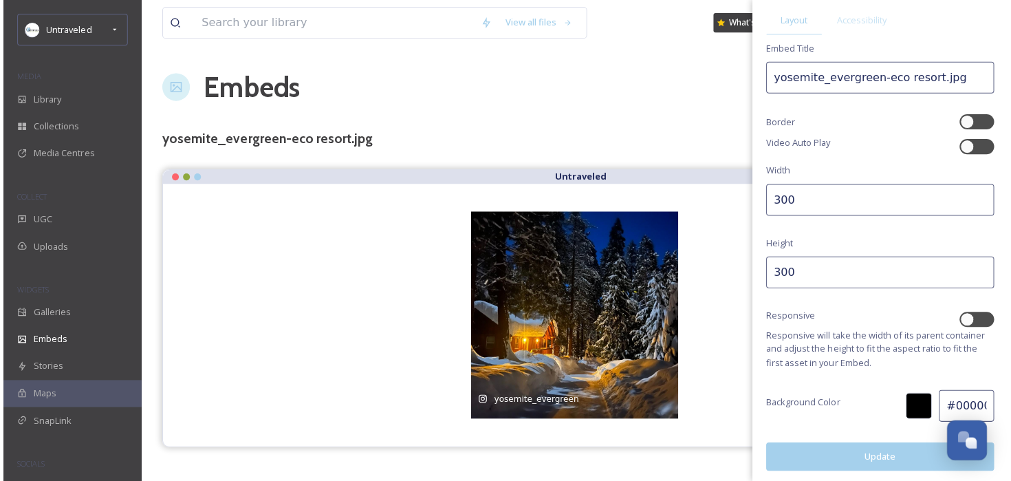
scroll to position [0, 0]
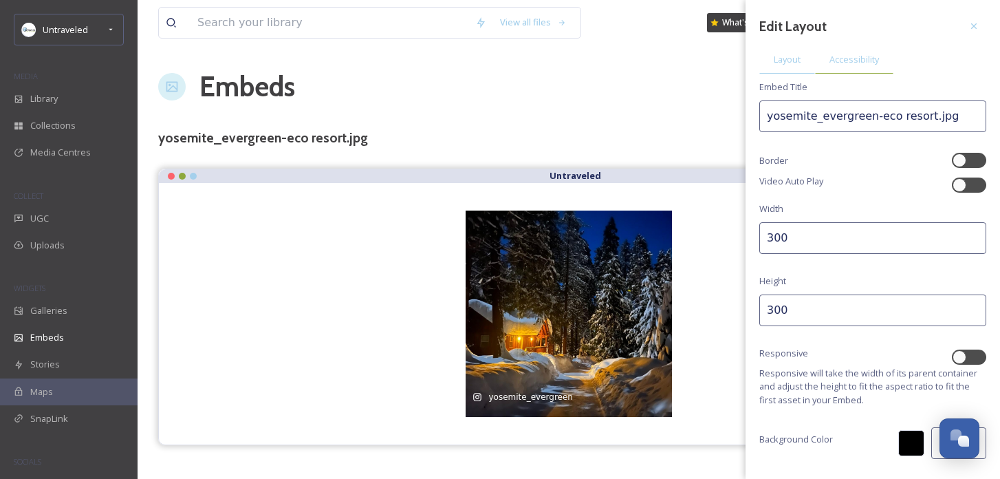
click at [847, 66] on div "Accessibility" at bounding box center [854, 59] width 78 height 28
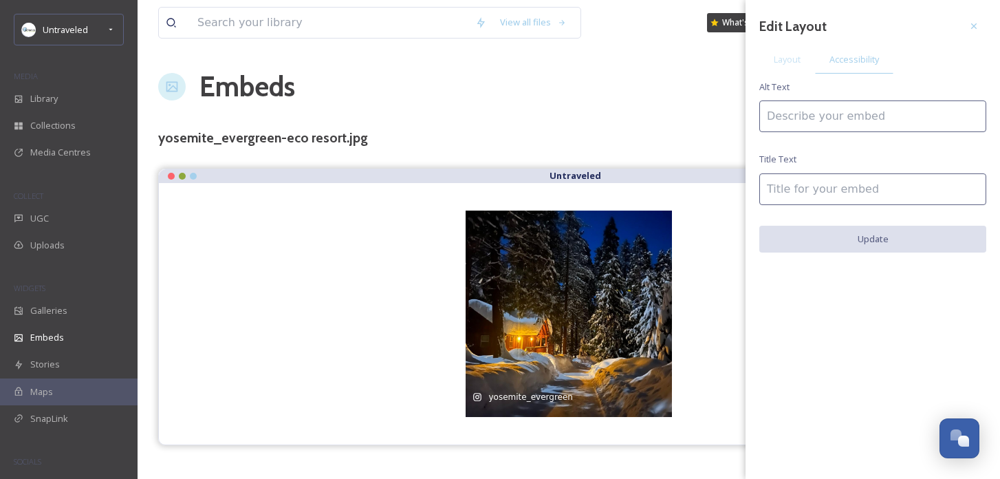
click at [799, 112] on input at bounding box center [872, 116] width 227 height 32
click at [794, 116] on input "[GEOGRAPHIC_DATA]" at bounding box center [872, 116] width 227 height 32
click at [821, 122] on input "[GEOGRAPHIC_DATA]" at bounding box center [872, 116] width 227 height 32
click at [815, 117] on input "[GEOGRAPHIC_DATA]" at bounding box center [872, 116] width 227 height 32
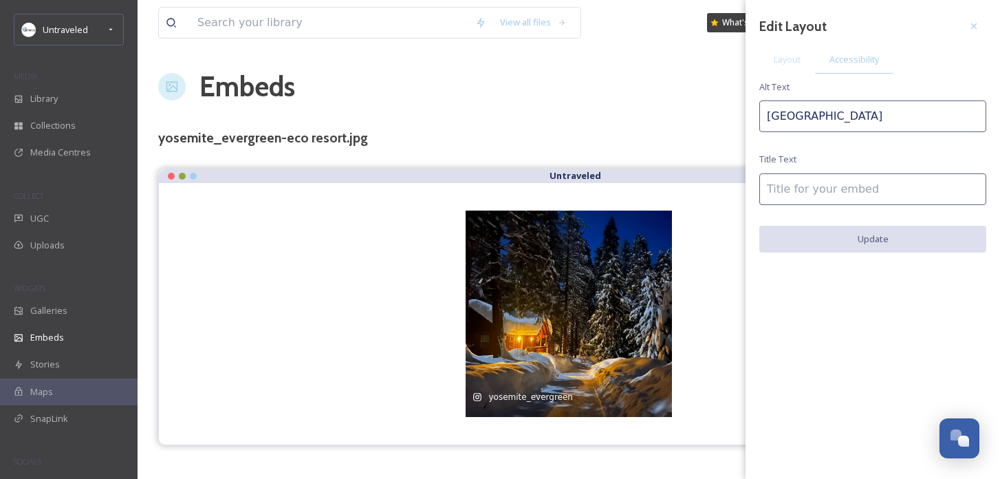
click at [815, 117] on input "[GEOGRAPHIC_DATA]" at bounding box center [872, 116] width 227 height 32
type input "[GEOGRAPHIC_DATA]"
click at [810, 187] on input at bounding box center [872, 189] width 227 height 32
paste input "[GEOGRAPHIC_DATA]"
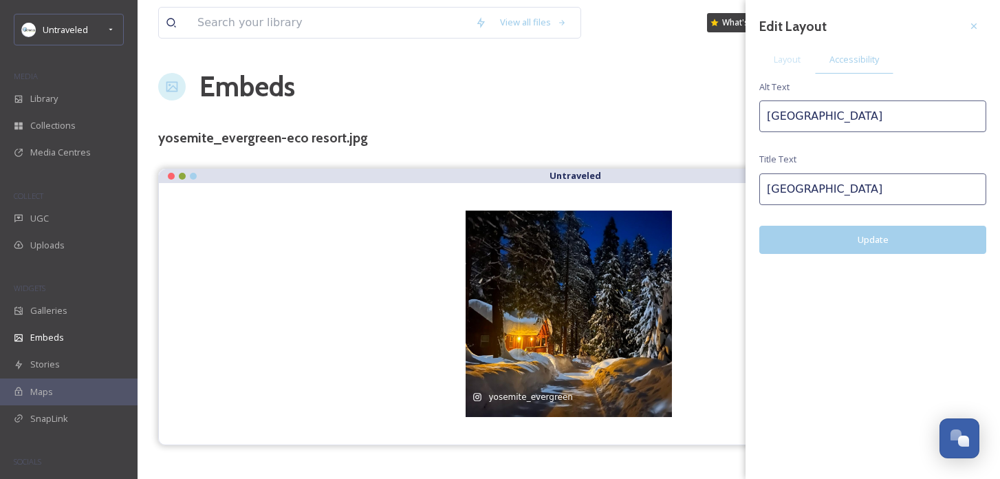
type input "[GEOGRAPHIC_DATA]"
click at [833, 226] on button "Update" at bounding box center [872, 240] width 227 height 28
click at [974, 25] on icon at bounding box center [973, 26] width 11 height 11
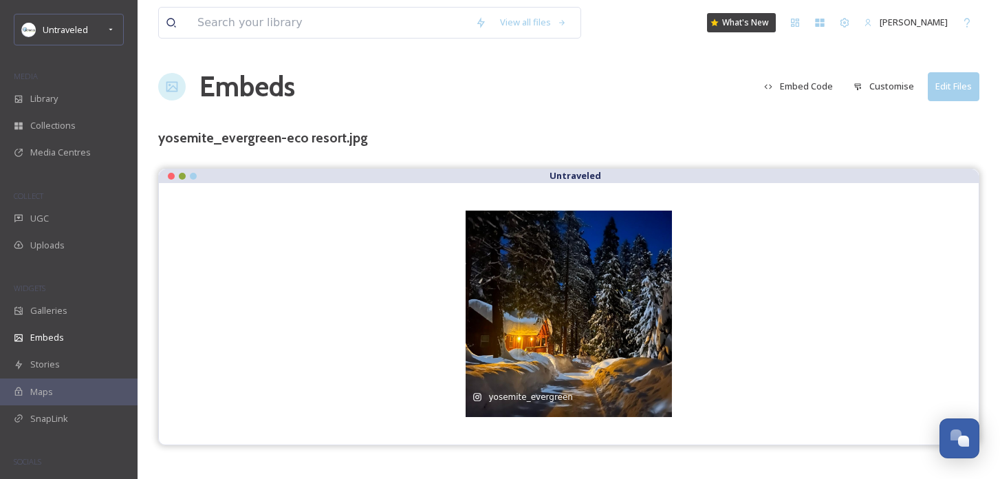
click at [820, 89] on button "Embed Code" at bounding box center [798, 86] width 83 height 27
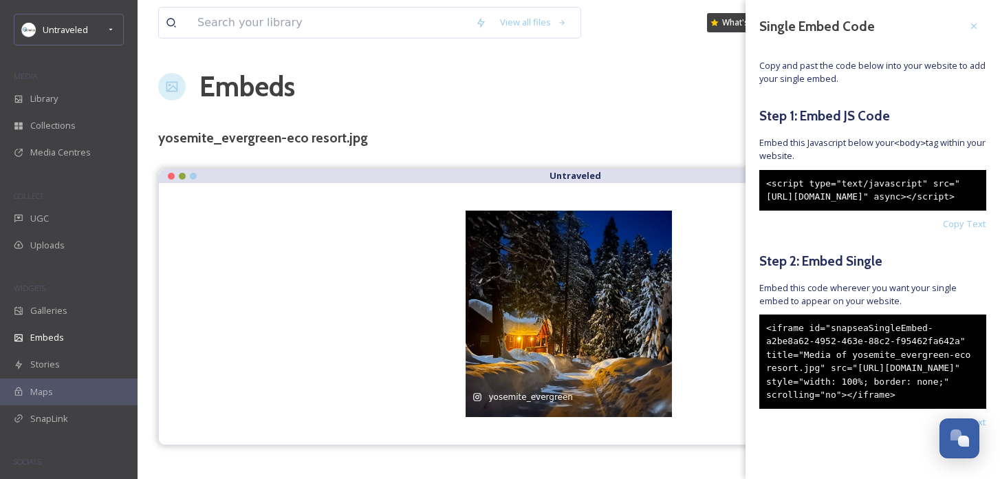
click at [877, 408] on div "<iframe id="snapseaSingleEmbed-a2be8a62-4952-463e-88c2-f95462fa642a" title="Med…" at bounding box center [872, 361] width 227 height 94
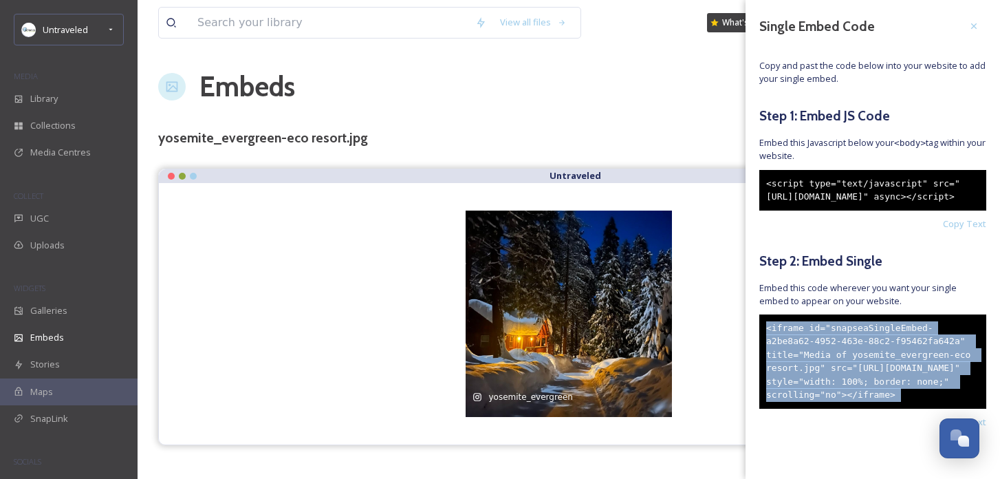
click at [877, 408] on div "<iframe id="snapseaSingleEmbed-a2be8a62-4952-463e-88c2-f95462fa642a" title="Med…" at bounding box center [872, 361] width 227 height 94
copy div "<iframe id="snapseaSingleEmbed-a2be8a62-4952-463e-88c2-f95462fa642a" title="Med…"
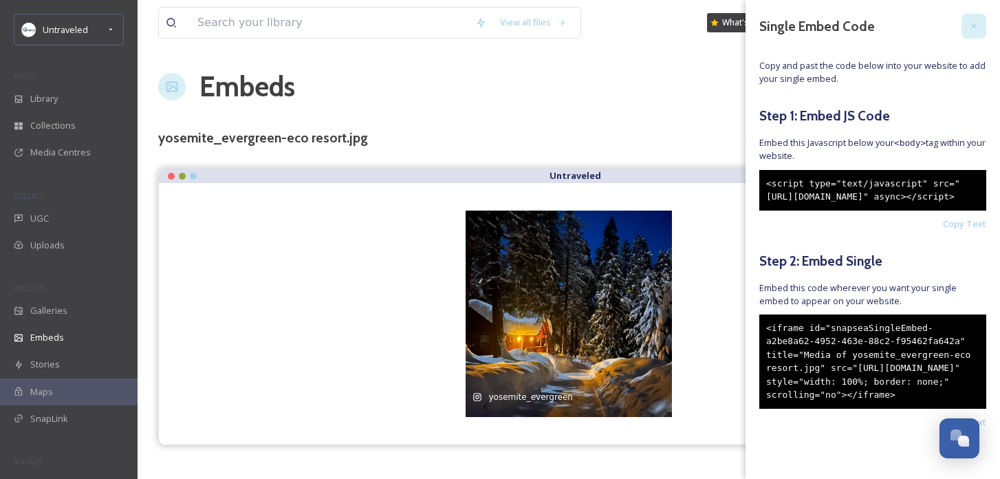
click at [976, 28] on icon at bounding box center [974, 26] width 6 height 6
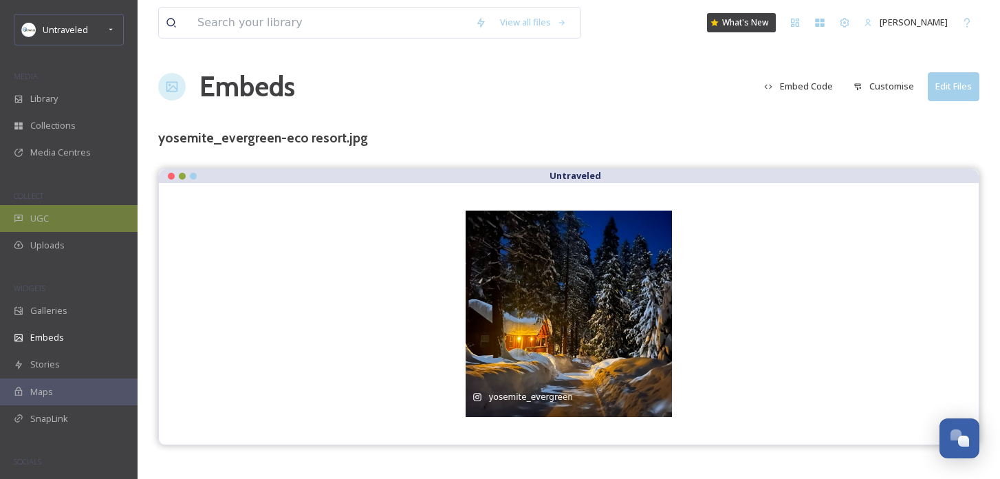
click at [34, 219] on span "UGC" at bounding box center [39, 218] width 19 height 13
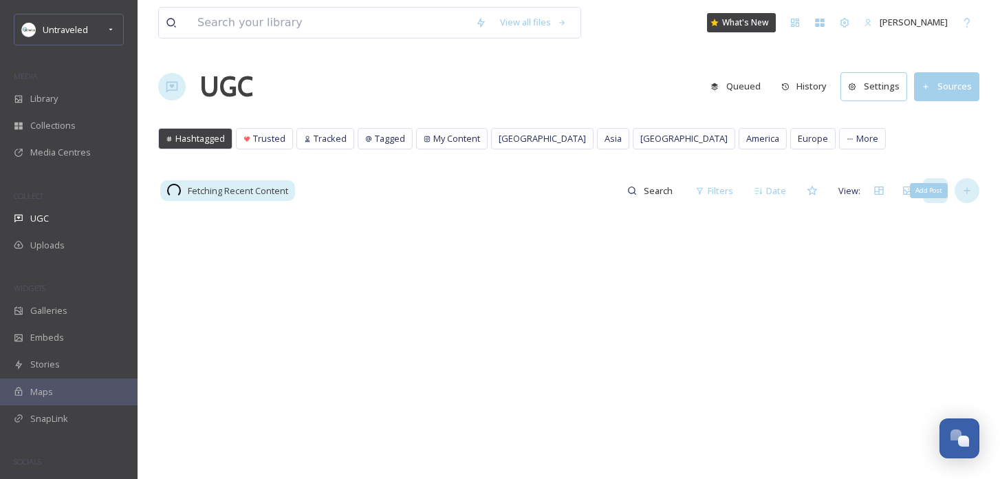
click at [970, 197] on div "Add Post" at bounding box center [966, 190] width 25 height 25
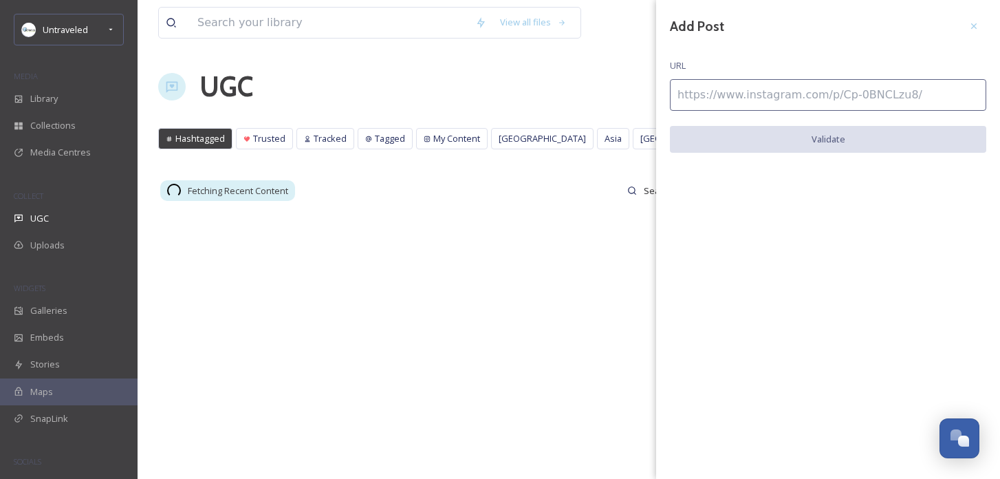
click at [747, 92] on input at bounding box center [828, 95] width 316 height 32
paste input "[URL][DOMAIN_NAME]"
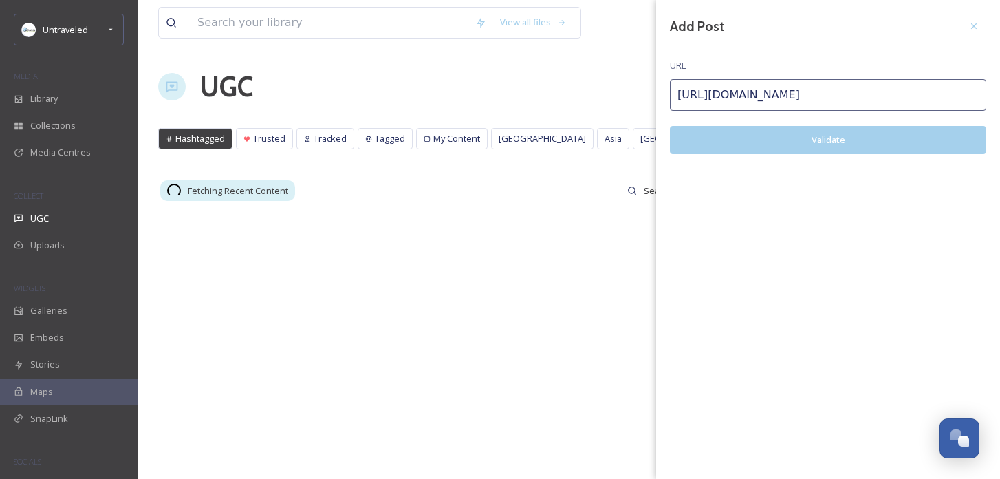
type input "[URL][DOMAIN_NAME]"
click at [748, 131] on button "Validate" at bounding box center [828, 140] width 316 height 28
click at [769, 139] on button "Add Post" at bounding box center [828, 140] width 316 height 28
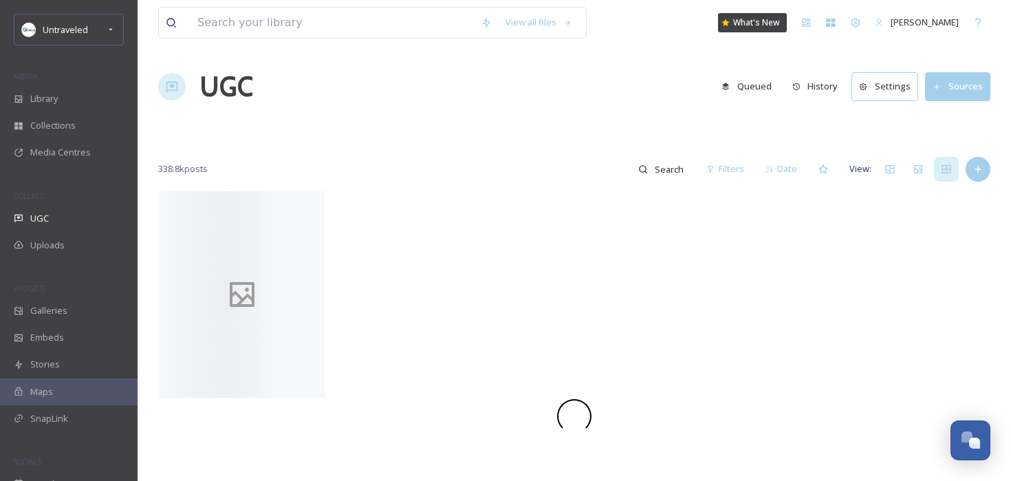
scroll to position [2974, 0]
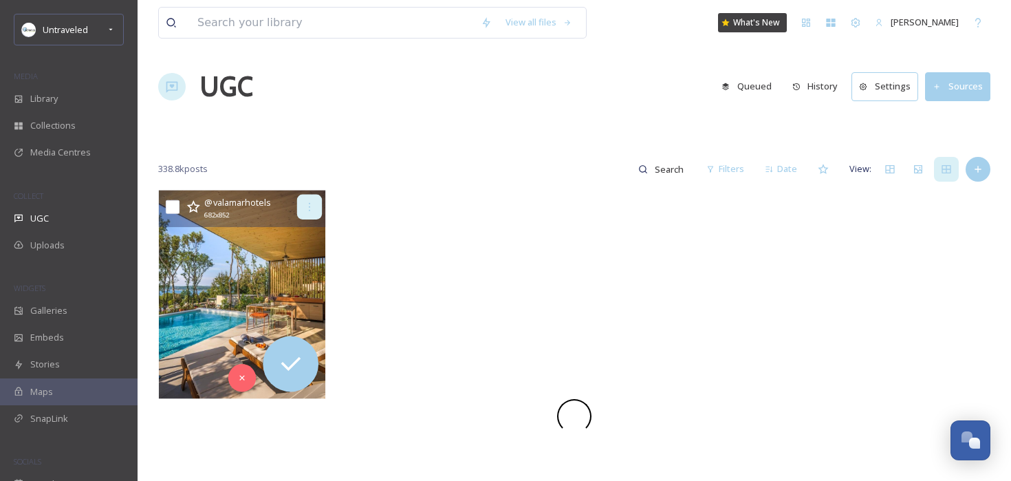
click at [307, 212] on icon at bounding box center [309, 206] width 11 height 11
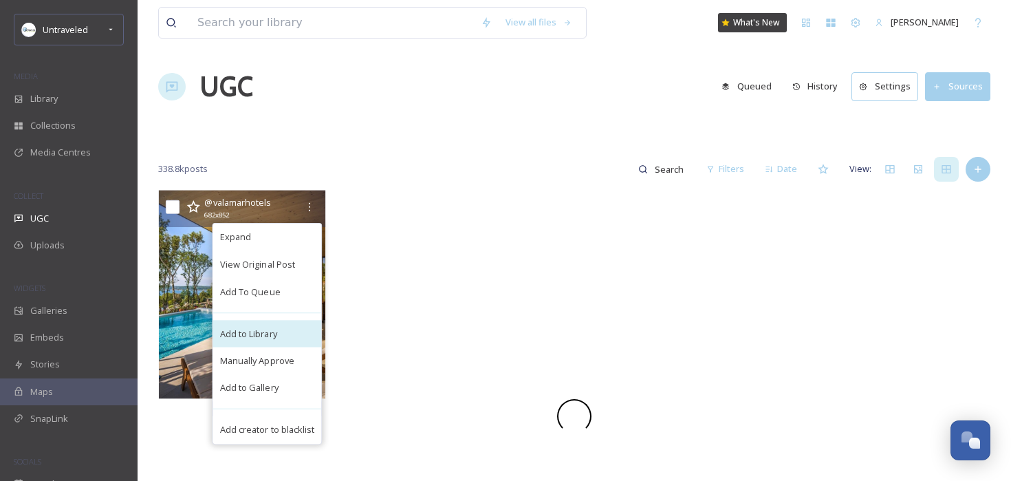
click at [279, 332] on div "Add to Library" at bounding box center [267, 334] width 109 height 28
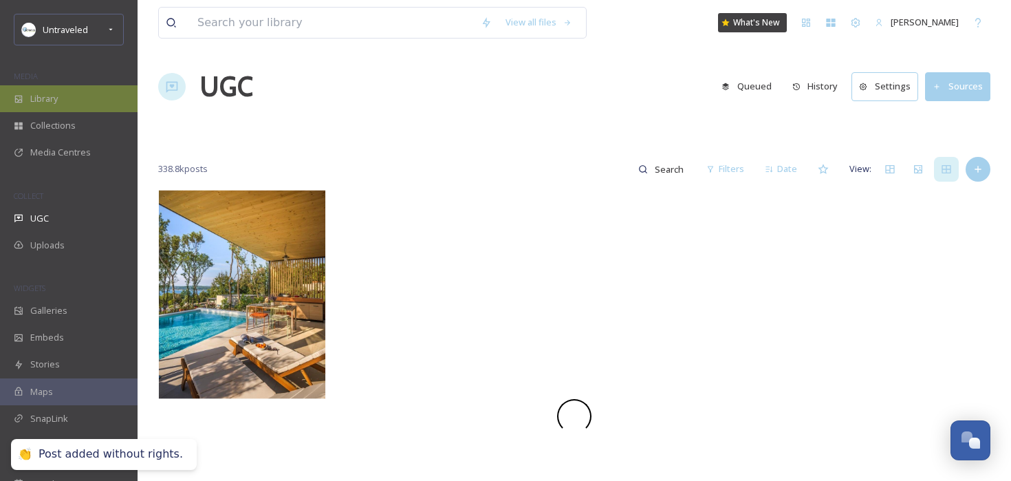
click at [98, 106] on div "Library" at bounding box center [69, 98] width 138 height 27
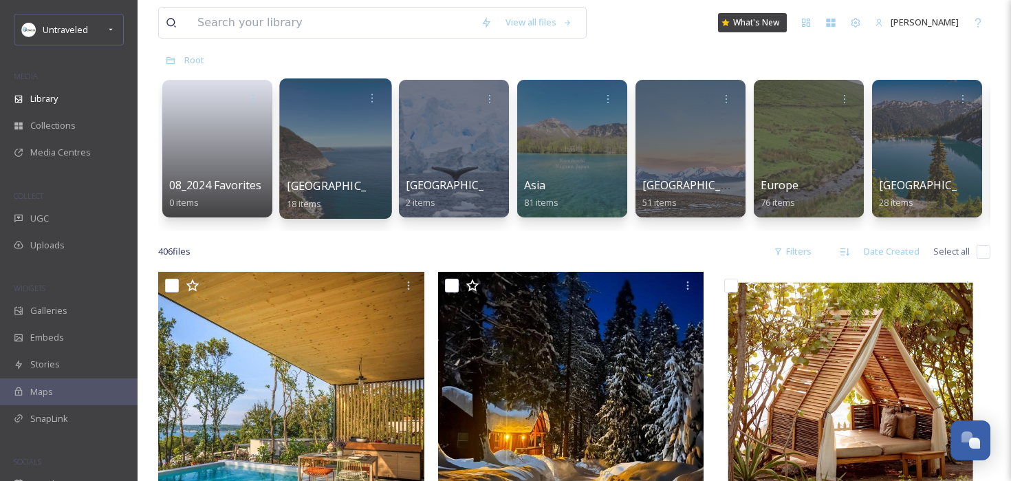
scroll to position [69, 0]
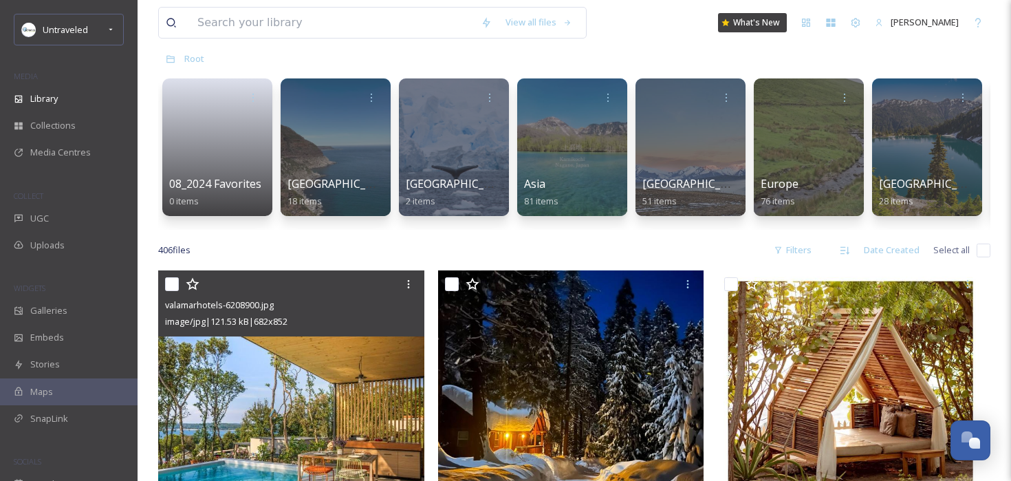
click at [301, 349] on img at bounding box center [291, 436] width 266 height 332
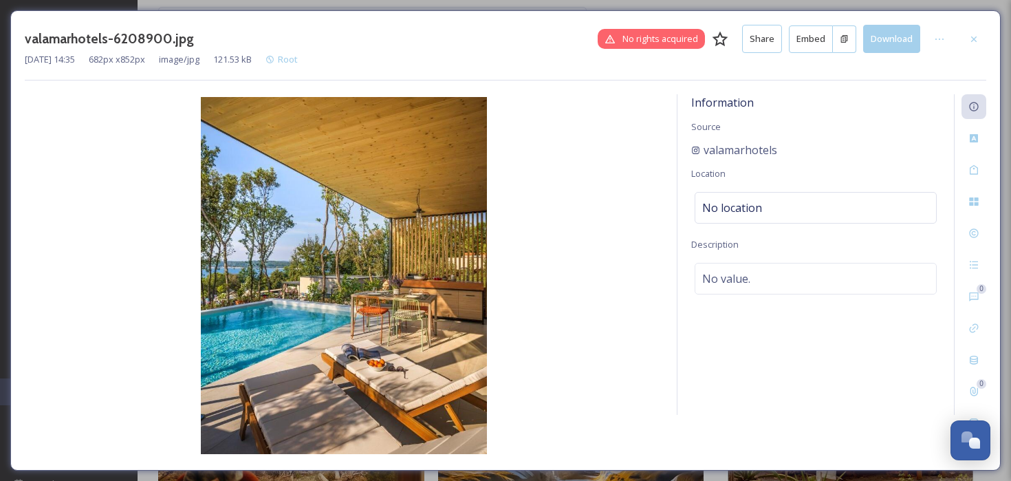
click at [814, 43] on button "Embed" at bounding box center [811, 39] width 44 height 28
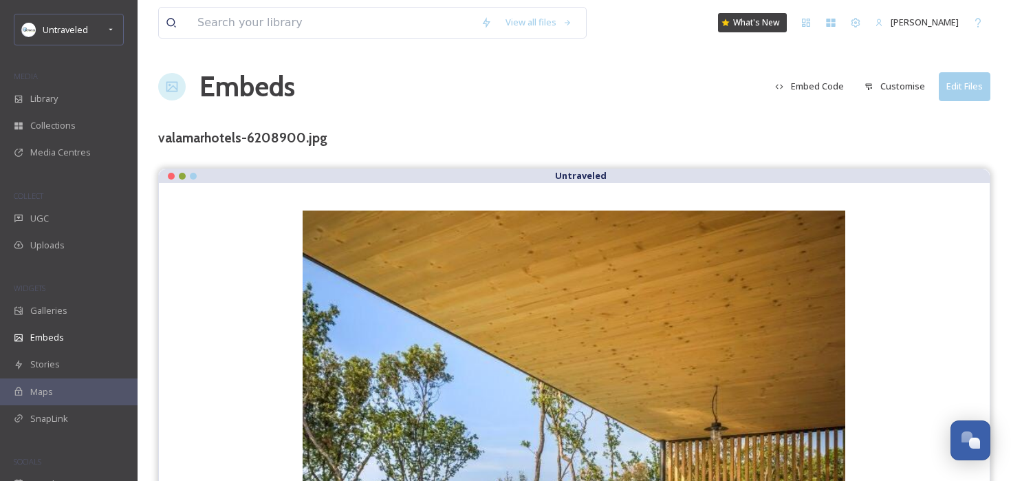
click at [897, 85] on button "Customise" at bounding box center [894, 86] width 74 height 27
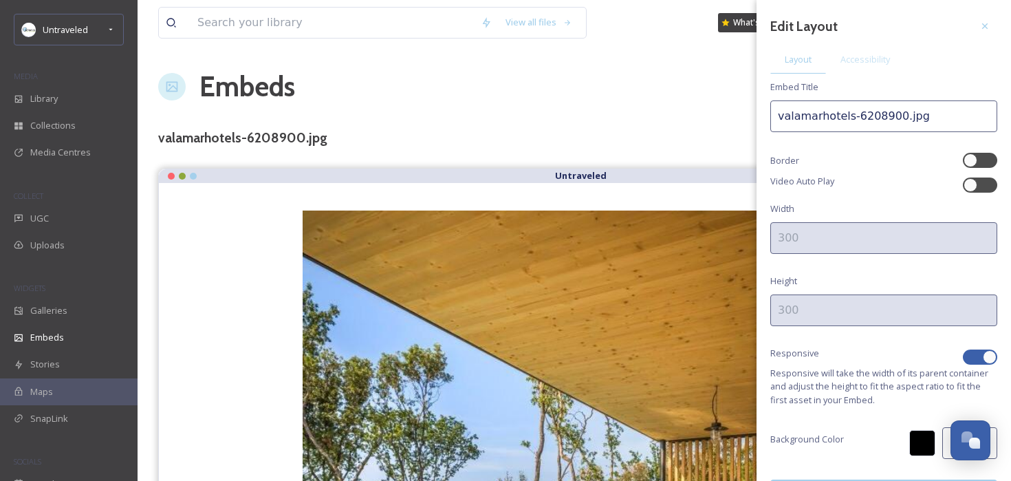
click at [985, 355] on div at bounding box center [989, 357] width 14 height 14
checkbox input "false"
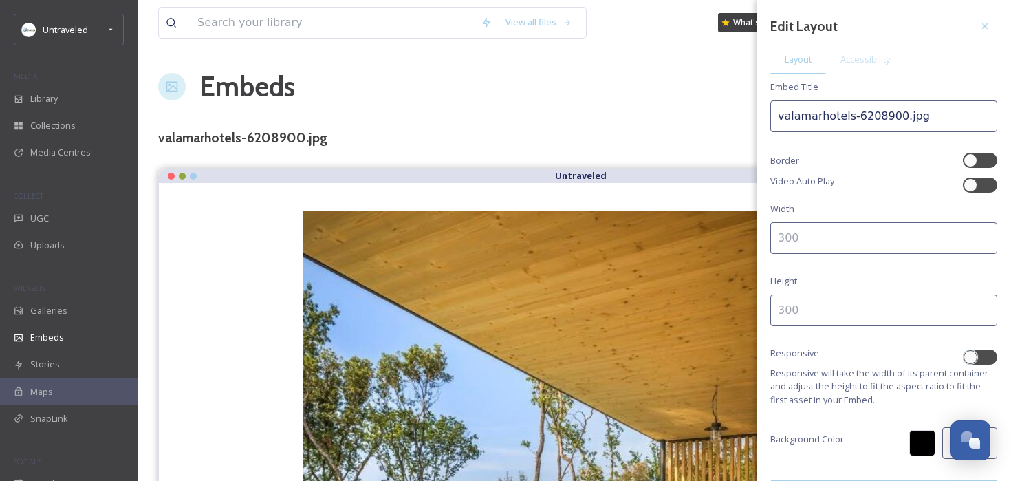
click at [892, 237] on input at bounding box center [883, 238] width 227 height 32
type input "300"
click at [857, 306] on input at bounding box center [883, 310] width 227 height 32
type input "400"
click at [874, 60] on span "Accessibility" at bounding box center [865, 59] width 50 height 13
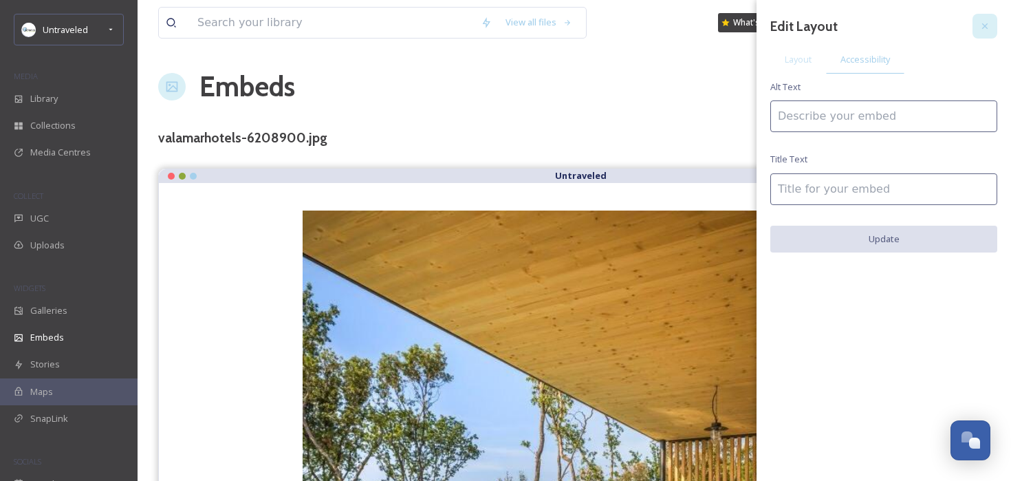
click at [985, 30] on icon at bounding box center [984, 26] width 11 height 11
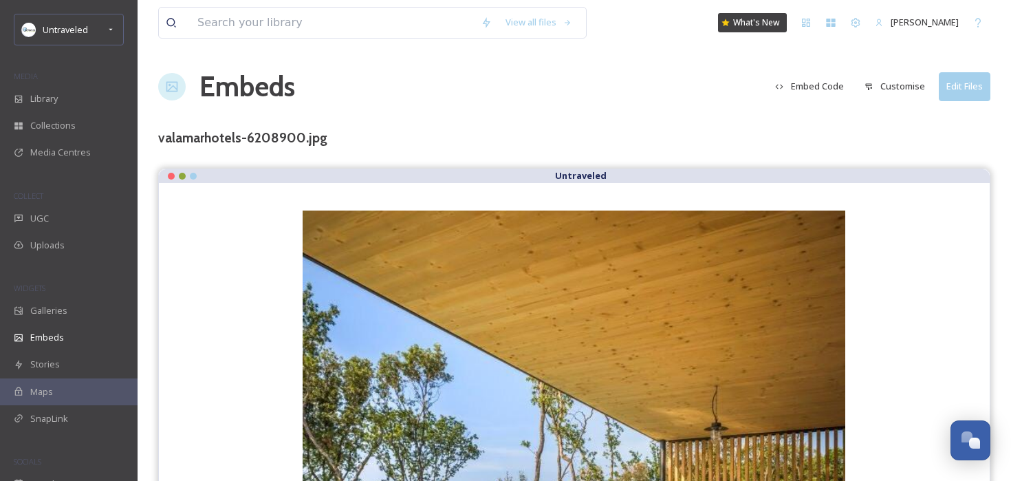
click at [897, 83] on button "Customise" at bounding box center [894, 86] width 74 height 27
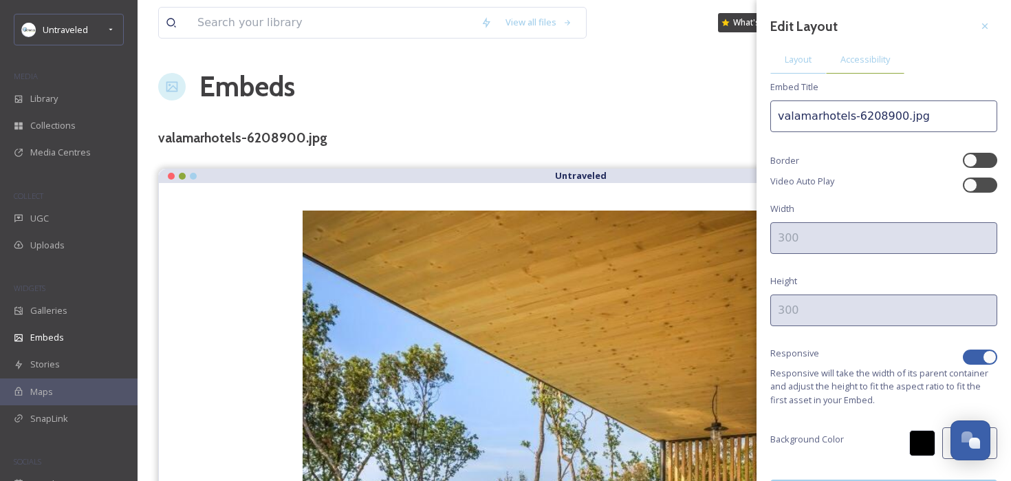
click at [862, 56] on span "Accessibility" at bounding box center [865, 59] width 50 height 13
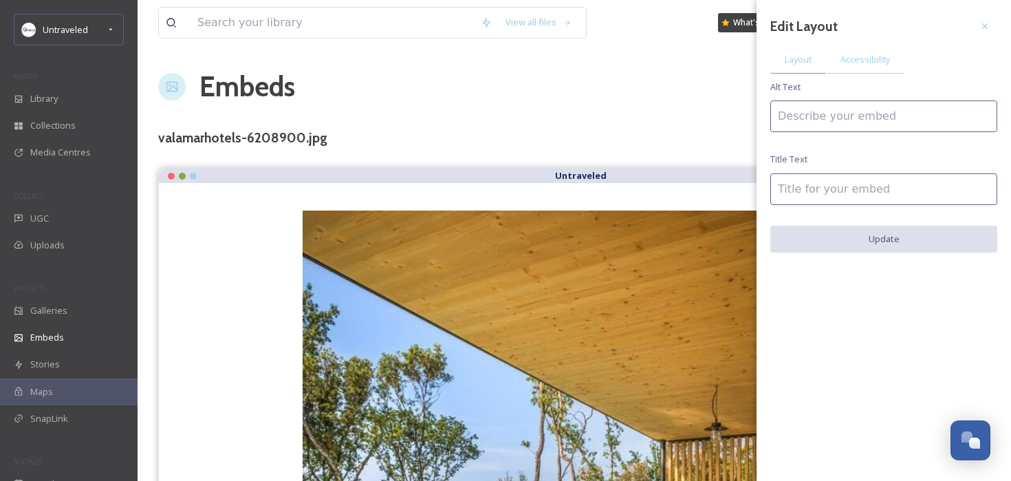
click at [808, 56] on span "Layout" at bounding box center [797, 59] width 27 height 13
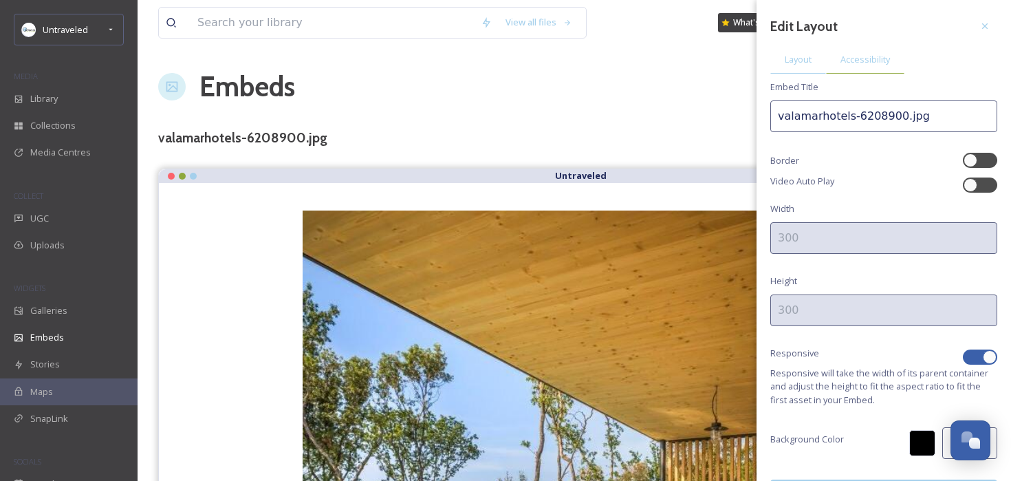
click at [864, 60] on span "Accessibility" at bounding box center [865, 59] width 50 height 13
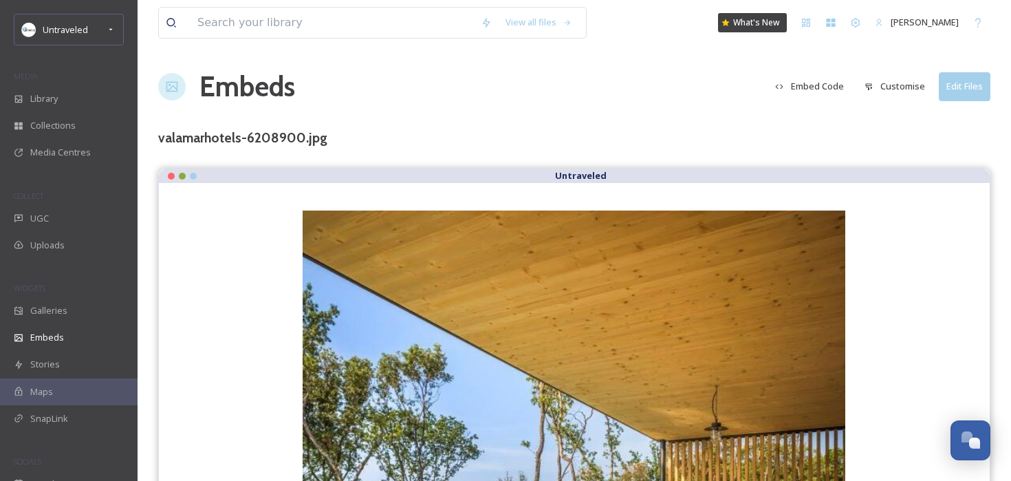
click at [897, 86] on button "Customise" at bounding box center [894, 86] width 74 height 27
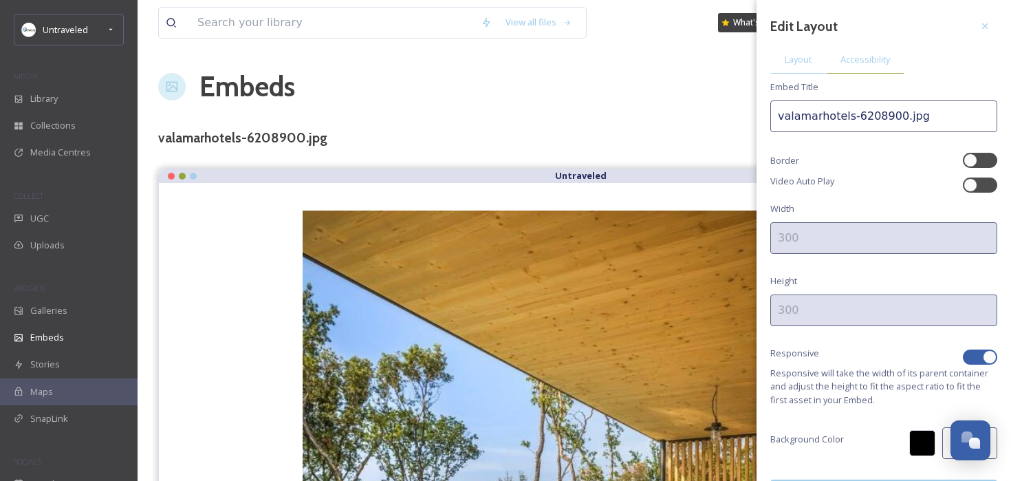
click at [877, 54] on span "Accessibility" at bounding box center [865, 59] width 50 height 13
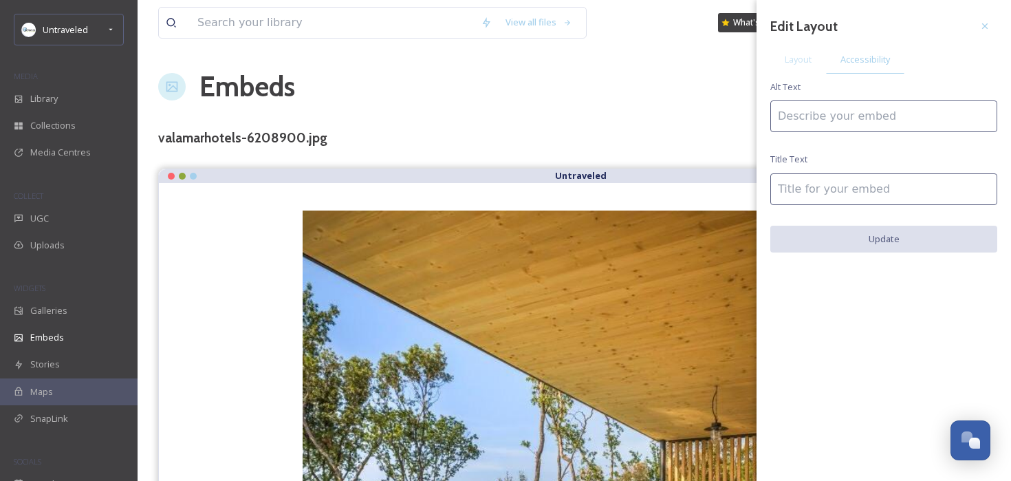
click at [830, 119] on input at bounding box center [883, 116] width 227 height 32
click at [877, 120] on input "The pool at [GEOGRAPHIC_DATA]" at bounding box center [883, 116] width 227 height 32
drag, startPoint x: 837, startPoint y: 120, endPoint x: 1005, endPoint y: 124, distance: 168.5
click at [999, 124] on div "Edit Layout Layout Accessibility Alt Text The pool at [GEOGRAPHIC_DATA] Title T…" at bounding box center [883, 133] width 254 height 266
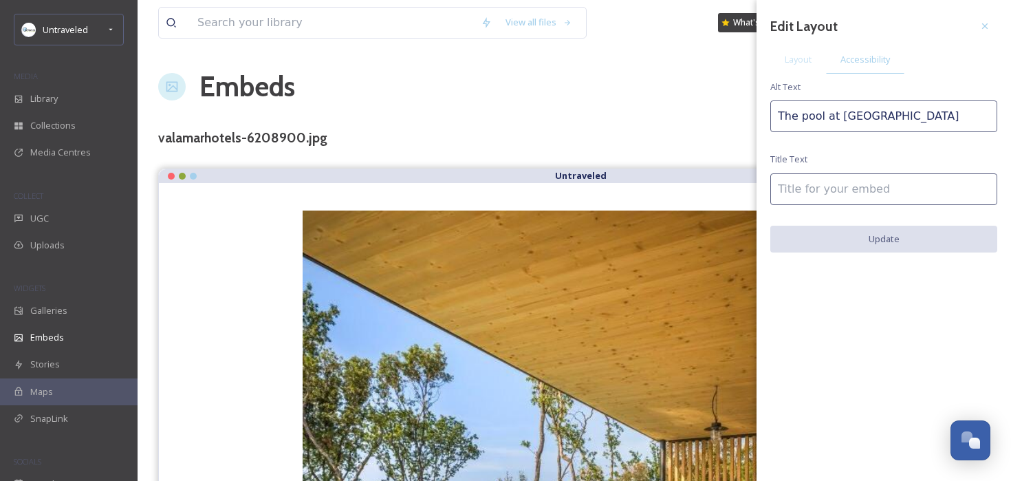
type input "The pool at [GEOGRAPHIC_DATA]"
click at [868, 187] on input at bounding box center [883, 189] width 227 height 32
paste input "[GEOGRAPHIC_DATA]"
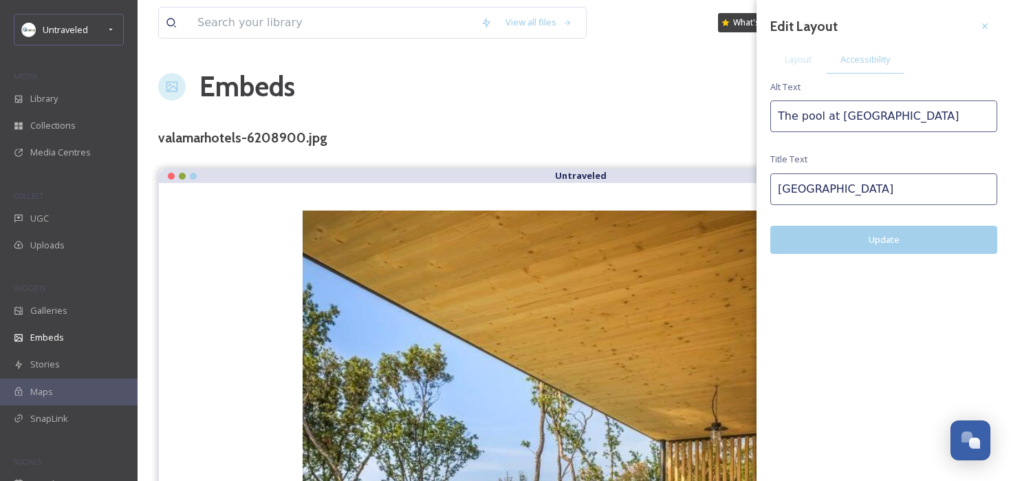
type input "[GEOGRAPHIC_DATA]"
click at [868, 250] on button "Update" at bounding box center [883, 240] width 227 height 28
click at [806, 62] on span "Layout" at bounding box center [797, 59] width 27 height 13
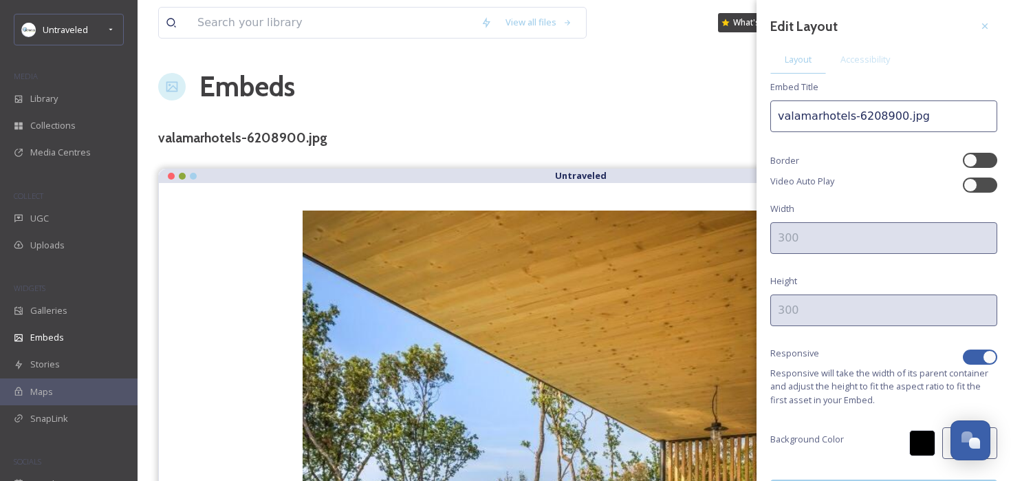
click at [982, 355] on div at bounding box center [989, 357] width 14 height 14
checkbox input "false"
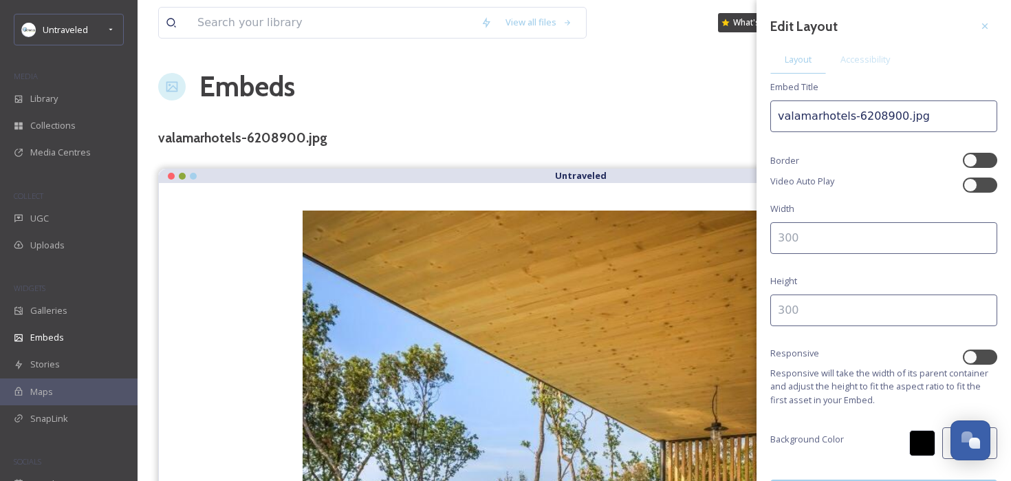
click at [859, 243] on input at bounding box center [883, 238] width 227 height 32
type input "300"
click at [811, 325] on div "Edit Layout Layout Accessibility Embed Title valamarhotels-6208900.jpg Border V…" at bounding box center [883, 260] width 254 height 521
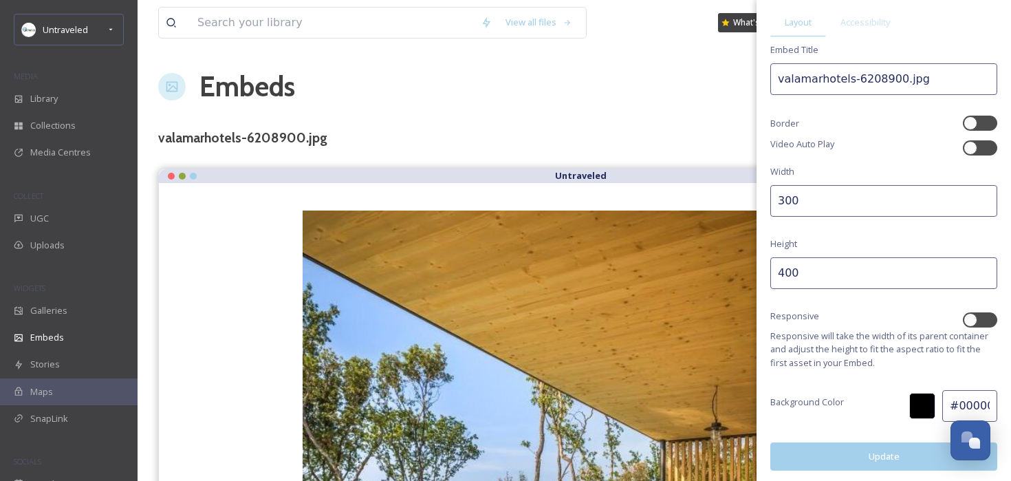
type input "400"
click at [806, 444] on button "Update" at bounding box center [883, 456] width 227 height 28
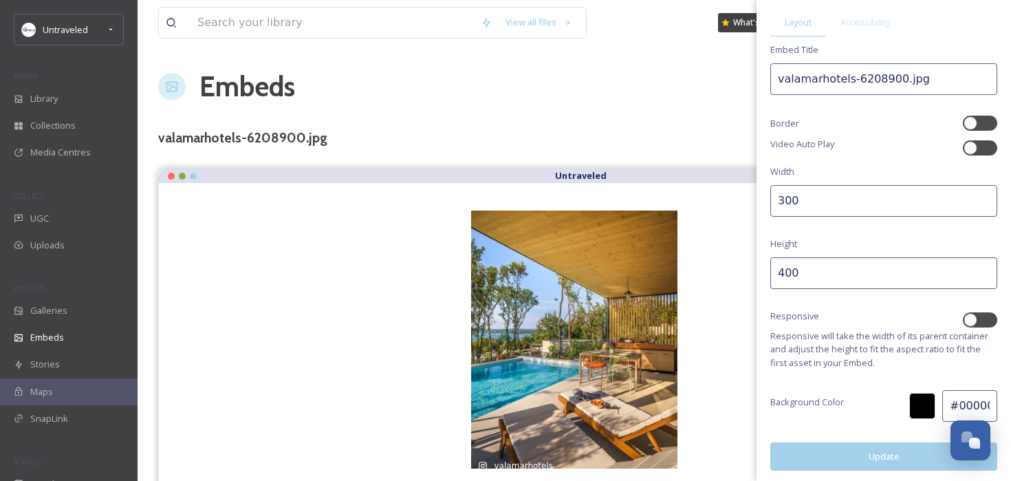
click at [689, 104] on div "Embeds Embed Code Customise Edit Files" at bounding box center [574, 86] width 832 height 41
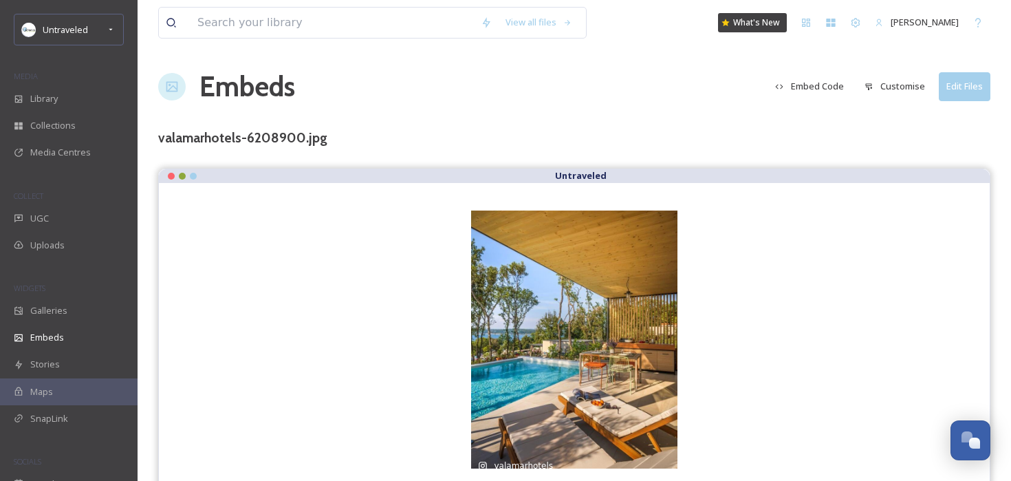
click at [825, 86] on button "Embed Code" at bounding box center [809, 86] width 83 height 27
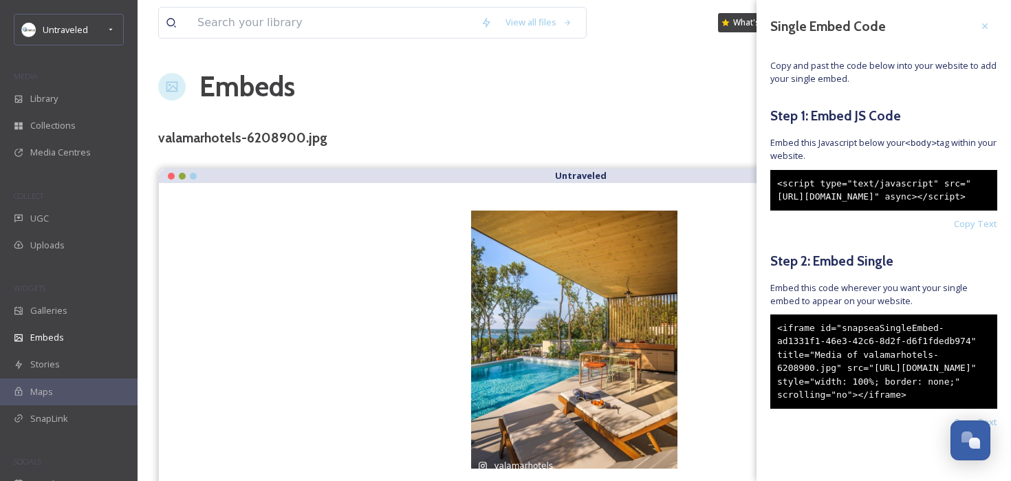
click at [855, 407] on div "<iframe id="snapseaSingleEmbed-ad1331f1-46e3-42c6-8d2f-d6f1fdedb974" title="Med…" at bounding box center [883, 361] width 227 height 94
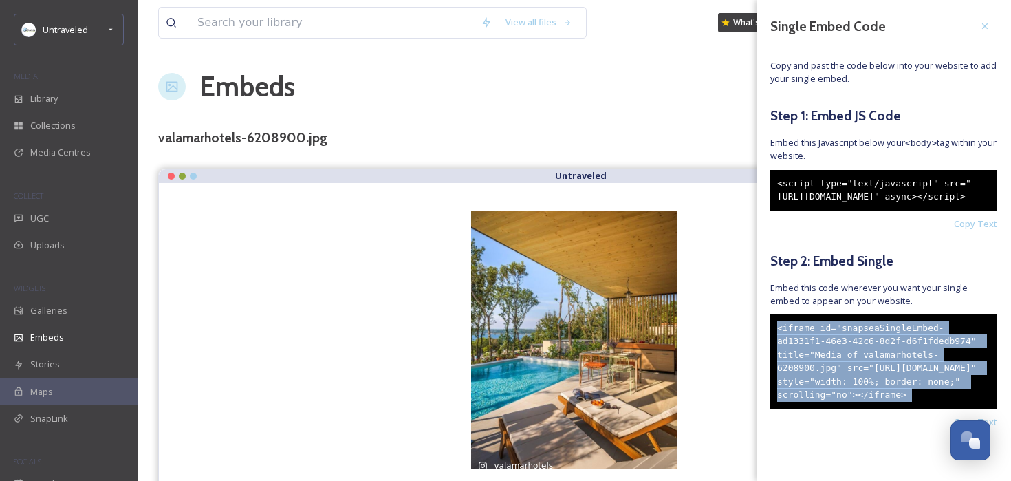
click at [855, 407] on div "<iframe id="snapseaSingleEmbed-ad1331f1-46e3-42c6-8d2f-d6f1fdedb974" title="Med…" at bounding box center [883, 361] width 227 height 94
copy div "<iframe id="snapseaSingleEmbed-ad1331f1-46e3-42c6-8d2f-d6f1fdedb974" title="Med…"
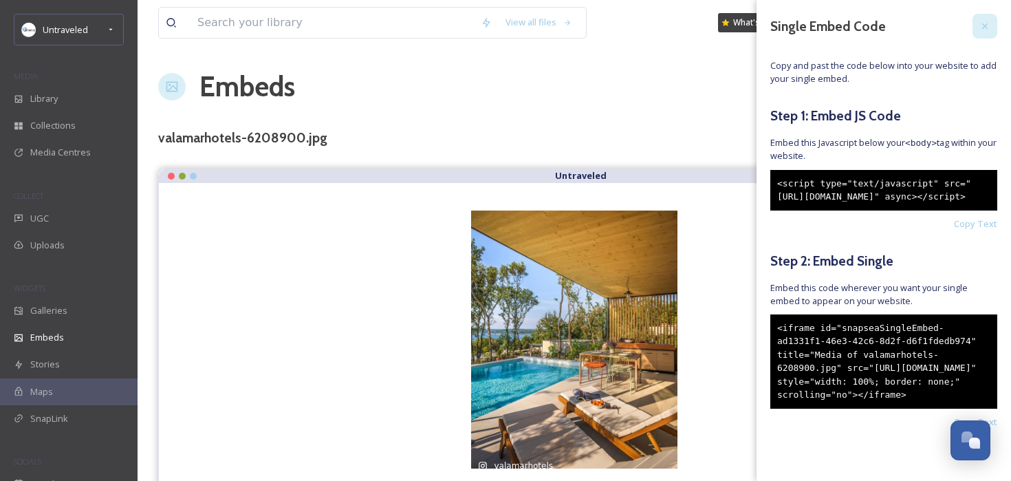
click at [988, 31] on icon at bounding box center [984, 26] width 11 height 11
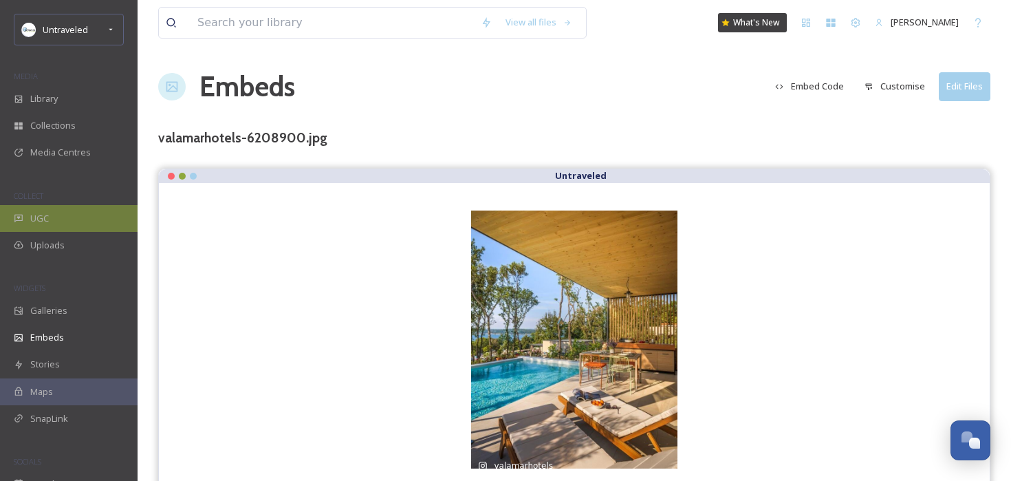
click at [35, 218] on span "UGC" at bounding box center [39, 218] width 19 height 13
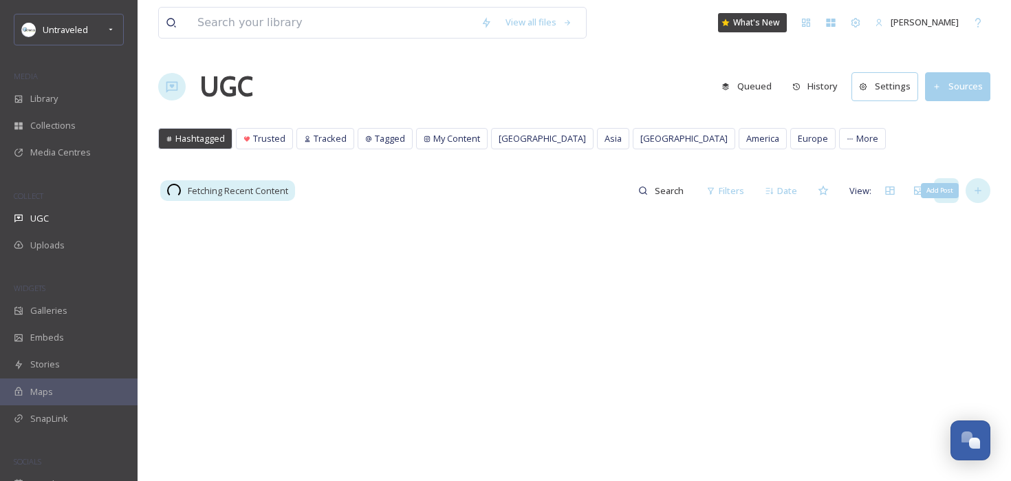
click at [973, 193] on icon at bounding box center [977, 190] width 11 height 11
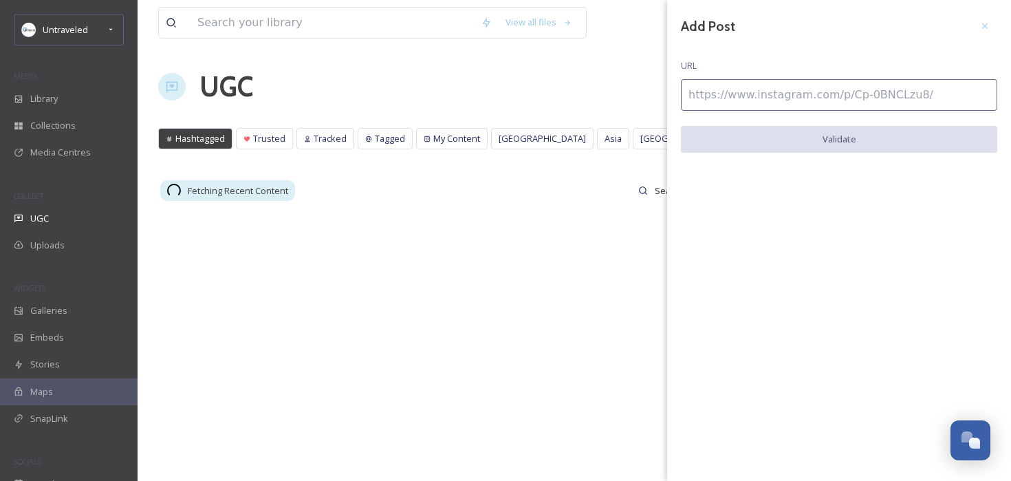
click at [805, 98] on input at bounding box center [839, 95] width 316 height 32
paste input "[URL][DOMAIN_NAME]"
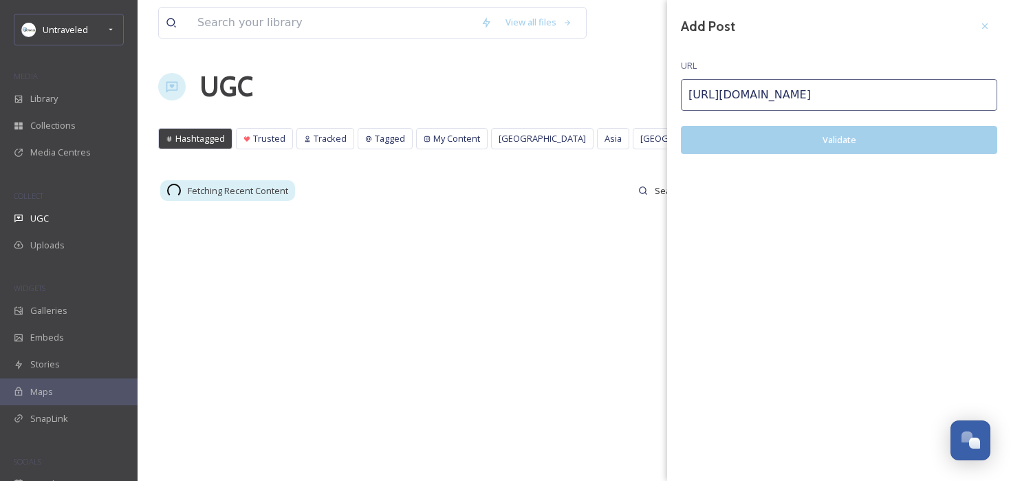
type input "[URL][DOMAIN_NAME]"
click at [796, 131] on button "Validate" at bounding box center [839, 140] width 316 height 28
click at [796, 131] on button "Add Post" at bounding box center [839, 140] width 316 height 28
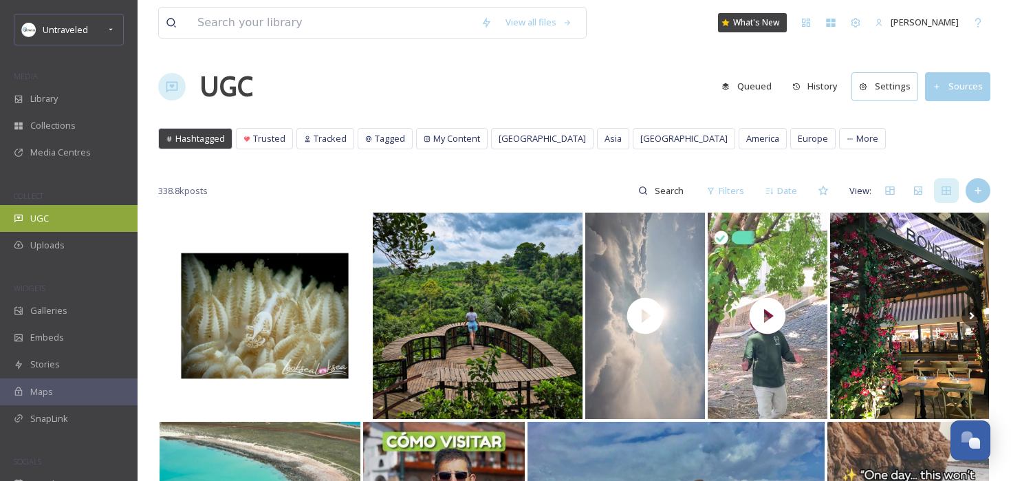
click at [65, 220] on div "UGC" at bounding box center [69, 218] width 138 height 27
click at [978, 204] on div "338.8k posts Filters Date View:" at bounding box center [574, 191] width 832 height 28
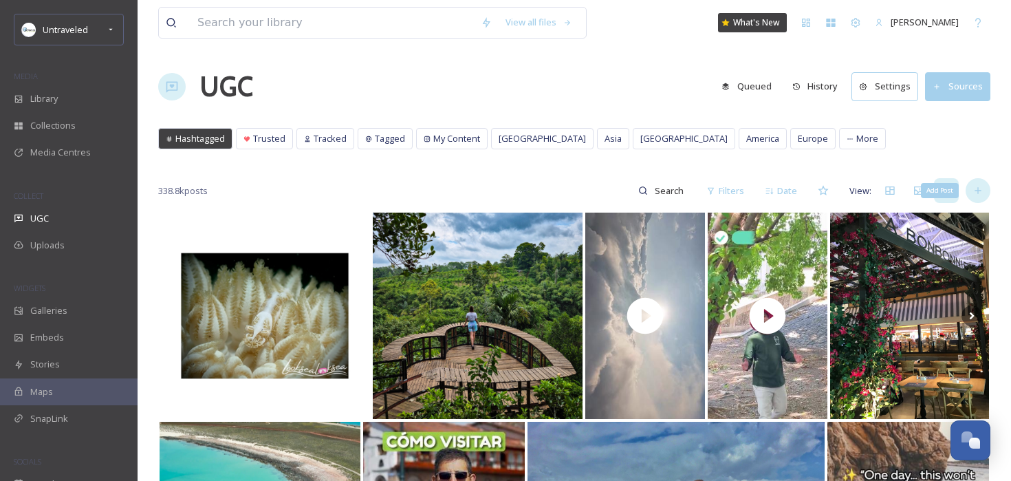
click at [980, 191] on icon at bounding box center [977, 190] width 11 height 11
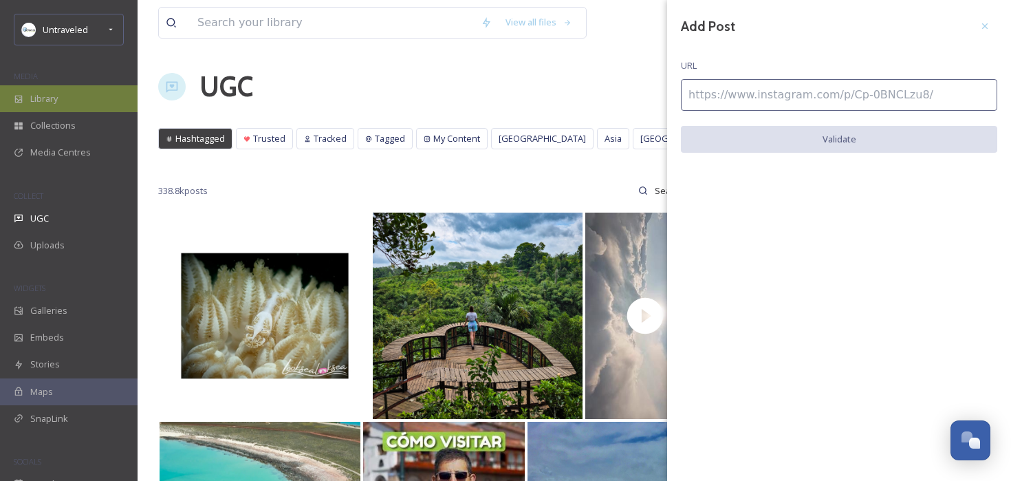
click at [94, 93] on div "Library" at bounding box center [69, 98] width 138 height 27
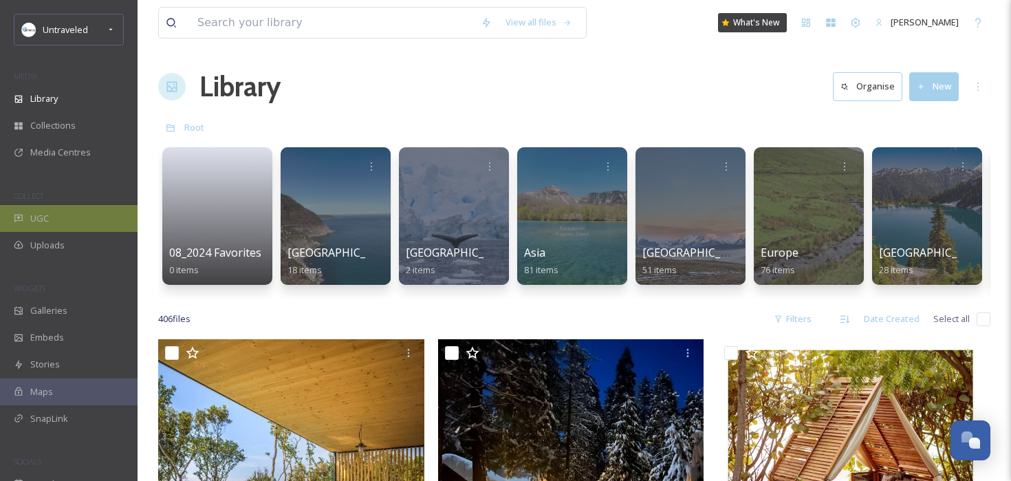
click at [47, 218] on span "UGC" at bounding box center [39, 218] width 19 height 13
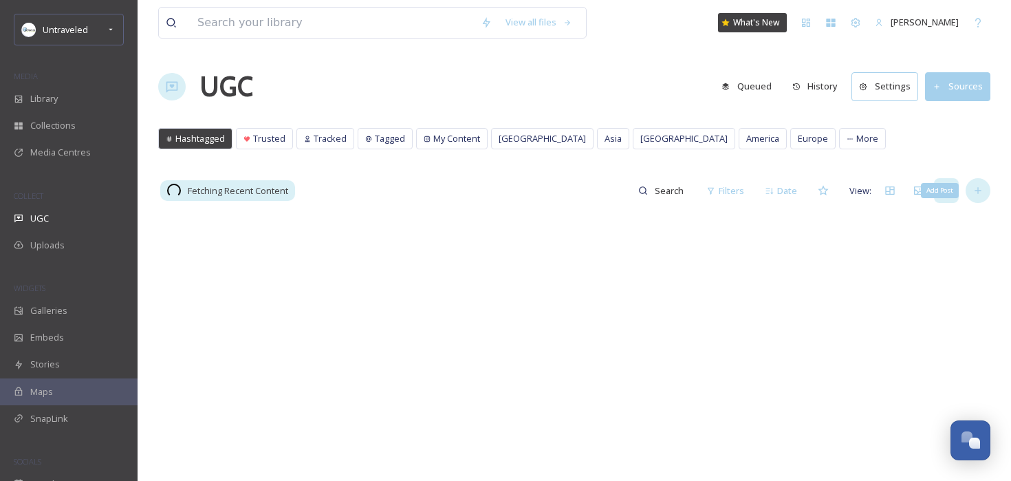
click at [982, 193] on icon at bounding box center [977, 190] width 11 height 11
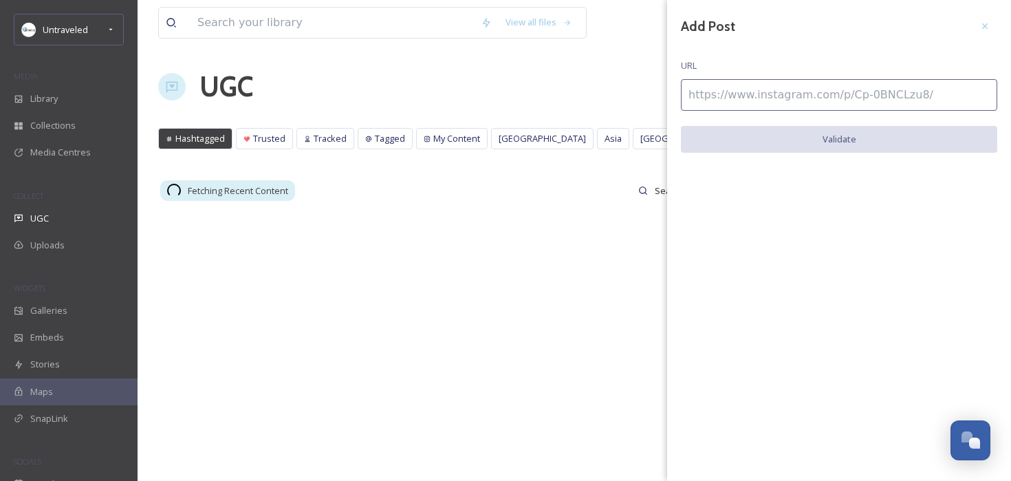
click at [752, 94] on input at bounding box center [839, 95] width 316 height 32
paste input "[URL][DOMAIN_NAME]"
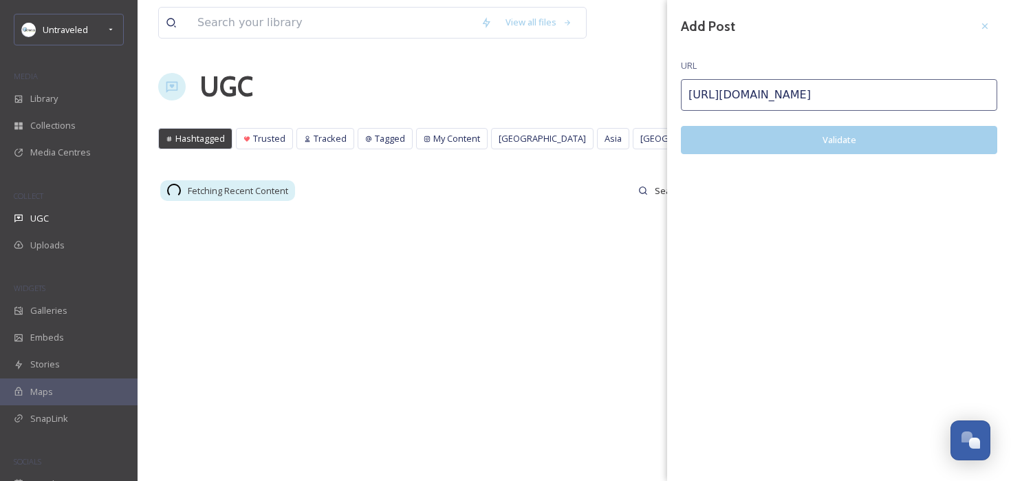
type input "[URL][DOMAIN_NAME]"
click at [740, 151] on button "Validate" at bounding box center [839, 140] width 316 height 28
click at [739, 150] on button "Add Post" at bounding box center [839, 140] width 316 height 28
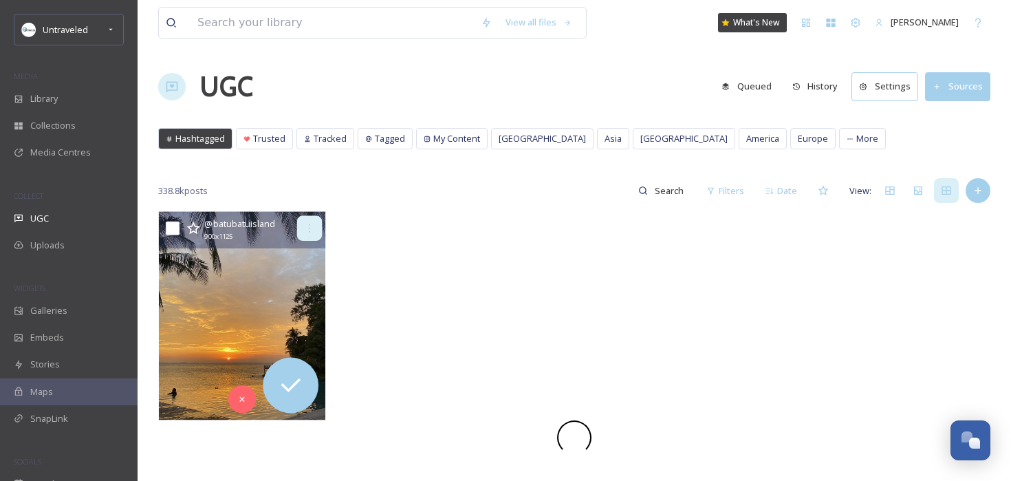
click at [305, 232] on icon at bounding box center [309, 228] width 11 height 11
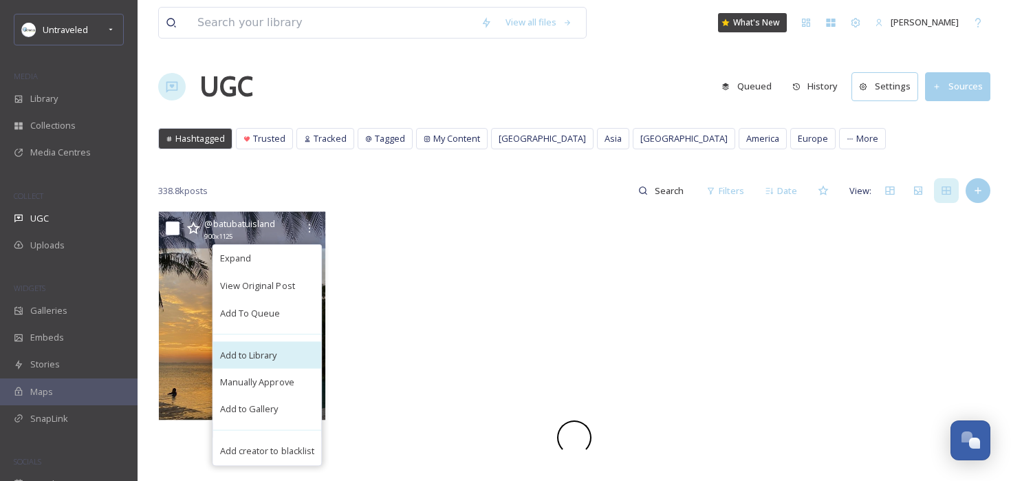
click at [276, 355] on span "Add to Library" at bounding box center [248, 354] width 57 height 13
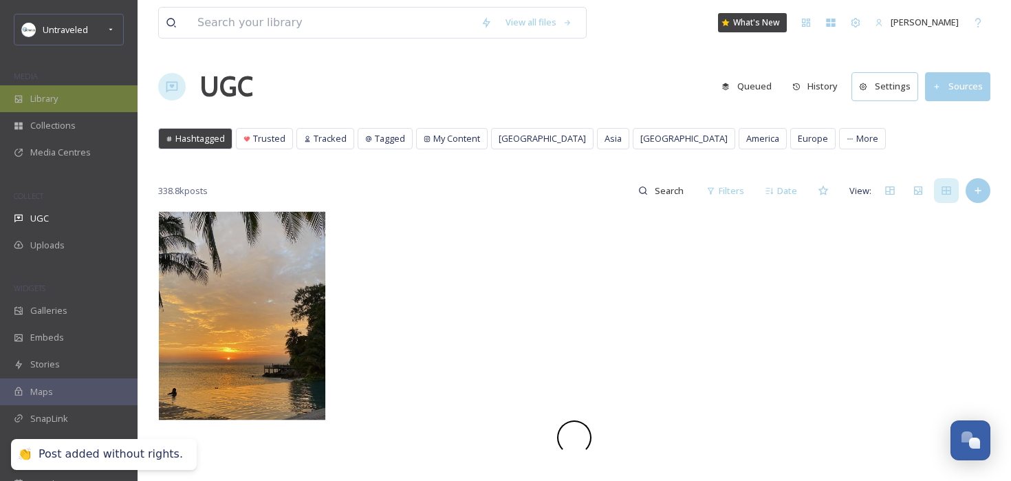
click at [69, 97] on div "Library" at bounding box center [69, 98] width 138 height 27
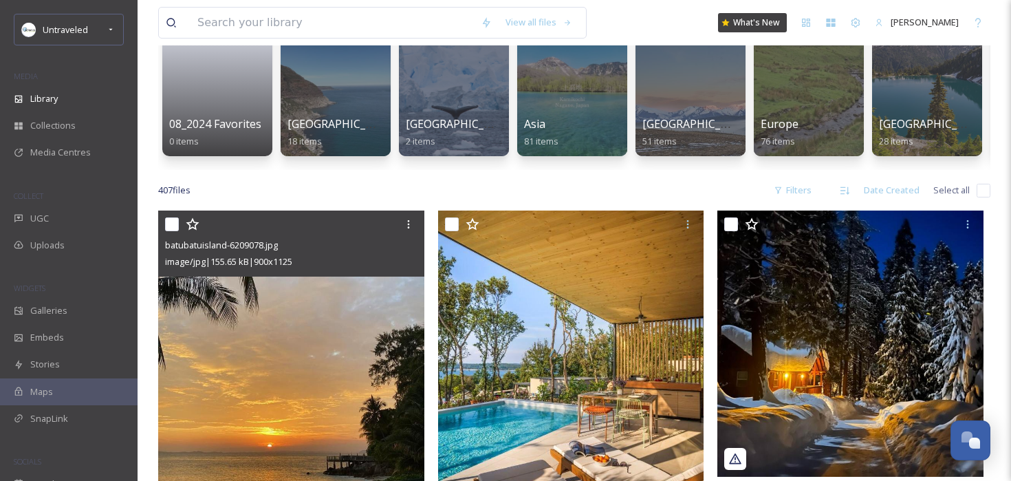
scroll to position [140, 0]
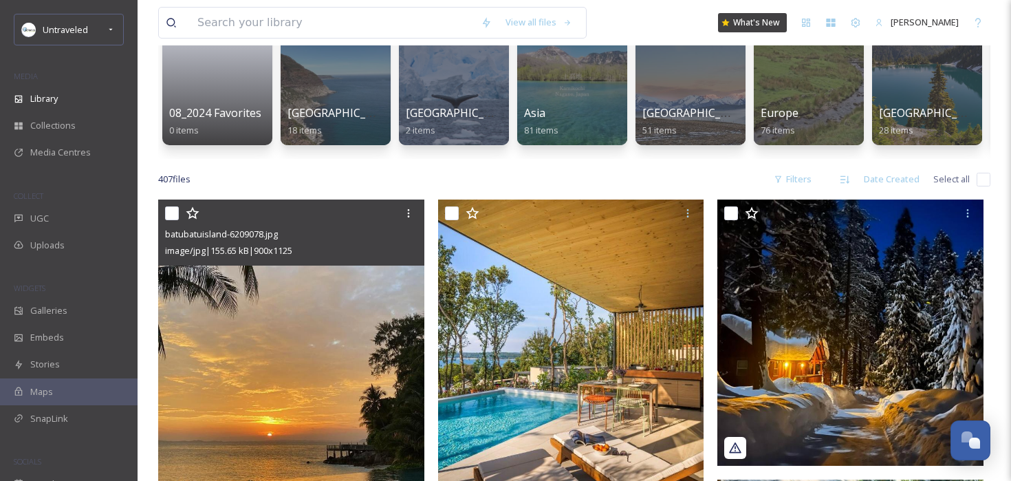
click at [308, 378] on img at bounding box center [291, 365] width 266 height 333
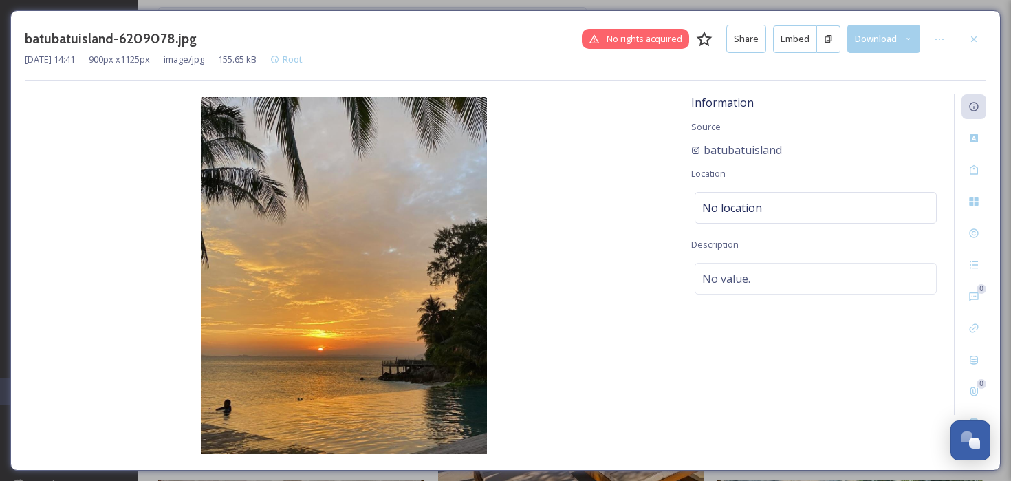
click at [811, 37] on button "Embed" at bounding box center [795, 39] width 44 height 28
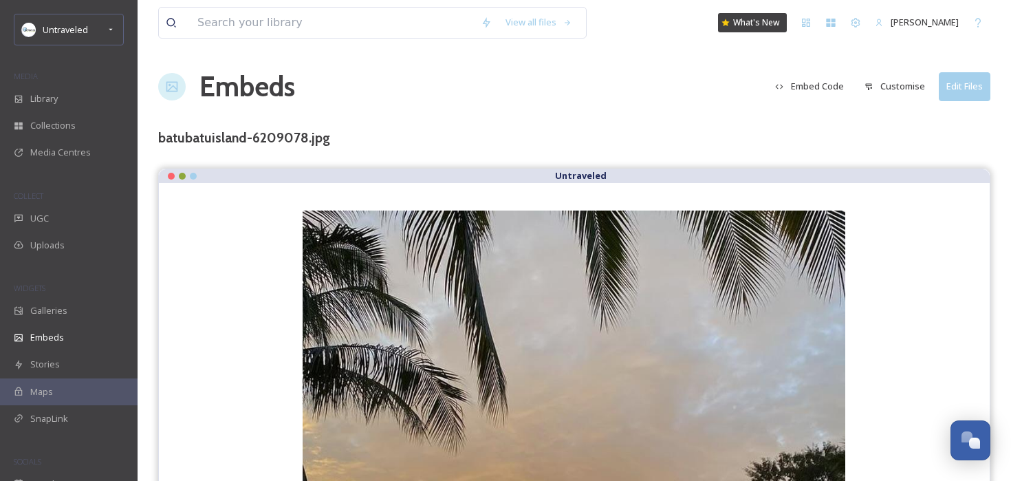
click at [897, 87] on button "Customise" at bounding box center [894, 86] width 74 height 27
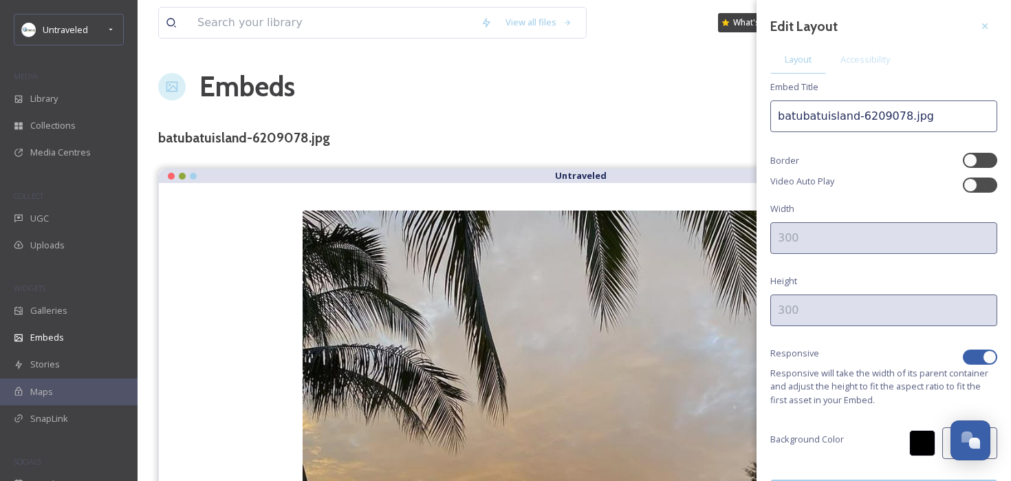
click at [978, 356] on div at bounding box center [980, 356] width 34 height 15
checkbox input "false"
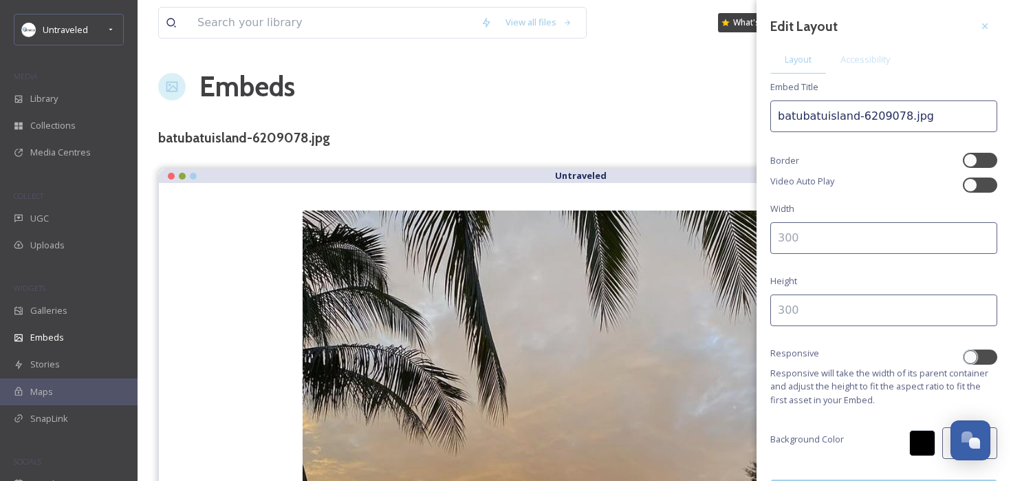
click at [888, 236] on input at bounding box center [883, 238] width 227 height 32
type input "300"
click at [838, 313] on input at bounding box center [883, 310] width 227 height 32
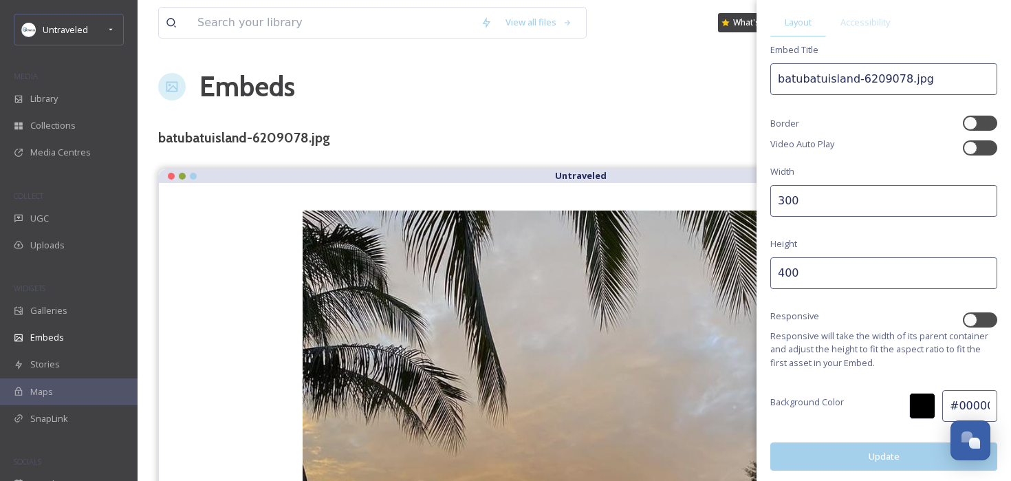
type input "400"
click at [863, 446] on button "Update" at bounding box center [883, 456] width 227 height 28
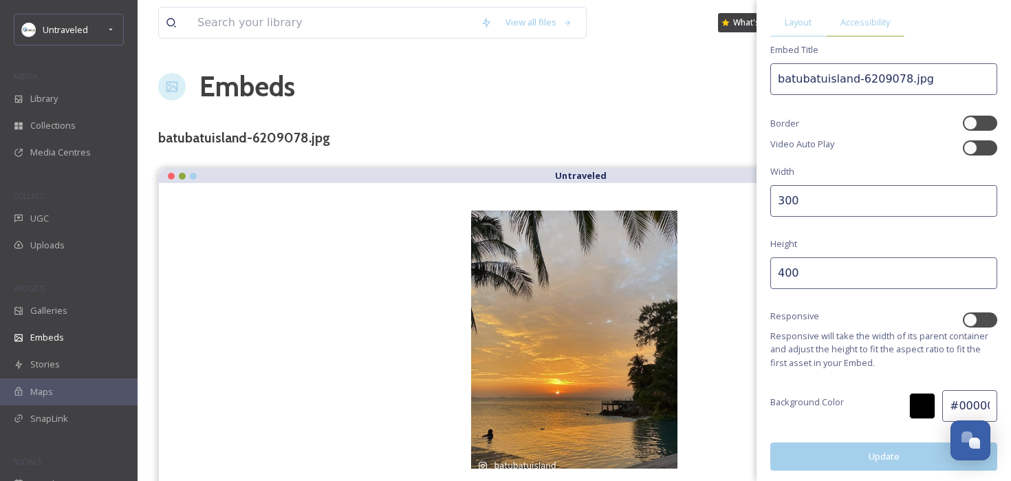
click at [861, 18] on span "Accessibility" at bounding box center [865, 22] width 50 height 13
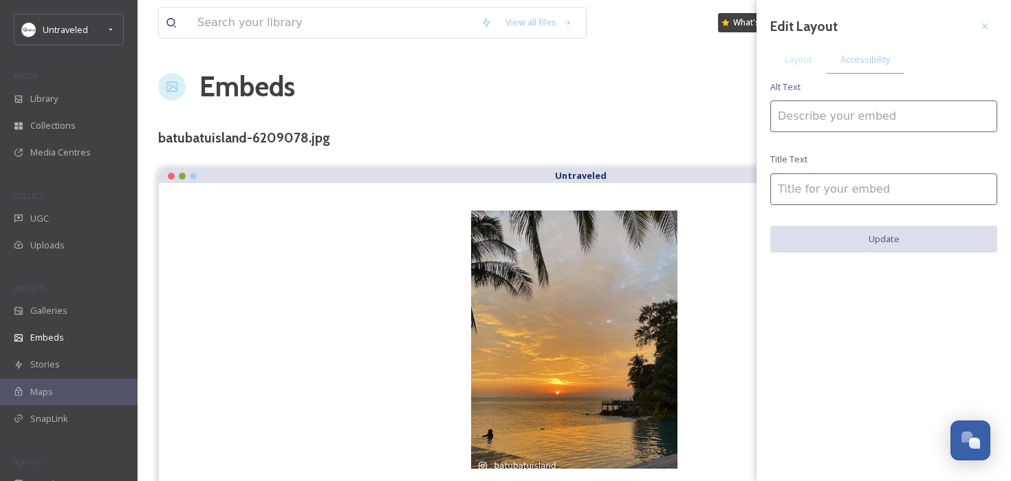
scroll to position [0, 0]
click at [806, 116] on input at bounding box center [883, 116] width 227 height 32
click at [804, 116] on input "[GEOGRAPHIC_DATA] sunset" at bounding box center [883, 116] width 227 height 32
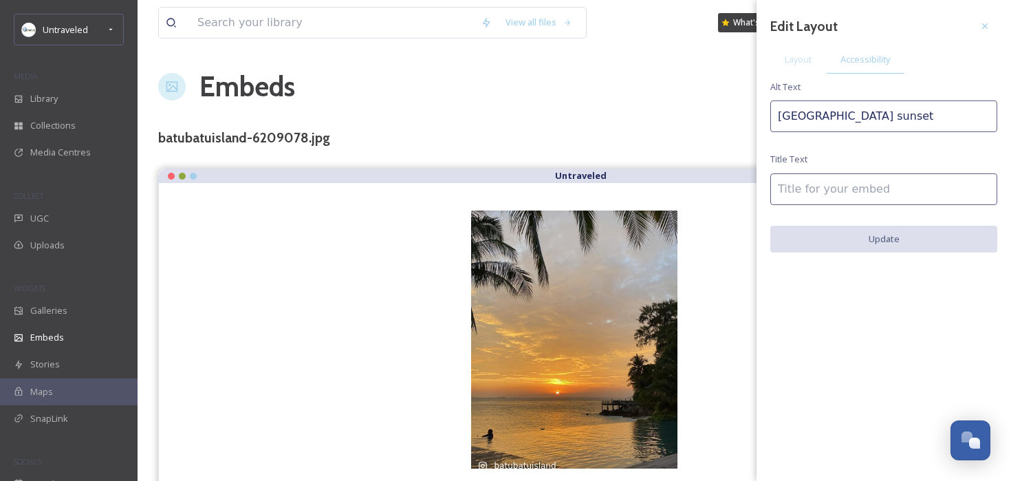
type input "[GEOGRAPHIC_DATA] sunset"
click at [793, 178] on input at bounding box center [883, 189] width 227 height 32
paste input "[GEOGRAPHIC_DATA] sunset"
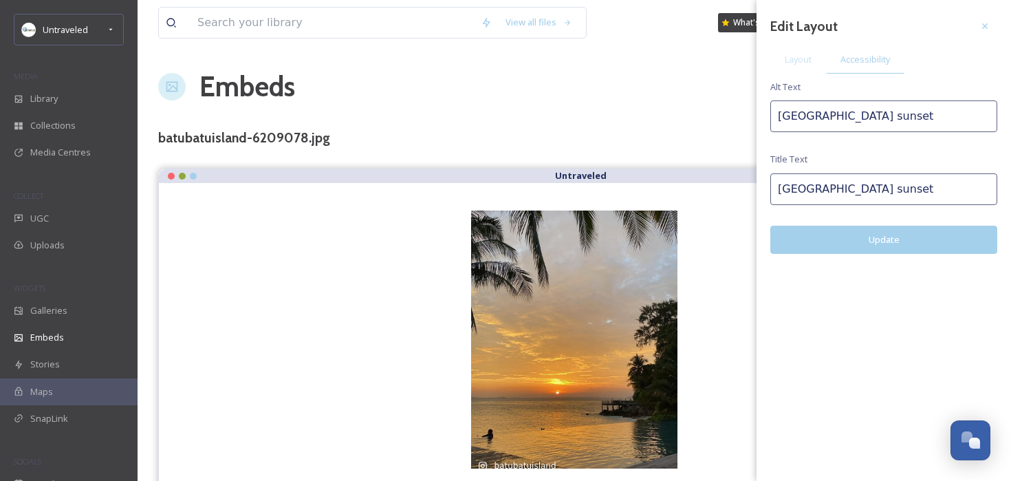
type input "[GEOGRAPHIC_DATA] sunset"
click at [807, 228] on button "Update" at bounding box center [883, 240] width 227 height 28
click at [806, 60] on span "Layout" at bounding box center [797, 59] width 27 height 13
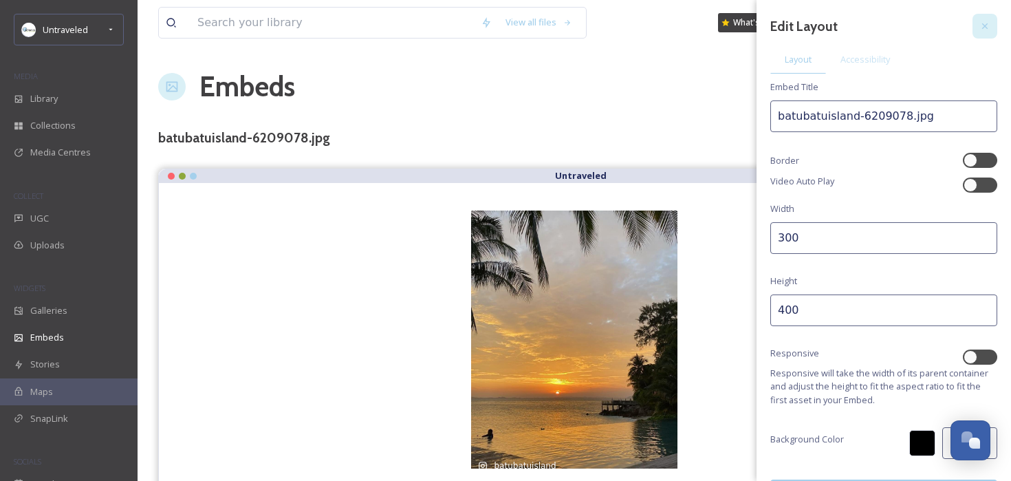
click at [993, 25] on div at bounding box center [984, 26] width 25 height 25
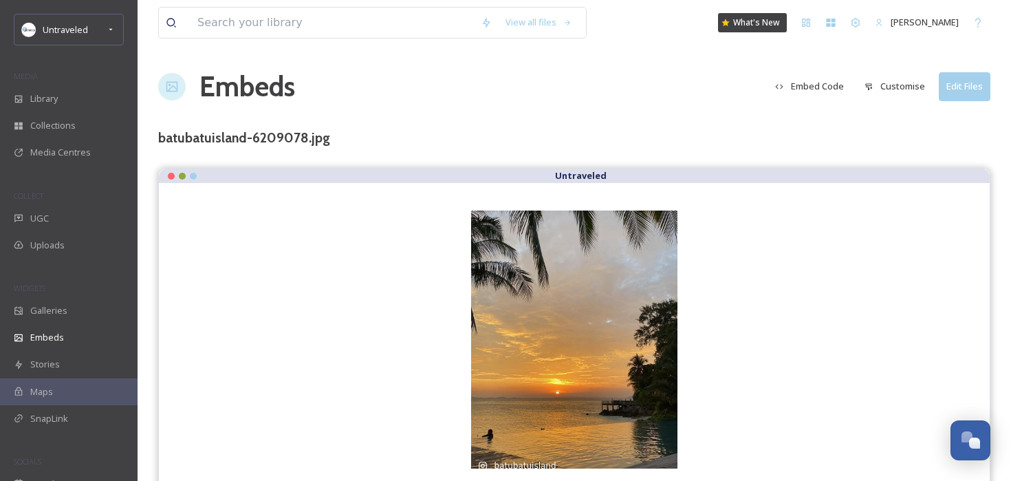
click at [817, 85] on button "Embed Code" at bounding box center [809, 86] width 83 height 27
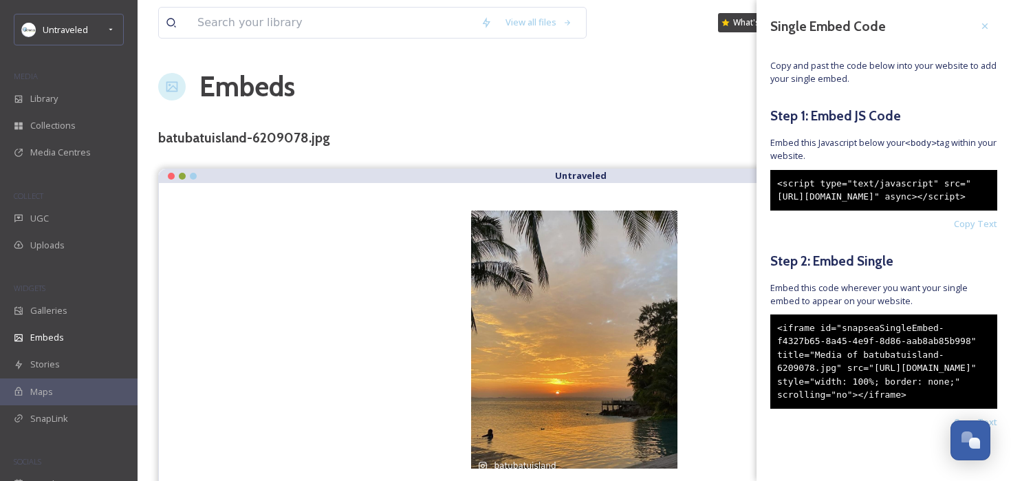
click at [821, 408] on div "<iframe id="snapseaSingleEmbed-f4327b65-8a45-4e9f-8d86-aab8ab85b998" title="Med…" at bounding box center [883, 361] width 227 height 94
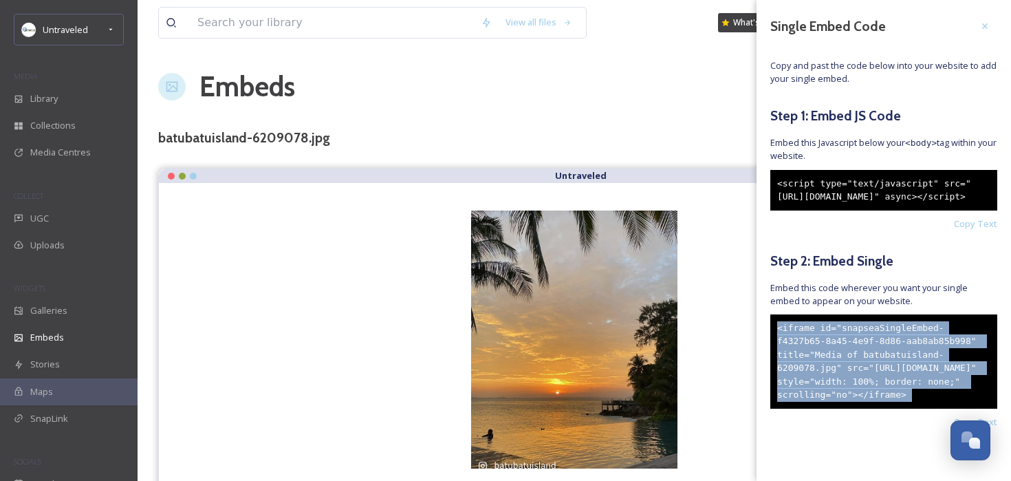
click at [821, 408] on div "<iframe id="snapseaSingleEmbed-f4327b65-8a45-4e9f-8d86-aab8ab85b998" title="Med…" at bounding box center [883, 361] width 227 height 94
copy div "<iframe id="snapseaSingleEmbed-f4327b65-8a45-4e9f-8d86-aab8ab85b998" title="Med…"
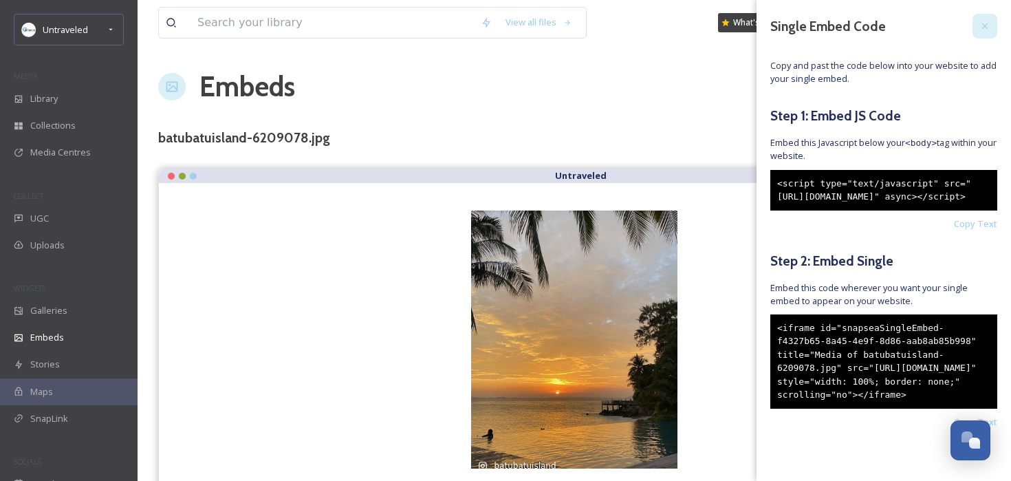
click at [993, 23] on div at bounding box center [984, 26] width 25 height 25
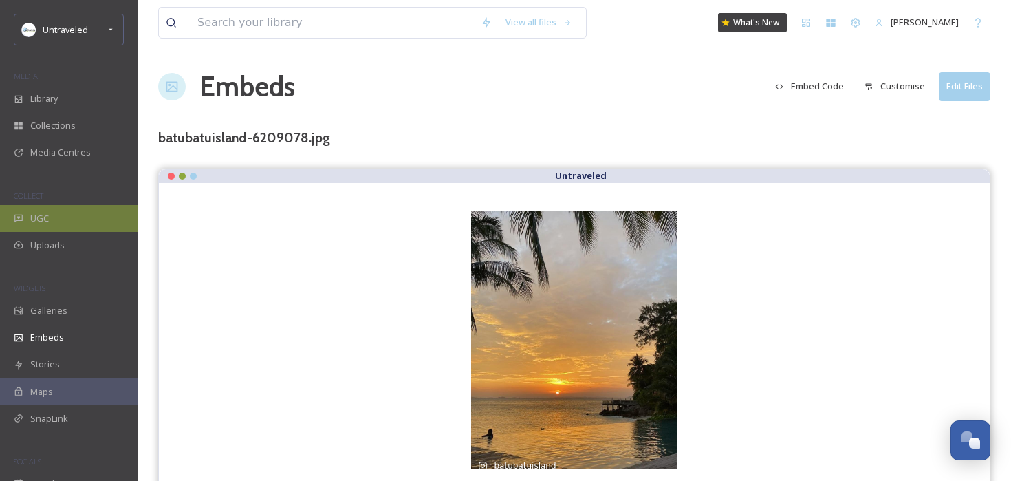
click at [50, 221] on div "UGC" at bounding box center [69, 218] width 138 height 27
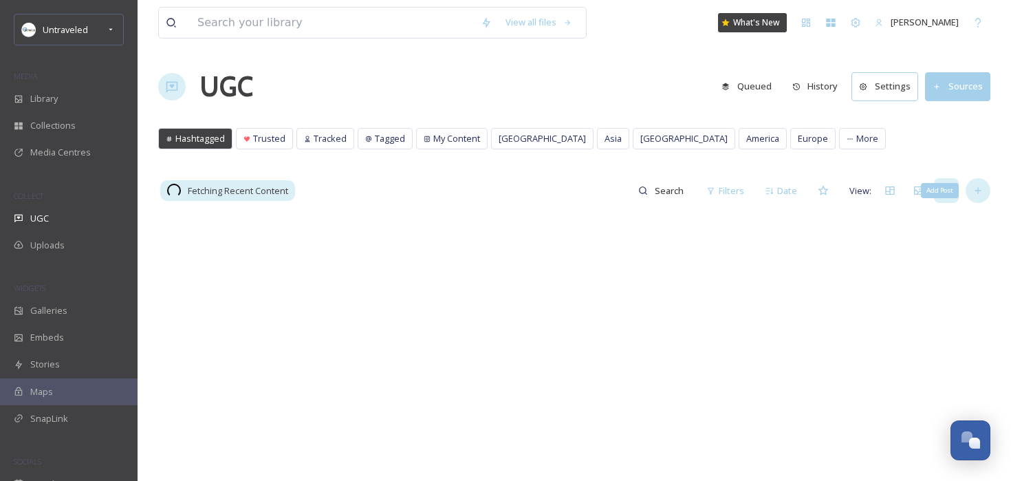
click at [978, 193] on icon at bounding box center [977, 191] width 6 height 6
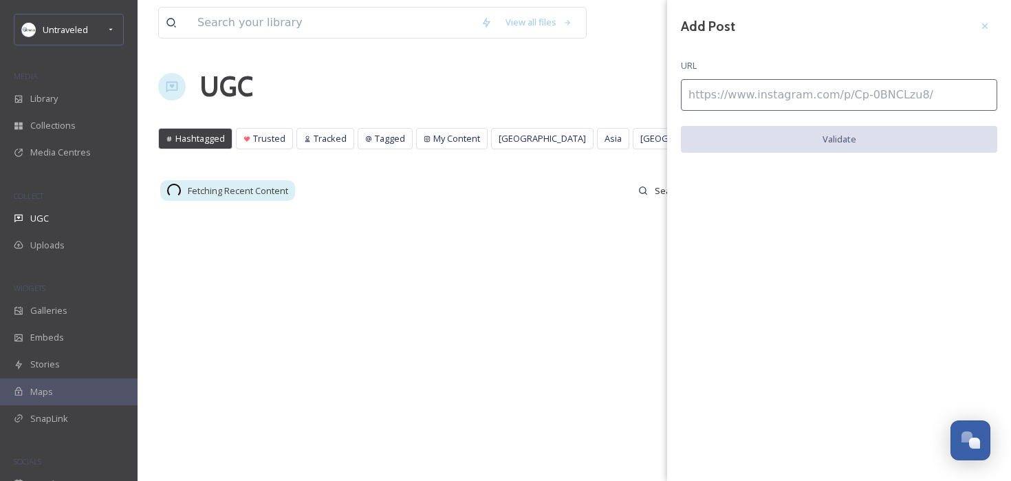
click at [793, 103] on input at bounding box center [839, 95] width 316 height 32
paste input "[URL][DOMAIN_NAME]"
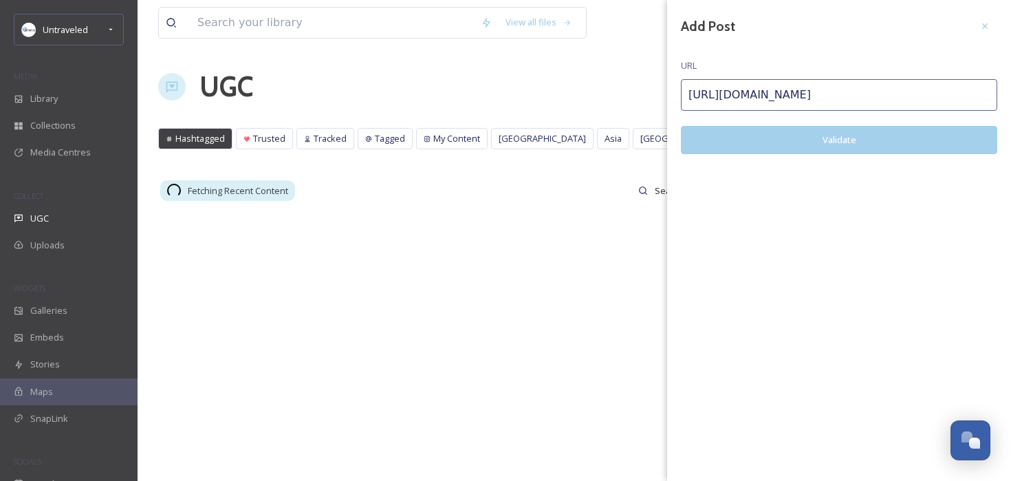
type input "[URL][DOMAIN_NAME]"
click at [791, 146] on button "Validate" at bounding box center [839, 140] width 316 height 28
click at [791, 146] on button "Add Post" at bounding box center [839, 140] width 316 height 28
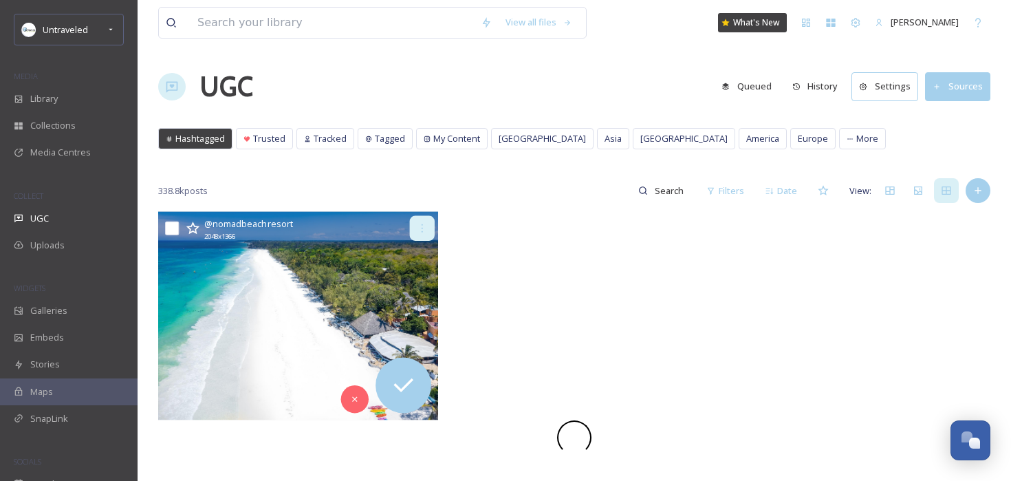
click at [428, 228] on div at bounding box center [422, 228] width 25 height 25
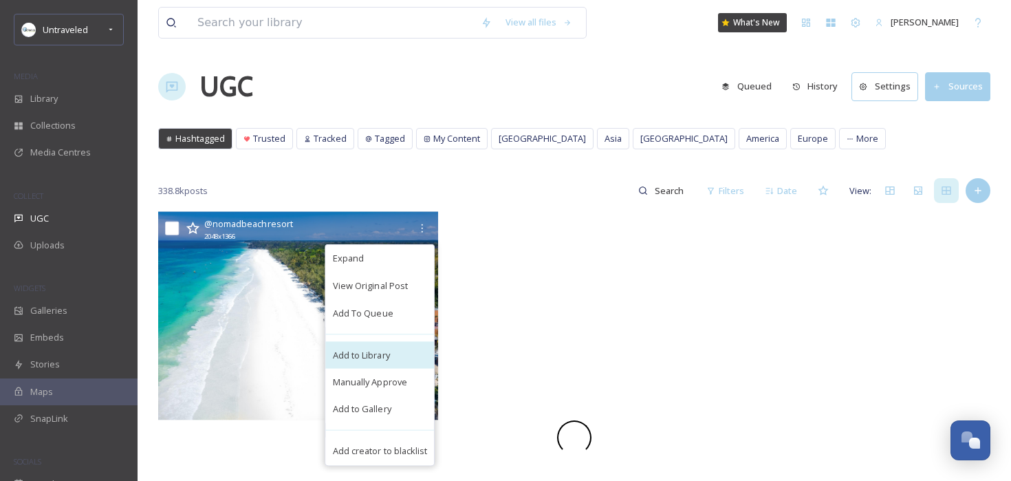
click at [389, 359] on span "Add to Library" at bounding box center [361, 354] width 57 height 13
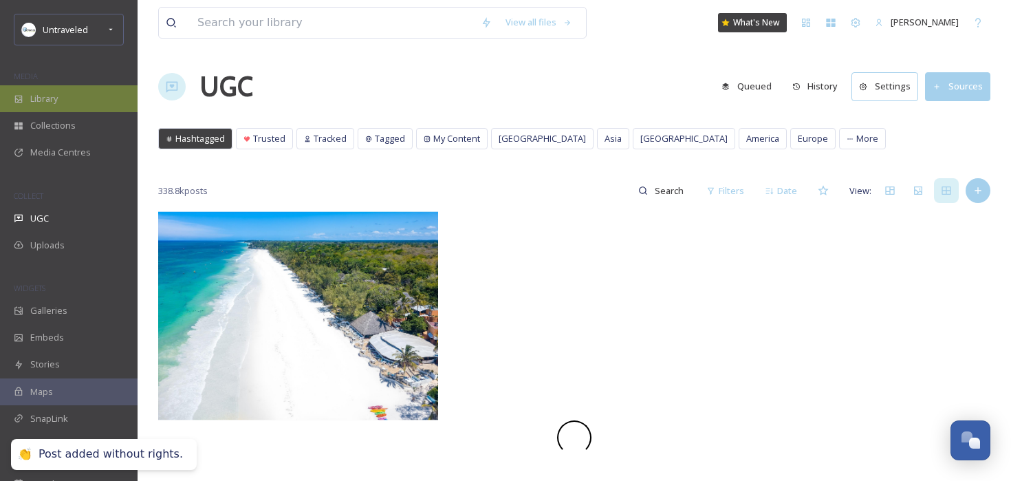
click at [41, 89] on div "Library" at bounding box center [69, 98] width 138 height 27
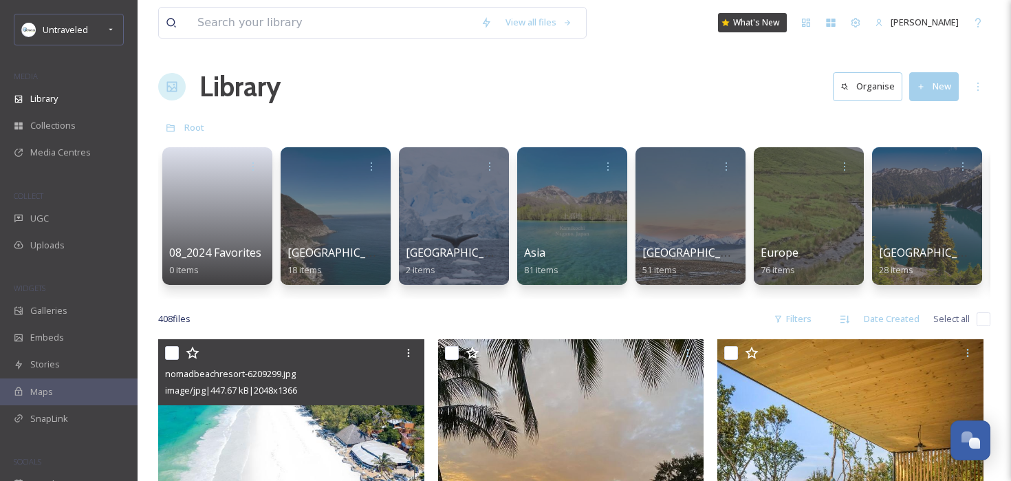
click at [303, 422] on img at bounding box center [291, 427] width 266 height 177
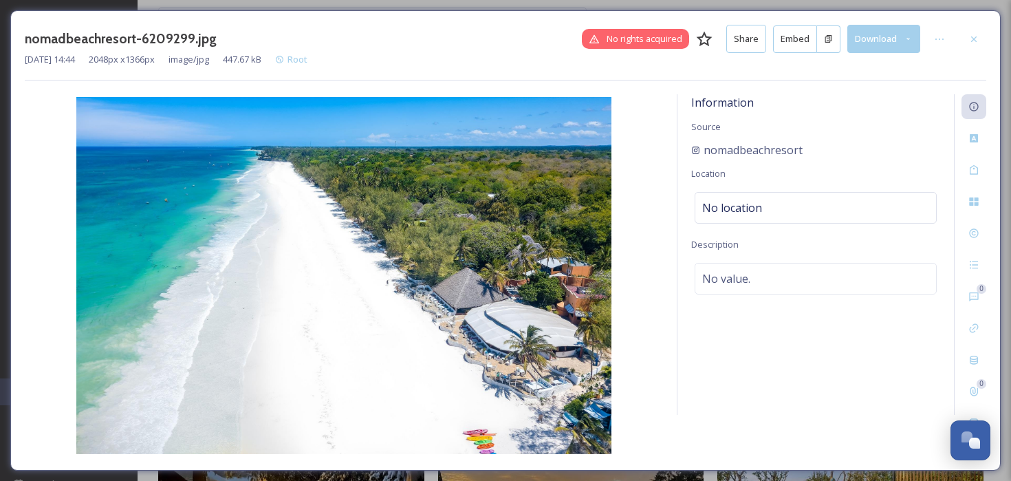
click at [793, 46] on button "Embed" at bounding box center [795, 39] width 44 height 28
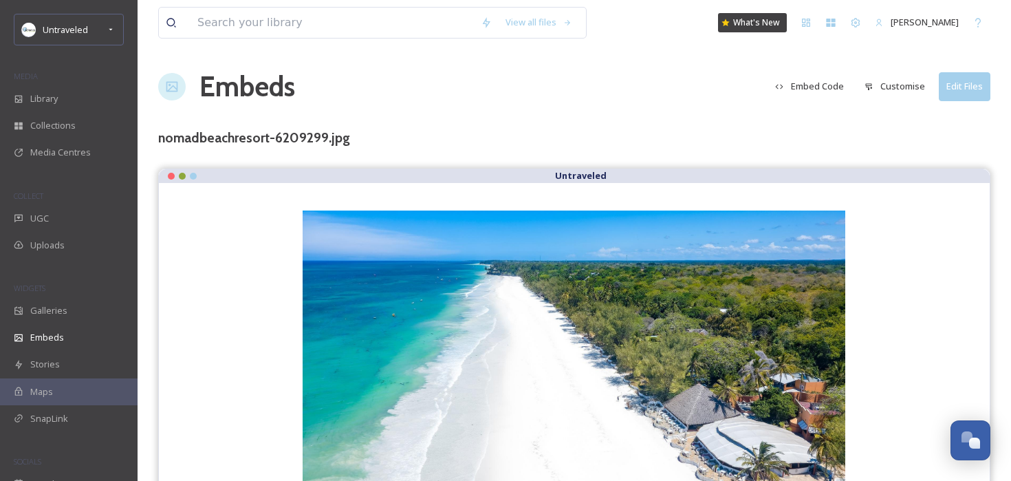
click at [888, 85] on button "Customise" at bounding box center [894, 86] width 74 height 27
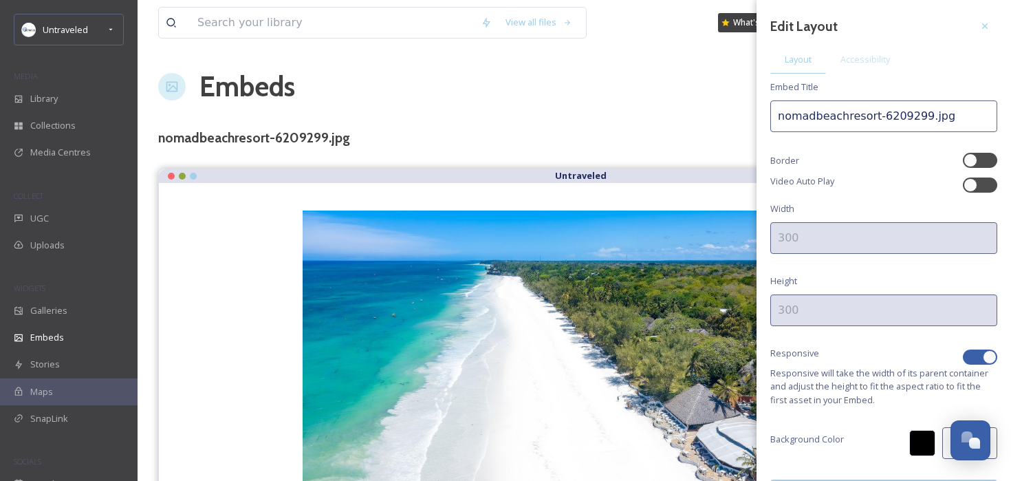
click at [987, 350] on div at bounding box center [989, 357] width 14 height 14
checkbox input "false"
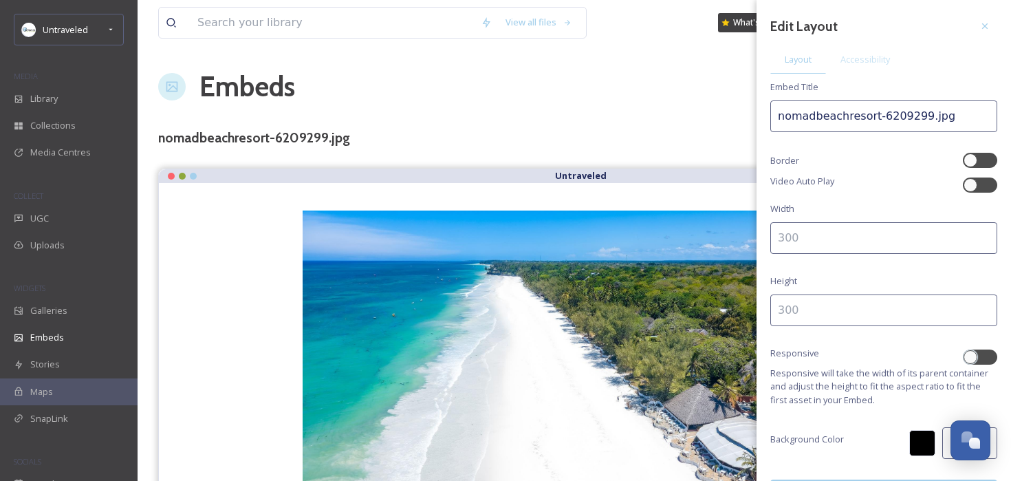
click at [871, 226] on input at bounding box center [883, 238] width 227 height 32
type input "400"
click at [810, 303] on input at bounding box center [883, 310] width 227 height 32
type input "300"
click at [865, 112] on input "nomadbeachresort-6209299.jpg" at bounding box center [883, 116] width 227 height 32
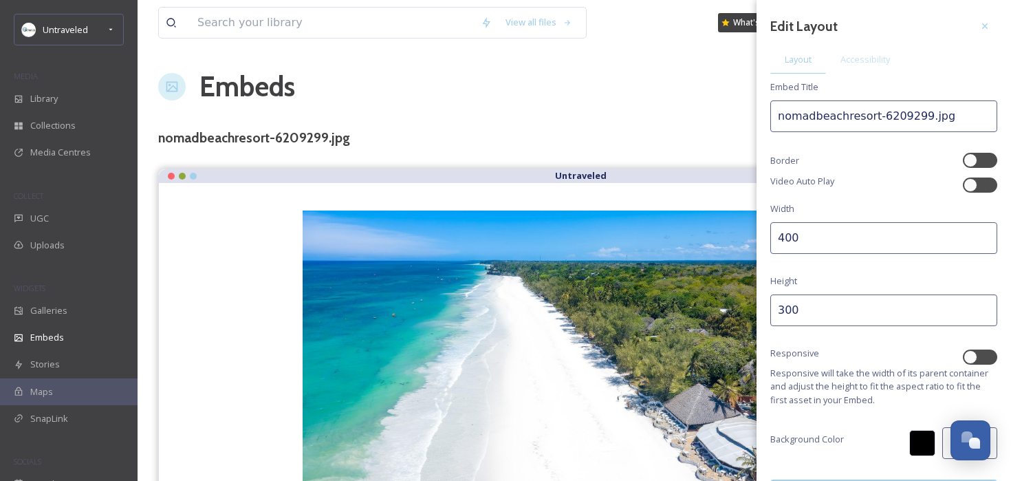
scroll to position [37, 0]
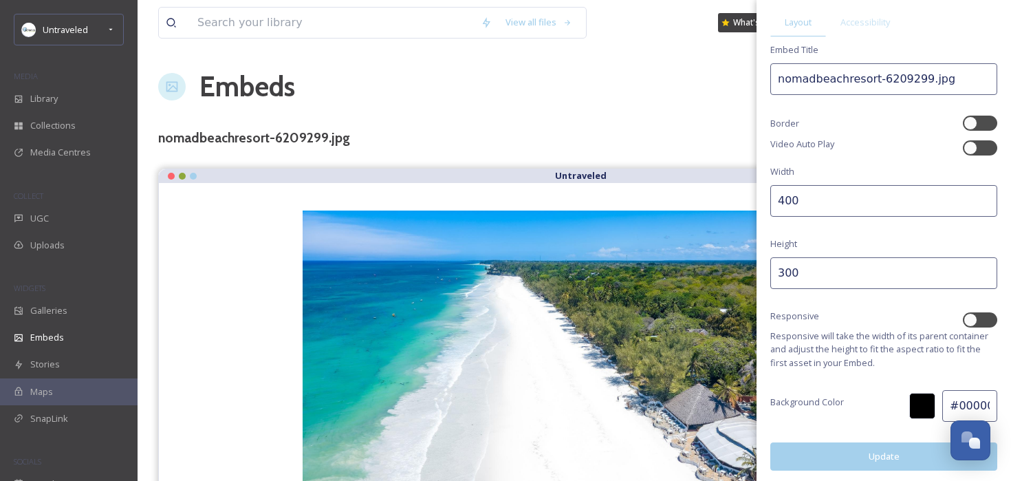
click at [857, 442] on button "Update" at bounding box center [883, 456] width 227 height 28
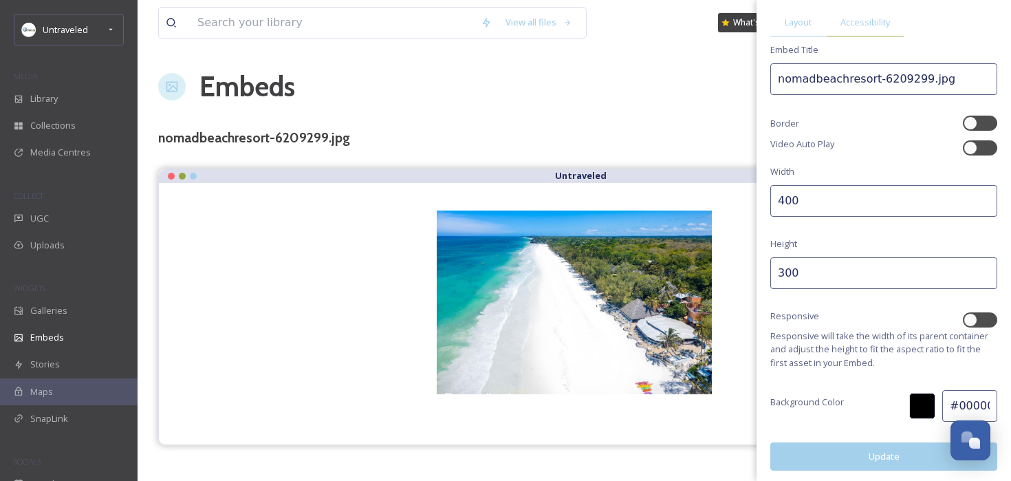
click at [877, 16] on span "Accessibility" at bounding box center [865, 22] width 50 height 13
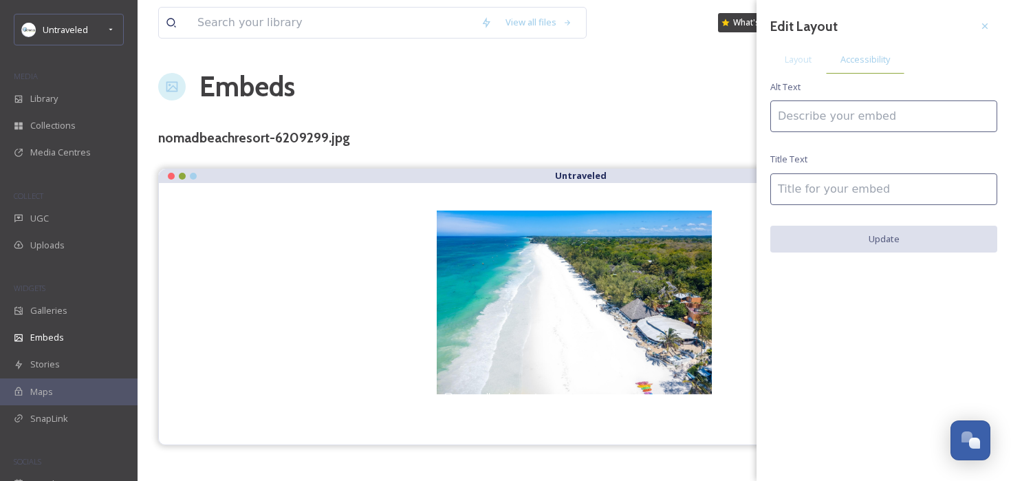
scroll to position [0, 0]
click at [810, 123] on input at bounding box center [883, 116] width 227 height 32
type input "[GEOGRAPHIC_DATA] [GEOGRAPHIC_DATA] [GEOGRAPHIC_DATA]"
click at [796, 199] on input at bounding box center [883, 189] width 227 height 32
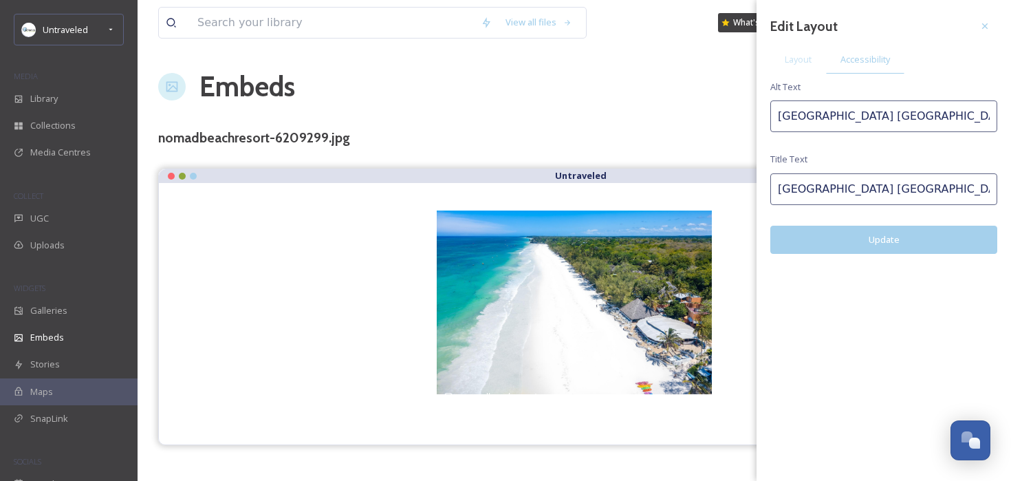
type input "[GEOGRAPHIC_DATA] [GEOGRAPHIC_DATA]"
click at [818, 239] on button "Update" at bounding box center [883, 240] width 227 height 28
click at [800, 65] on span "Layout" at bounding box center [797, 59] width 27 height 13
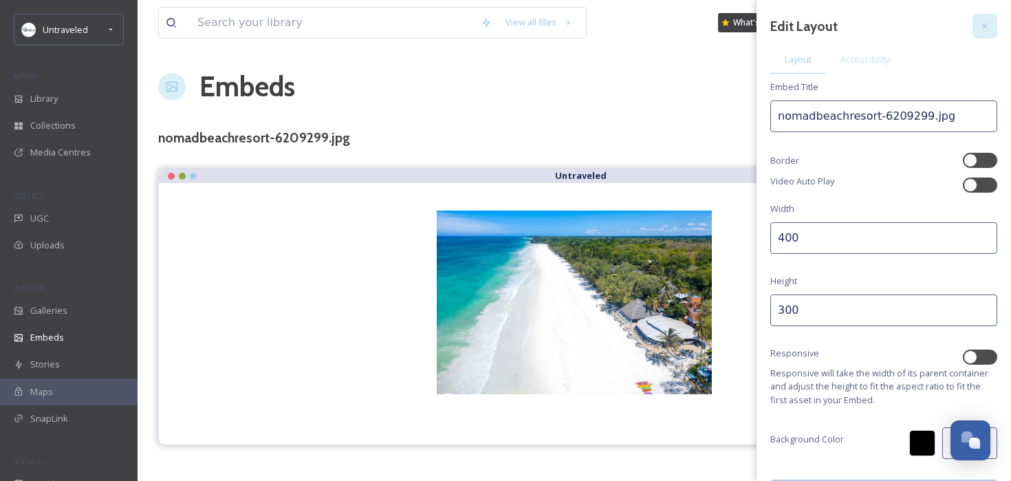
click at [986, 26] on icon at bounding box center [984, 26] width 11 height 11
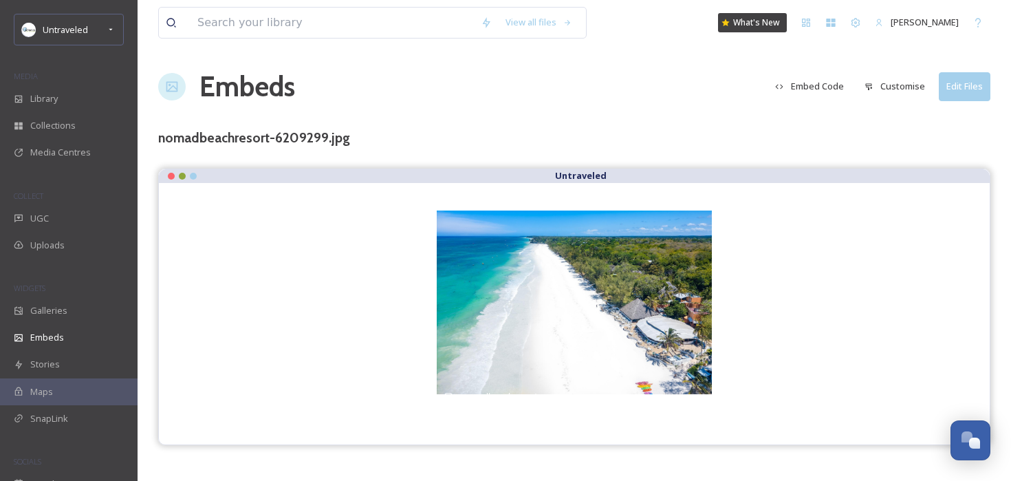
click at [815, 85] on button "Embed Code" at bounding box center [809, 86] width 83 height 27
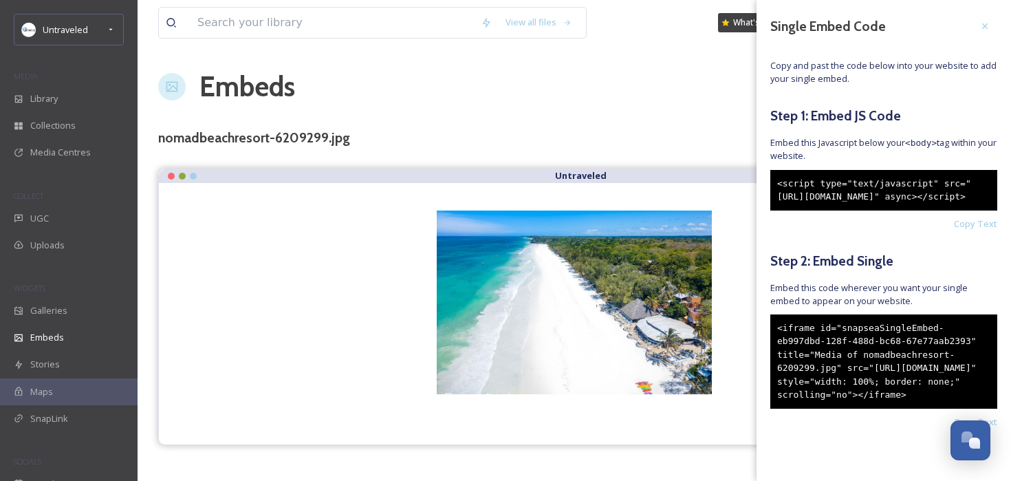
click at [876, 408] on div "<iframe id="snapseaSingleEmbed-eb997dbd-128f-488d-bc68-67e77aab2393" title="Med…" at bounding box center [883, 361] width 227 height 94
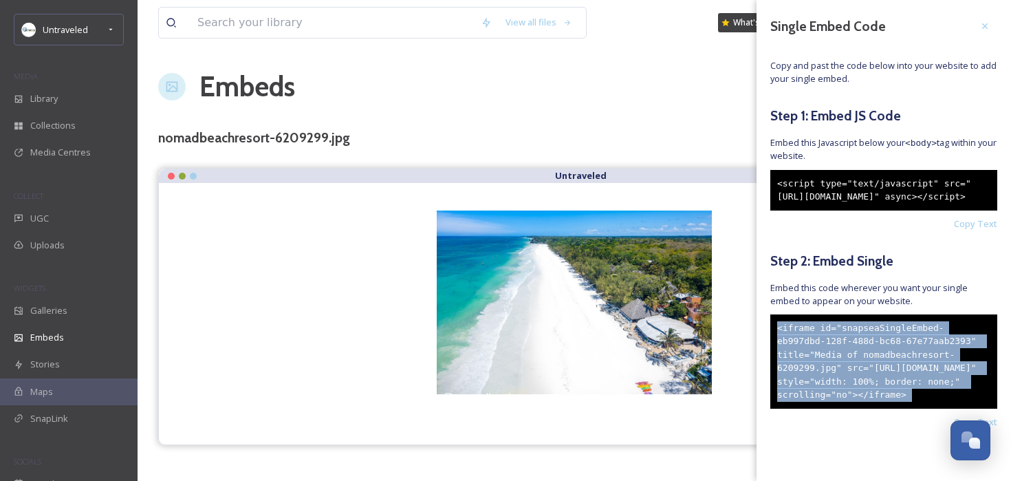
click at [876, 408] on div "<iframe id="snapseaSingleEmbed-eb997dbd-128f-488d-bc68-67e77aab2393" title="Med…" at bounding box center [883, 361] width 227 height 94
copy div "<iframe id="snapseaSingleEmbed-eb997dbd-128f-488d-bc68-67e77aab2393" title="Med…"
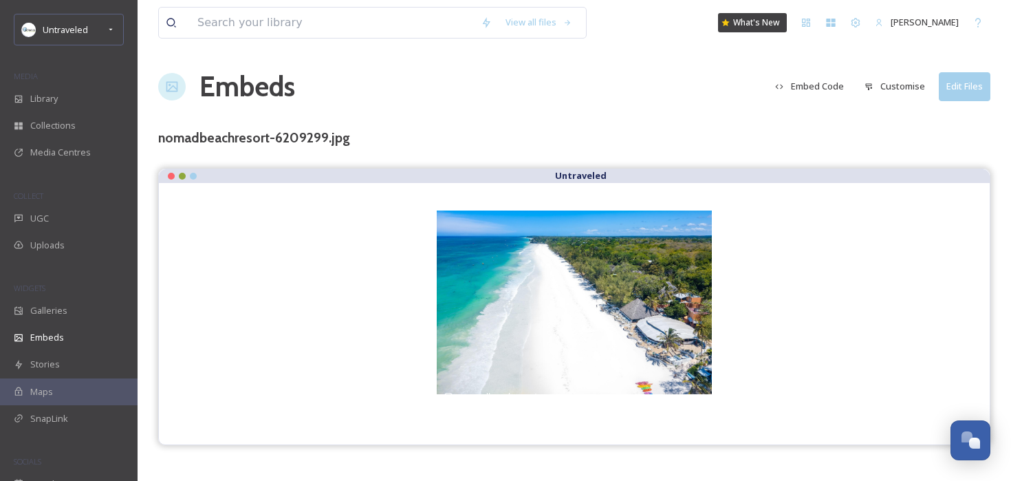
click at [624, 76] on div "Embeds Embed Code Customise Edit Files" at bounding box center [574, 86] width 832 height 41
click at [63, 217] on div "UGC" at bounding box center [69, 218] width 138 height 27
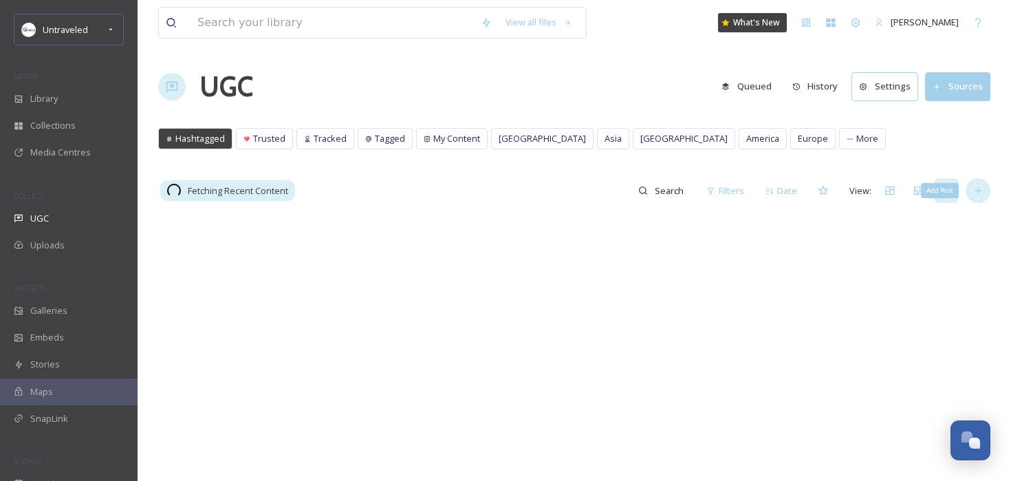
click at [978, 182] on div "Add Post" at bounding box center [977, 190] width 25 height 25
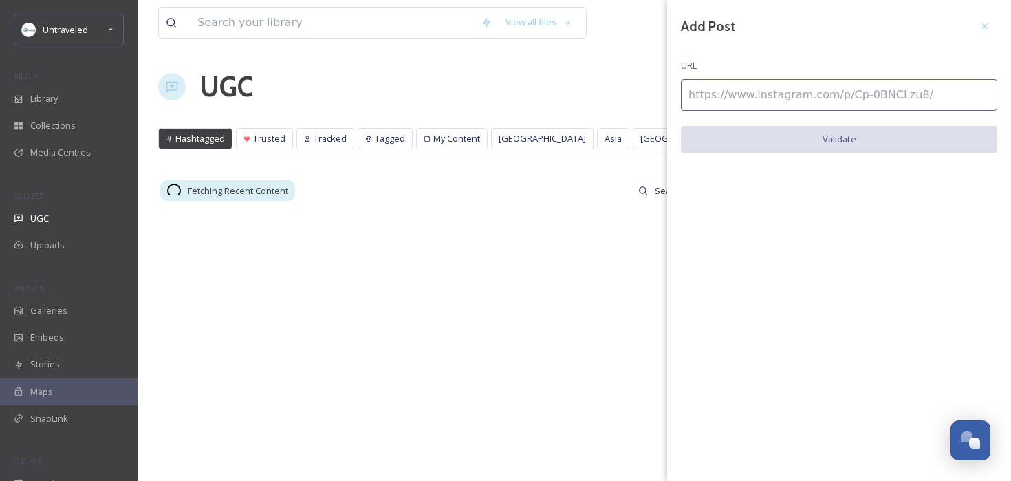
click at [786, 91] on input at bounding box center [839, 95] width 316 height 32
paste input "[URL][DOMAIN_NAME]"
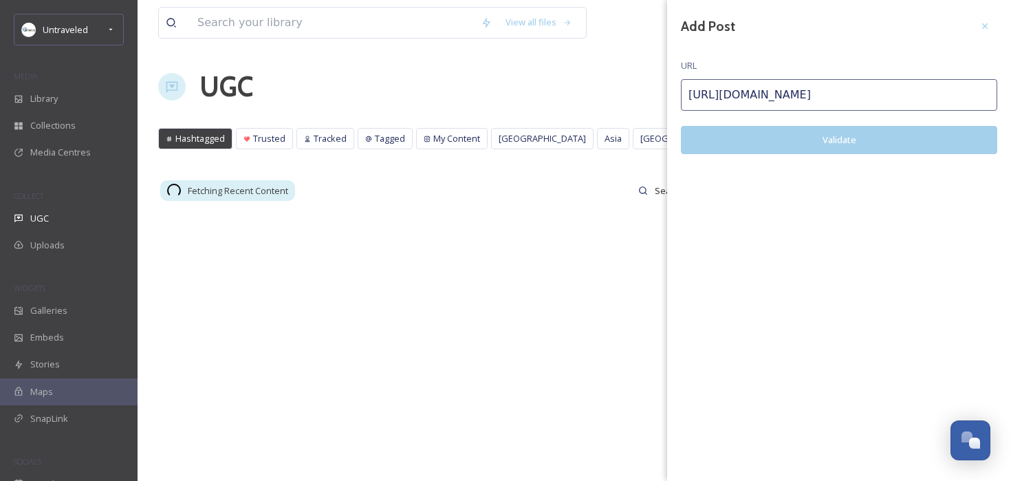
type input "[URL][DOMAIN_NAME]"
click at [782, 146] on button "Validate" at bounding box center [839, 140] width 316 height 28
click at [782, 146] on button "Add Post" at bounding box center [839, 140] width 316 height 28
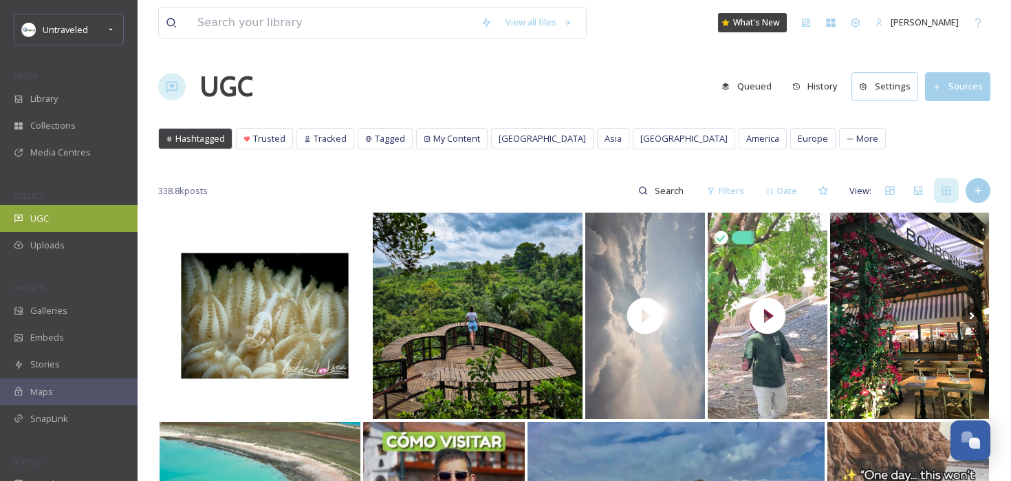
click at [83, 219] on div "UGC" at bounding box center [69, 218] width 138 height 27
click at [47, 205] on div "UGC" at bounding box center [69, 218] width 138 height 27
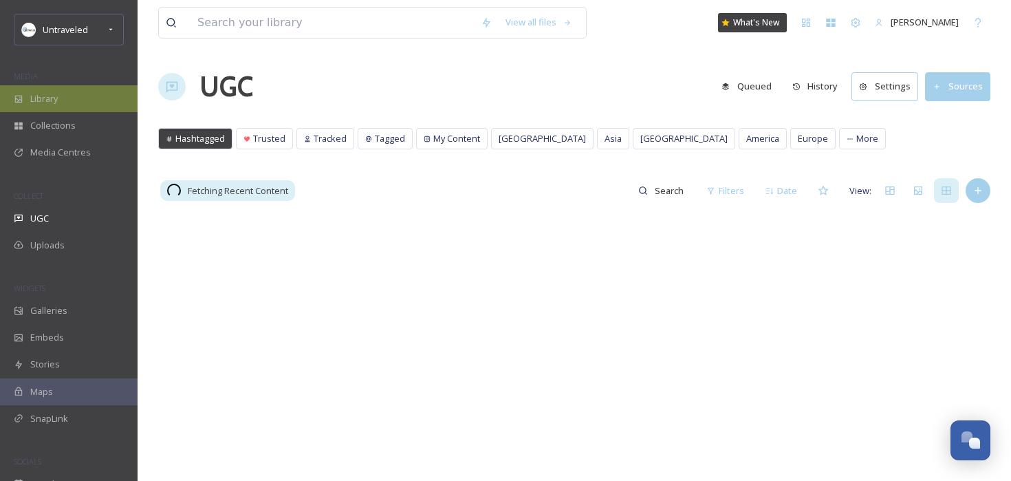
click at [71, 94] on div "Library" at bounding box center [69, 98] width 138 height 27
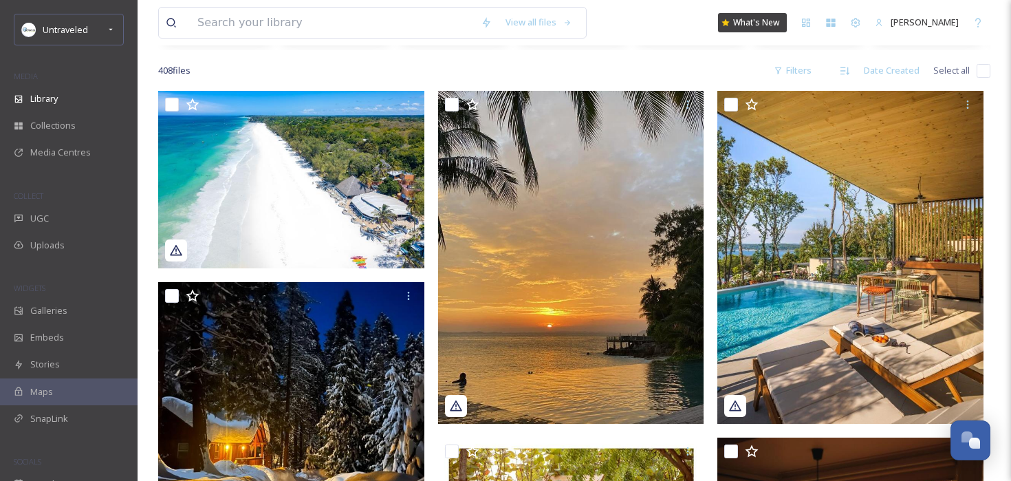
scroll to position [298, 0]
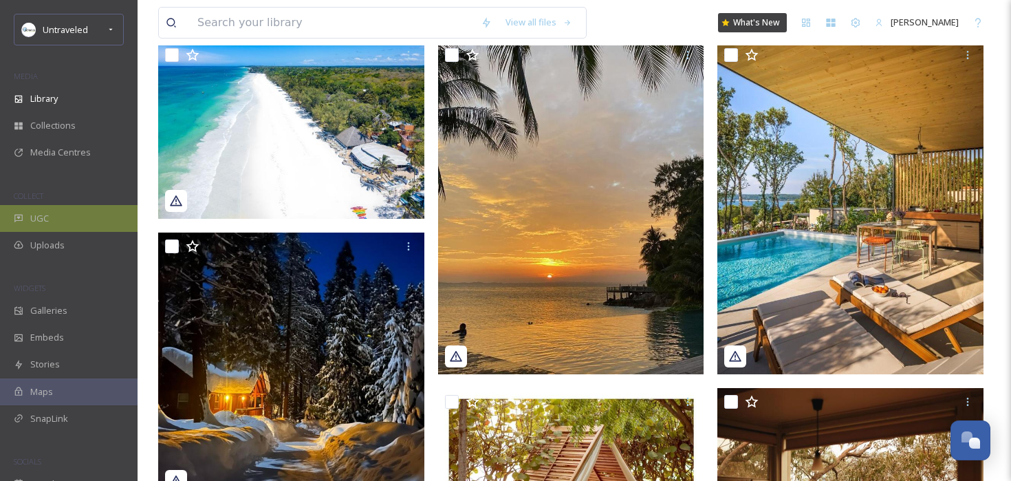
click at [63, 227] on div "UGC" at bounding box center [69, 218] width 138 height 27
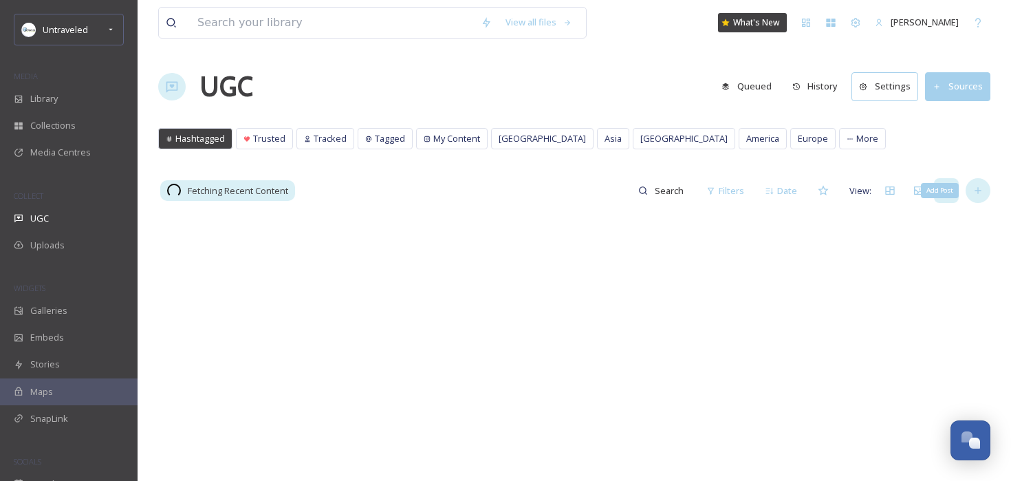
click at [972, 188] on icon at bounding box center [977, 190] width 11 height 11
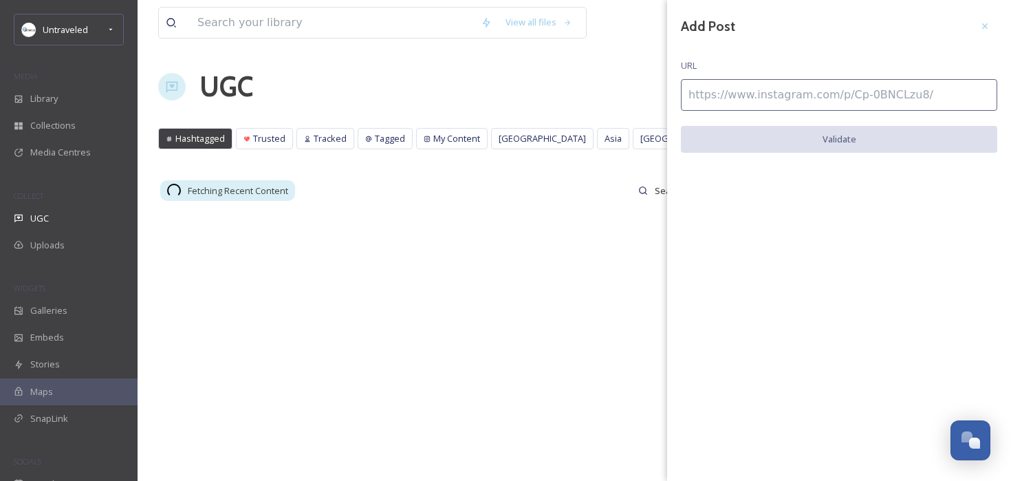
click at [823, 86] on input at bounding box center [839, 95] width 316 height 32
paste input "[URL][DOMAIN_NAME]"
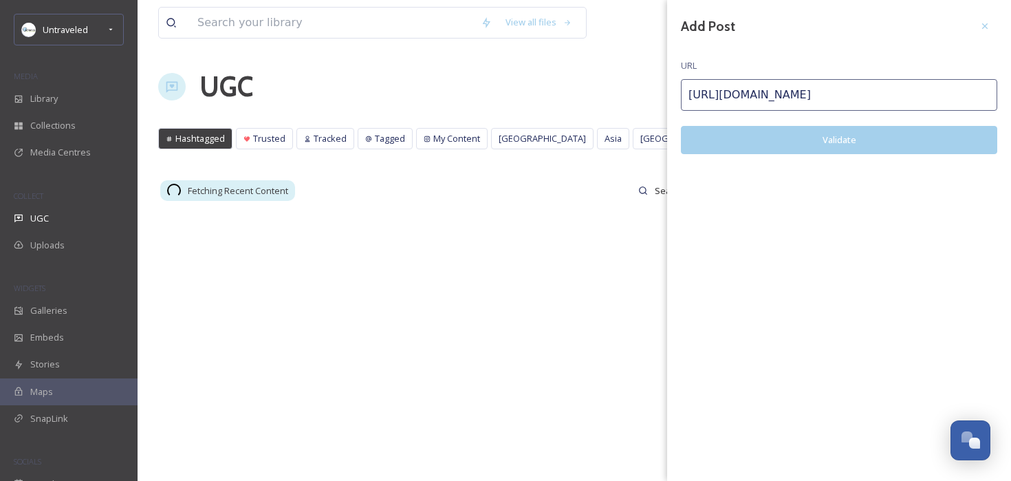
type input "[URL][DOMAIN_NAME]"
click at [811, 142] on button "Validate" at bounding box center [839, 140] width 316 height 28
click at [811, 142] on button "Add Post" at bounding box center [839, 140] width 316 height 28
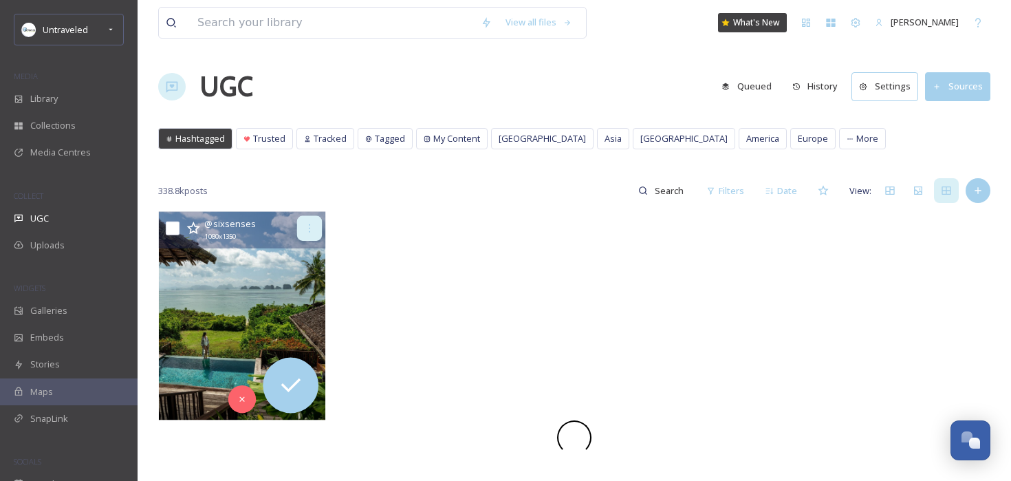
click at [311, 225] on icon at bounding box center [309, 228] width 11 height 11
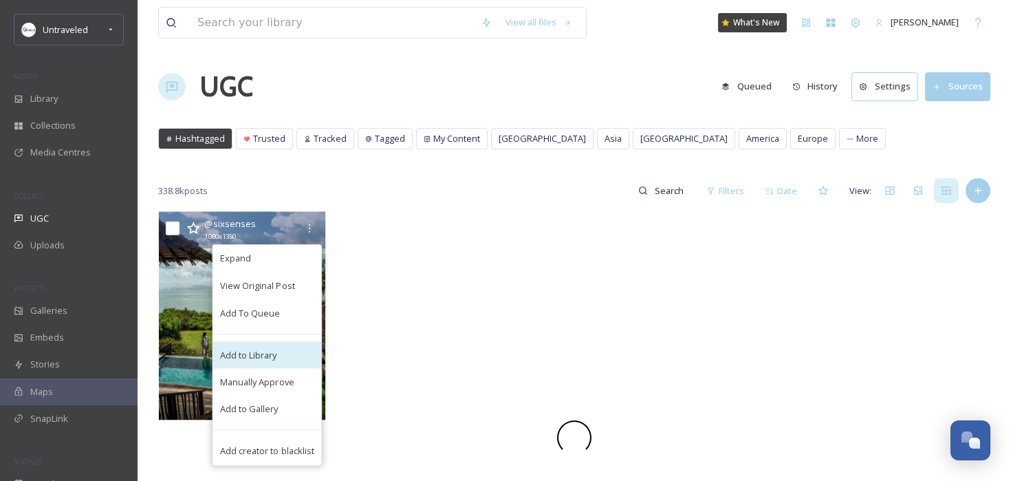
click at [272, 353] on span "Add to Library" at bounding box center [248, 354] width 57 height 13
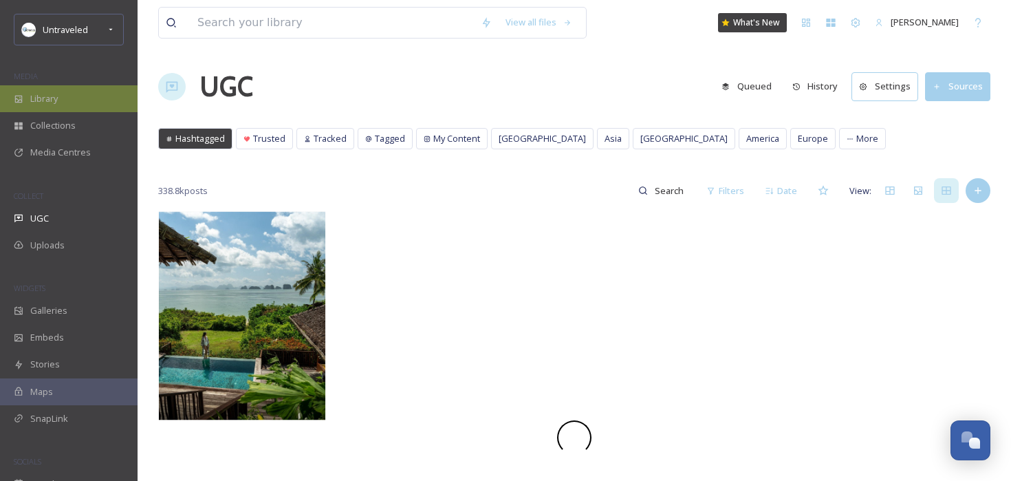
click at [65, 90] on div "Library" at bounding box center [69, 98] width 138 height 27
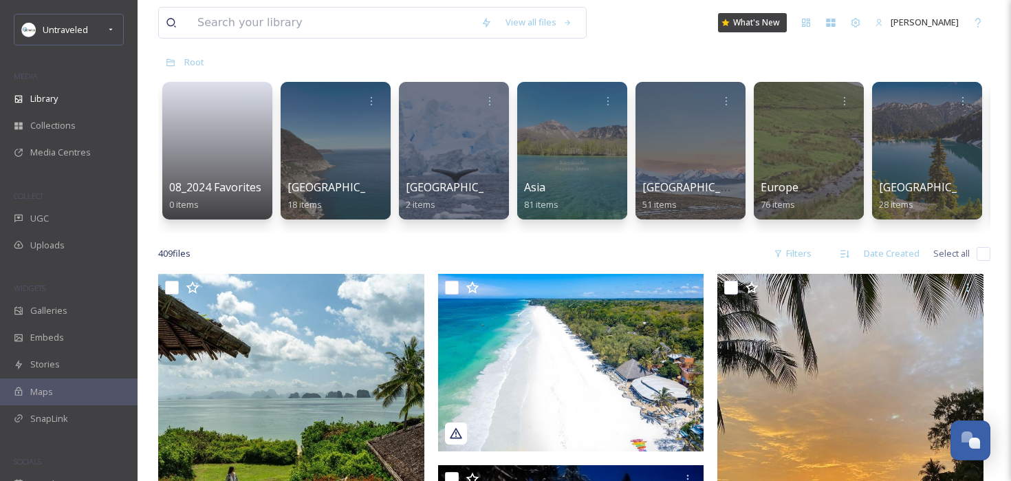
scroll to position [274, 0]
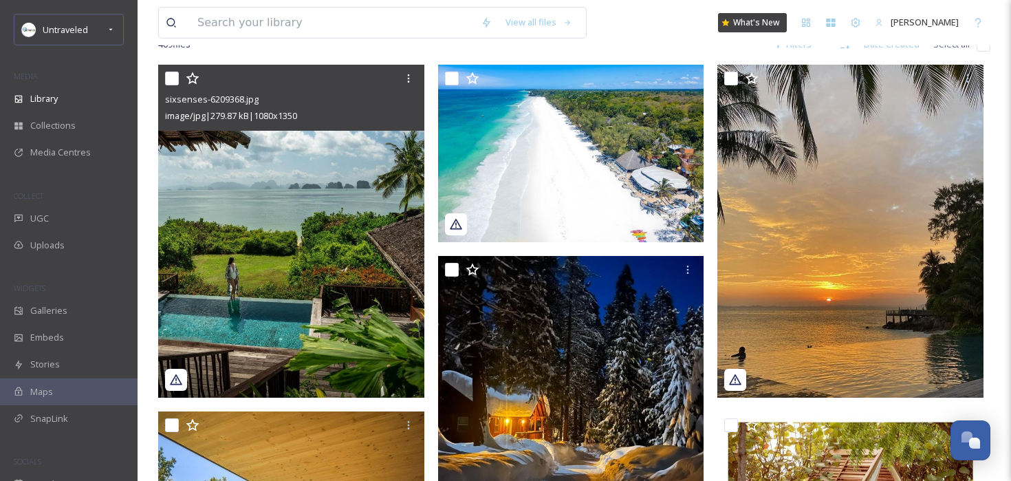
click at [354, 184] on img at bounding box center [291, 231] width 266 height 333
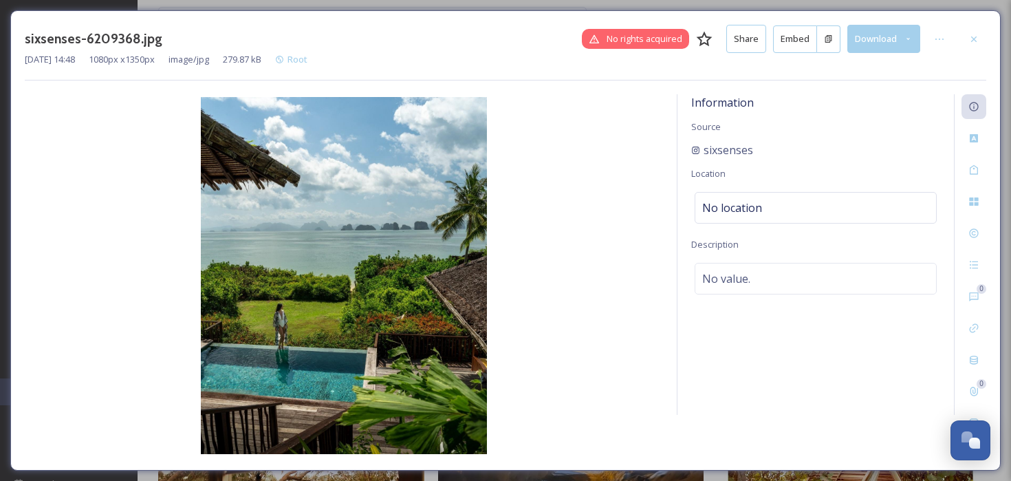
click at [777, 36] on button "Embed" at bounding box center [795, 39] width 44 height 28
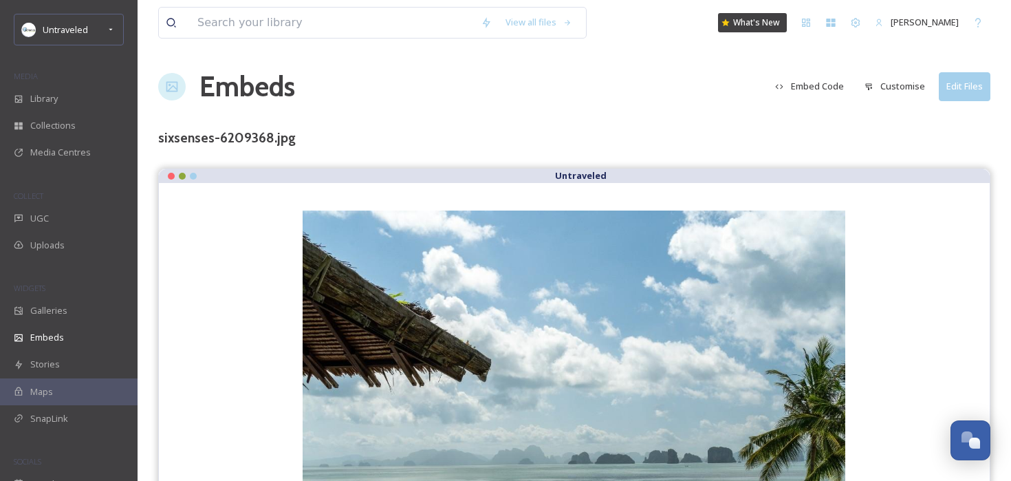
click at [914, 82] on button "Customise" at bounding box center [894, 86] width 74 height 27
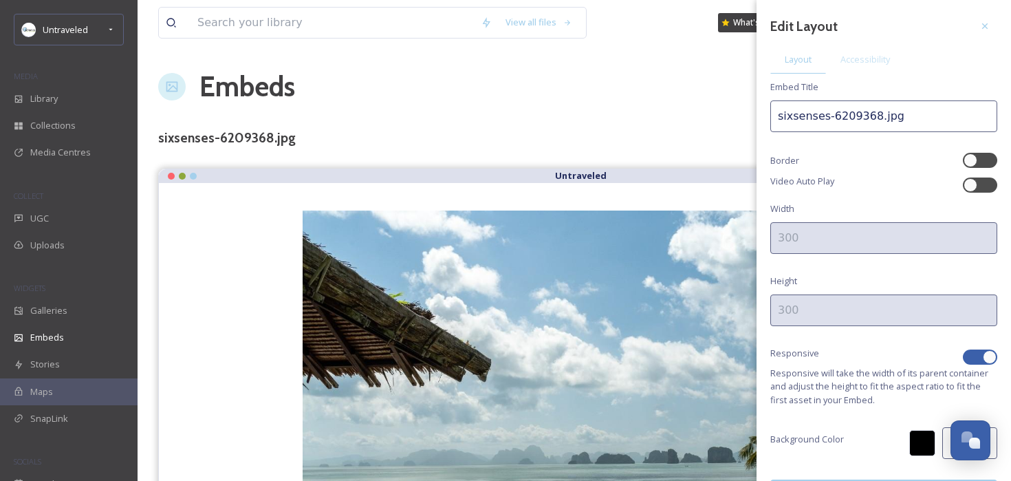
click at [978, 347] on div "Responsive" at bounding box center [883, 357] width 227 height 20
click at [978, 349] on div at bounding box center [980, 356] width 34 height 15
checkbox input "false"
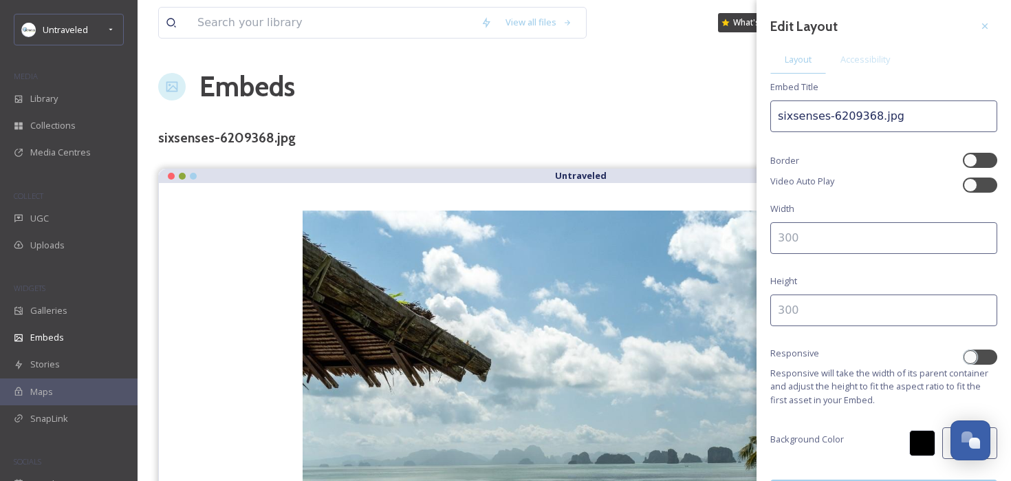
click at [838, 305] on input at bounding box center [883, 310] width 227 height 32
type input "400"
click at [837, 237] on input at bounding box center [883, 238] width 227 height 32
type input "300"
click at [864, 63] on span "Accessibility" at bounding box center [865, 59] width 50 height 13
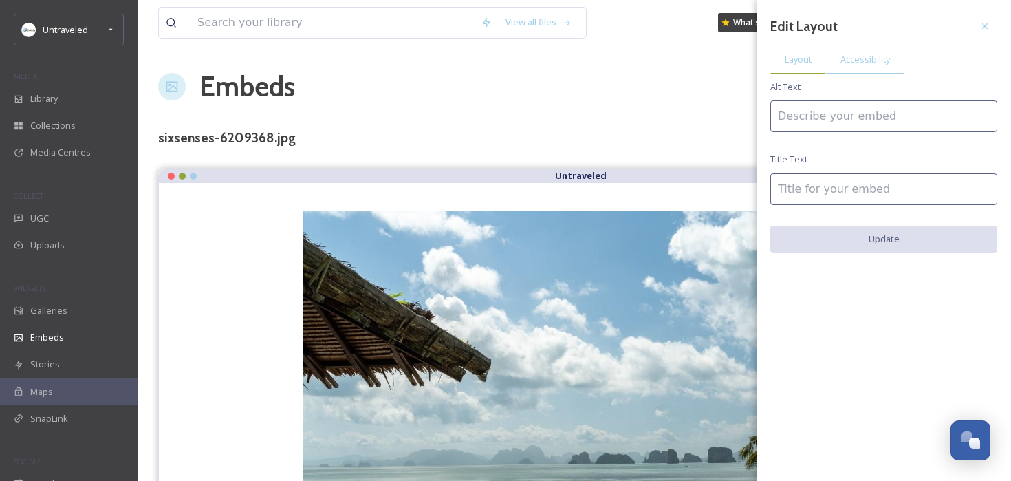
click at [804, 56] on span "Layout" at bounding box center [797, 59] width 27 height 13
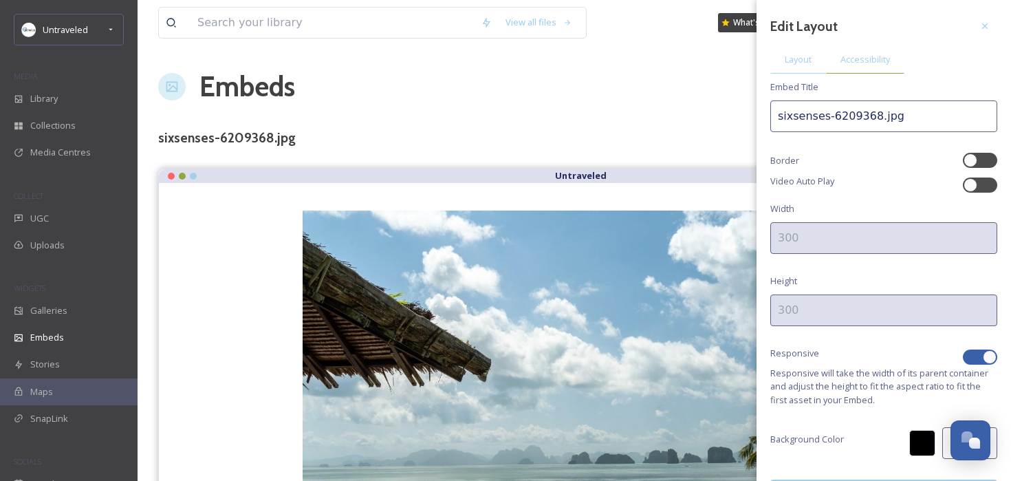
click at [865, 58] on span "Accessibility" at bounding box center [865, 59] width 50 height 13
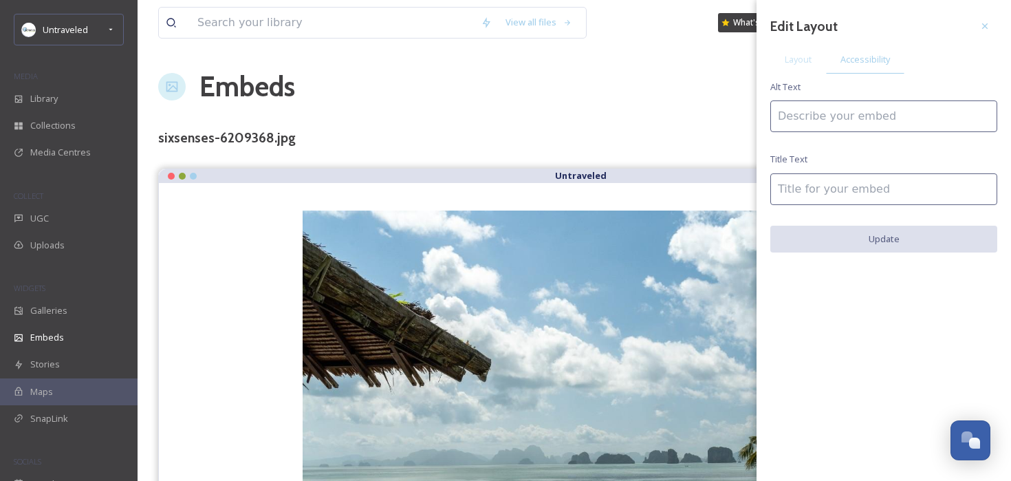
click at [817, 117] on input at bounding box center [883, 116] width 227 height 32
click at [815, 117] on input "[GEOGRAPHIC_DATA] [GEOGRAPHIC_DATA]" at bounding box center [883, 116] width 227 height 32
type input "[GEOGRAPHIC_DATA] [GEOGRAPHIC_DATA]"
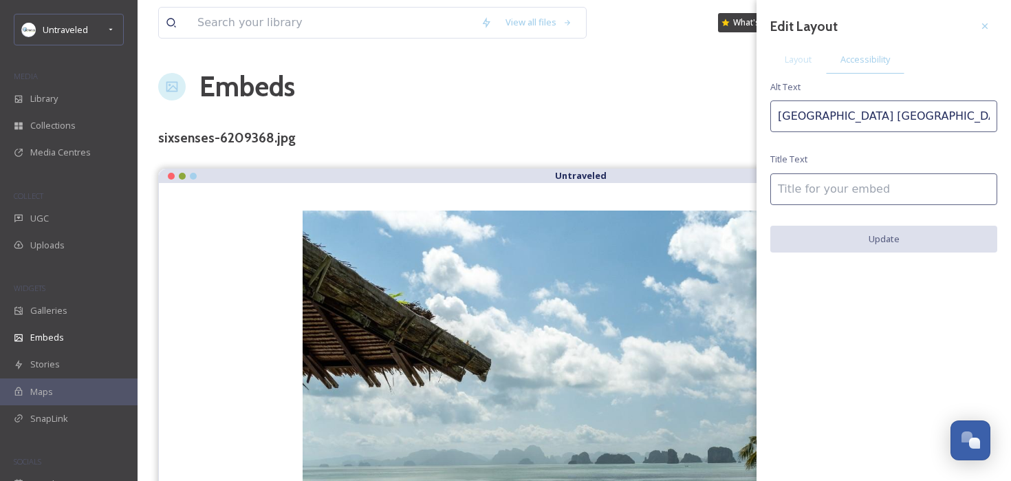
click at [830, 190] on input at bounding box center [883, 189] width 227 height 32
paste input "[GEOGRAPHIC_DATA] [GEOGRAPHIC_DATA]"
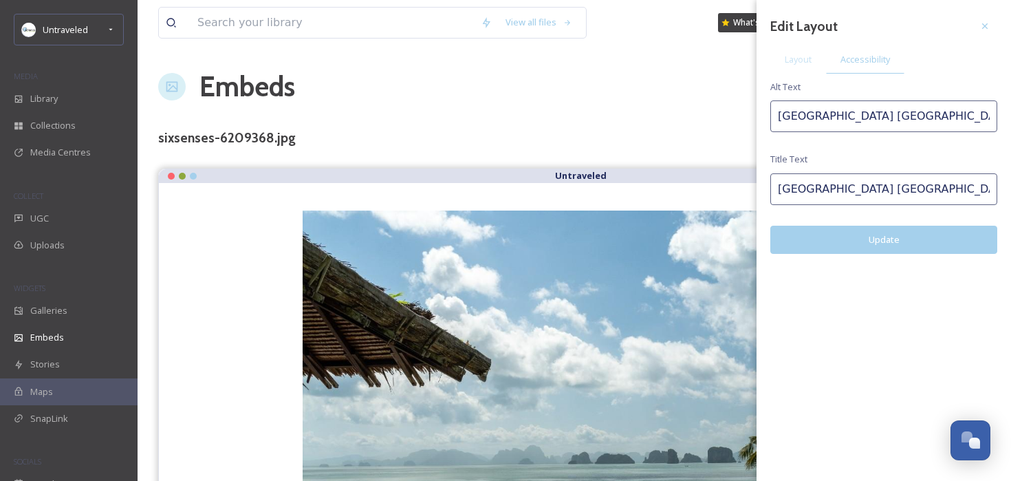
type input "[GEOGRAPHIC_DATA] [GEOGRAPHIC_DATA]"
click at [839, 250] on button "Update" at bounding box center [883, 240] width 227 height 28
click at [855, 240] on button "Update" at bounding box center [883, 240] width 227 height 28
click at [801, 56] on span "Layout" at bounding box center [797, 59] width 27 height 13
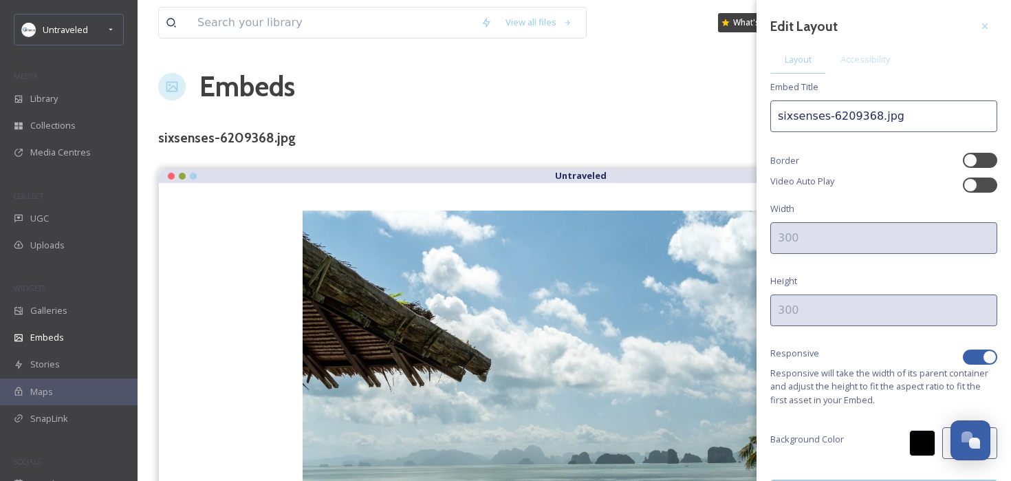
scroll to position [37, 0]
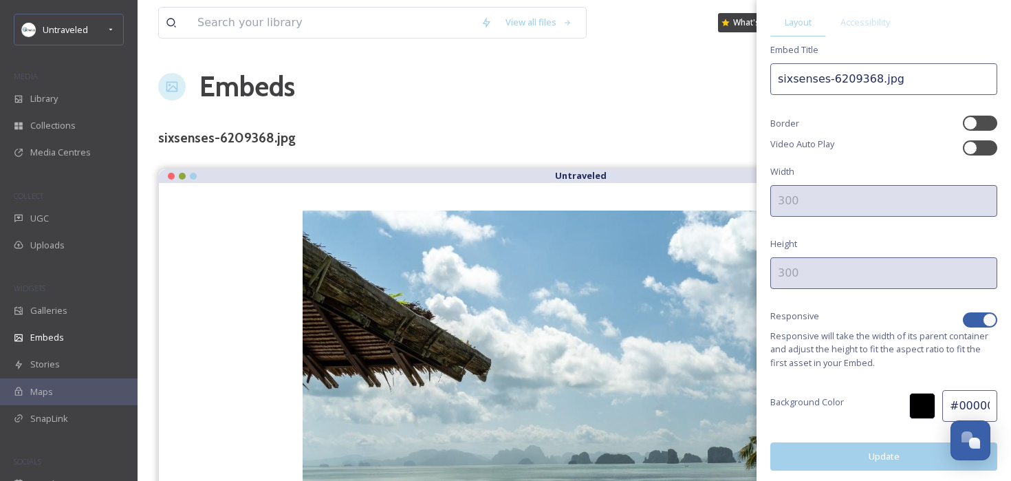
click at [986, 318] on div at bounding box center [989, 320] width 14 height 14
checkbox input "false"
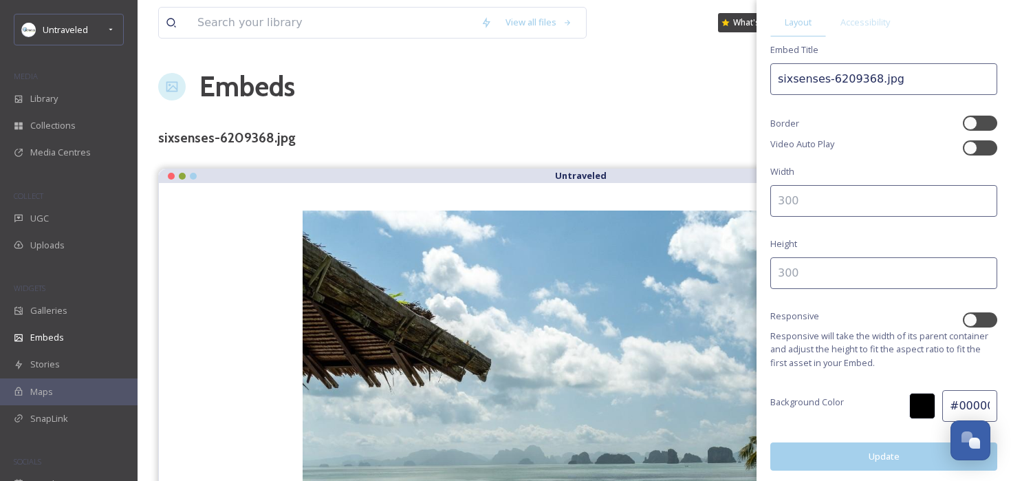
click at [837, 200] on input at bounding box center [883, 201] width 227 height 32
type input "300"
click at [815, 265] on input at bounding box center [883, 273] width 227 height 32
type input "400"
click at [802, 457] on button "Update" at bounding box center [883, 456] width 227 height 28
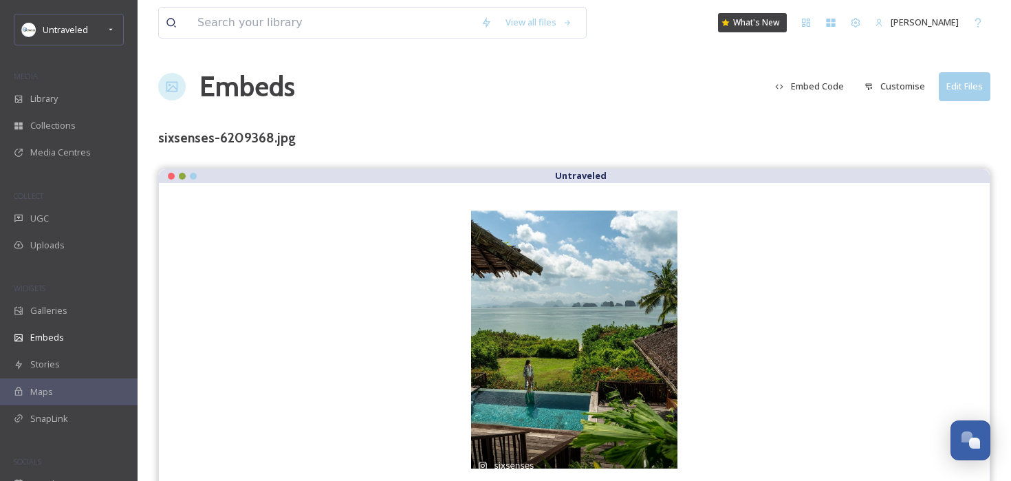
click at [688, 100] on div "Embeds Embed Code Customise Edit Files" at bounding box center [574, 86] width 832 height 41
click at [825, 87] on button "Embed Code" at bounding box center [809, 86] width 83 height 27
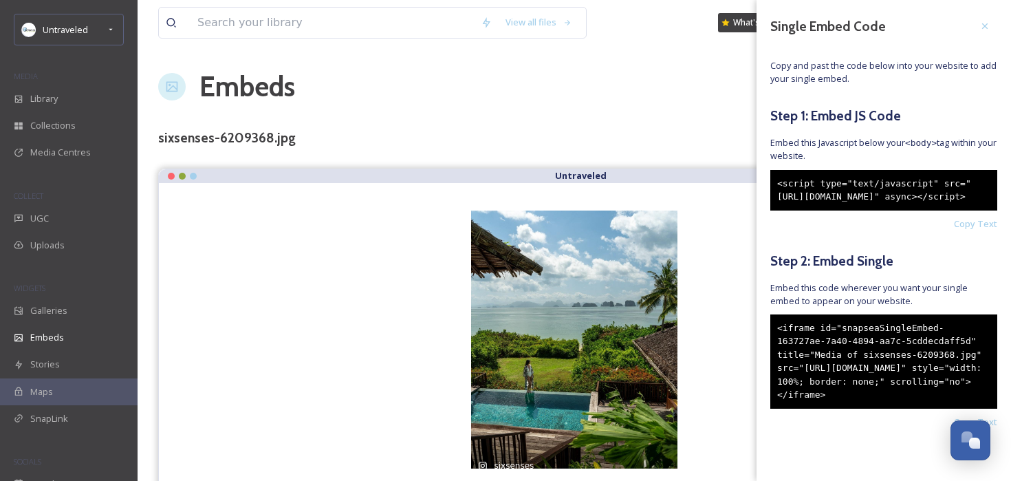
click at [839, 353] on div "<iframe id="snapseaSingleEmbed-163727ae-7a40-4894-aa7c-5cddecdaff5d" title="Med…" at bounding box center [883, 361] width 227 height 94
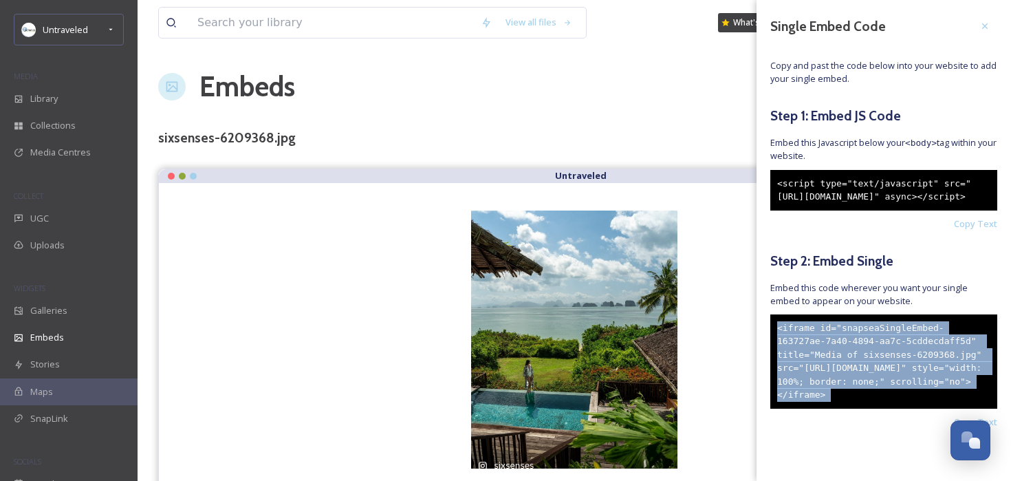
click at [839, 353] on div "<iframe id="snapseaSingleEmbed-163727ae-7a40-4894-aa7c-5cddecdaff5d" title="Med…" at bounding box center [883, 361] width 227 height 94
copy div "<iframe id="snapseaSingleEmbed-163727ae-7a40-4894-aa7c-5cddecdaff5d" title="Med…"
